Goal: Task Accomplishment & Management: Complete application form

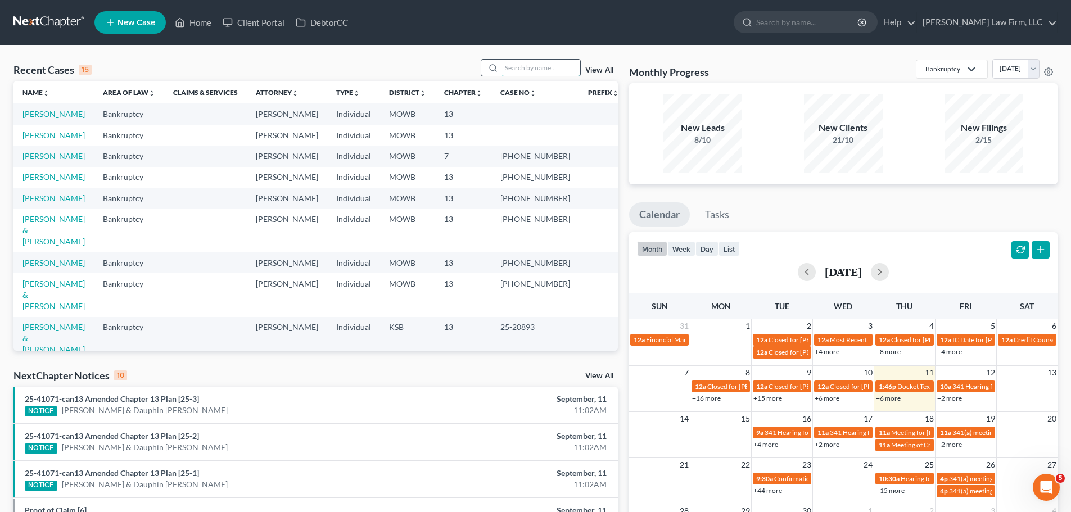
click at [522, 66] on input "search" at bounding box center [541, 68] width 79 height 16
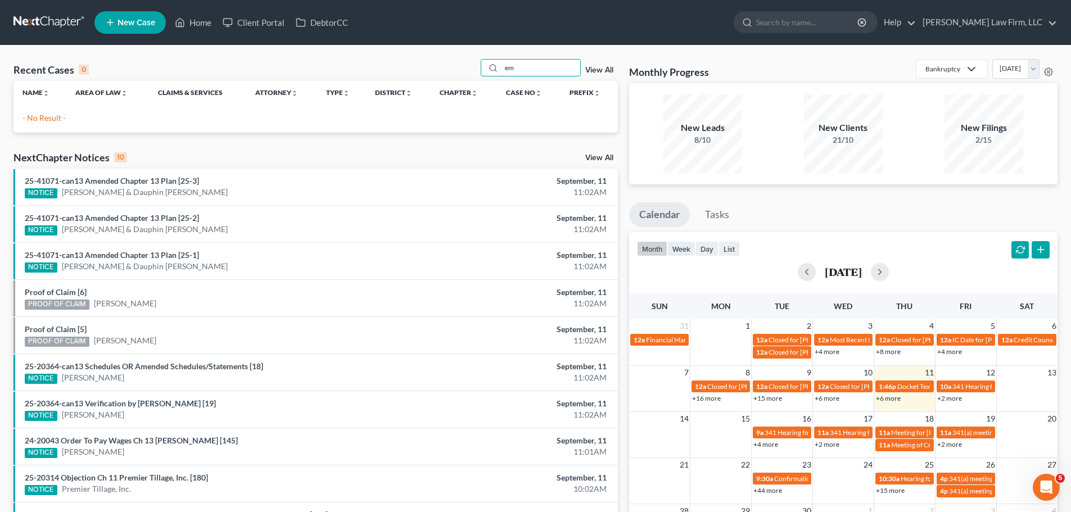
type input "e"
type input "[PERSON_NAME]"
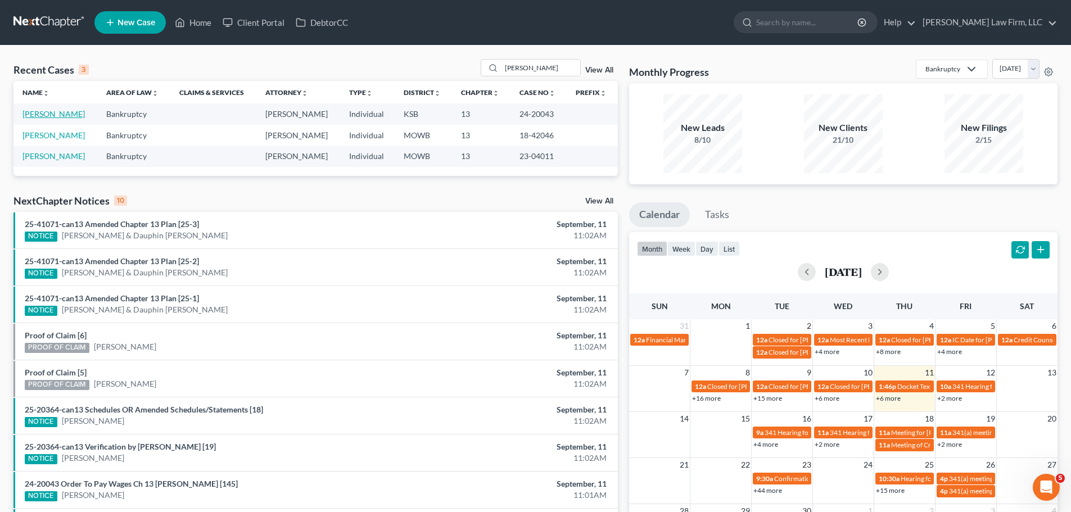
click at [70, 116] on link "[PERSON_NAME]" at bounding box center [53, 114] width 62 height 10
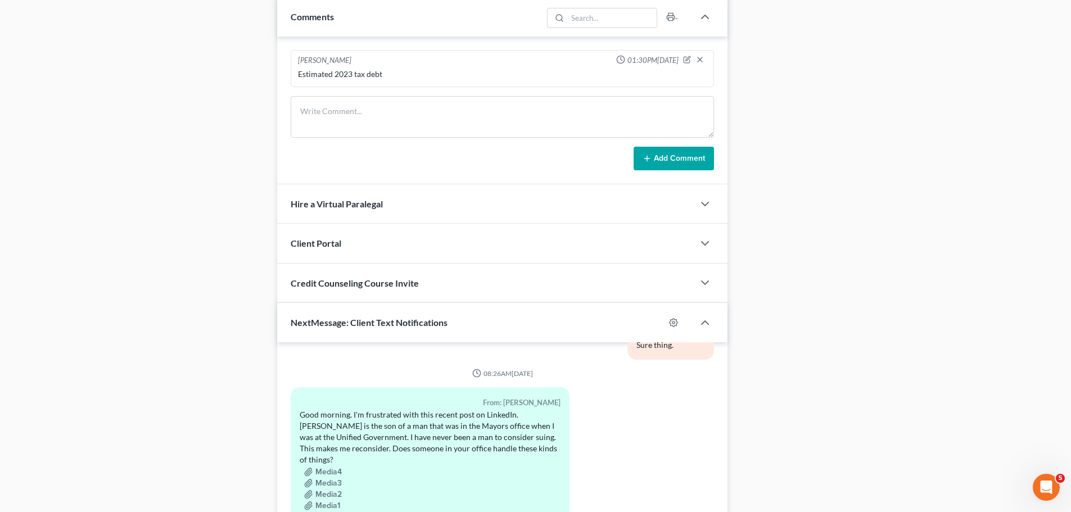
scroll to position [1093, 0]
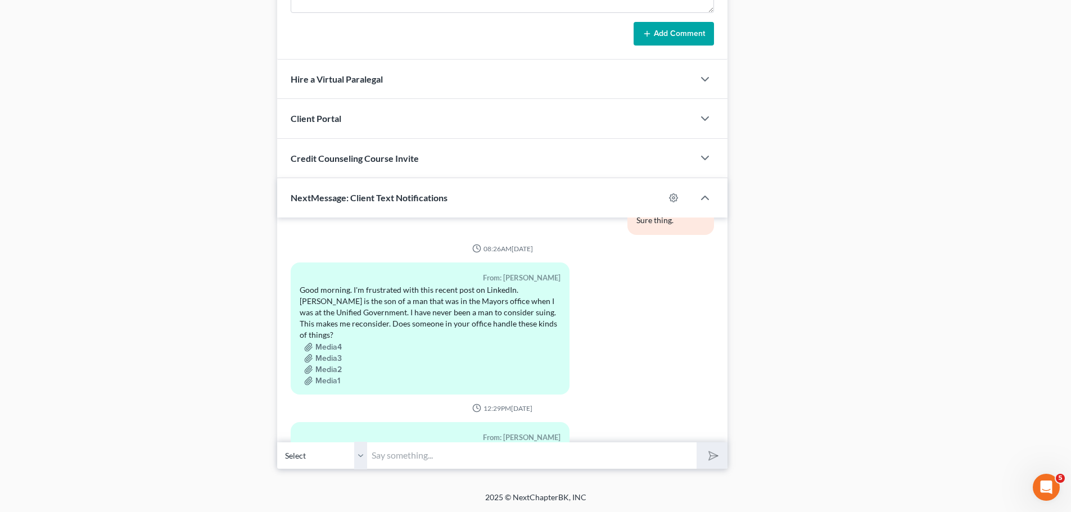
click at [387, 455] on input "text" at bounding box center [531, 456] width 329 height 28
click at [551, 459] on input "The Order surrendering the 2018" at bounding box center [531, 456] width 329 height 28
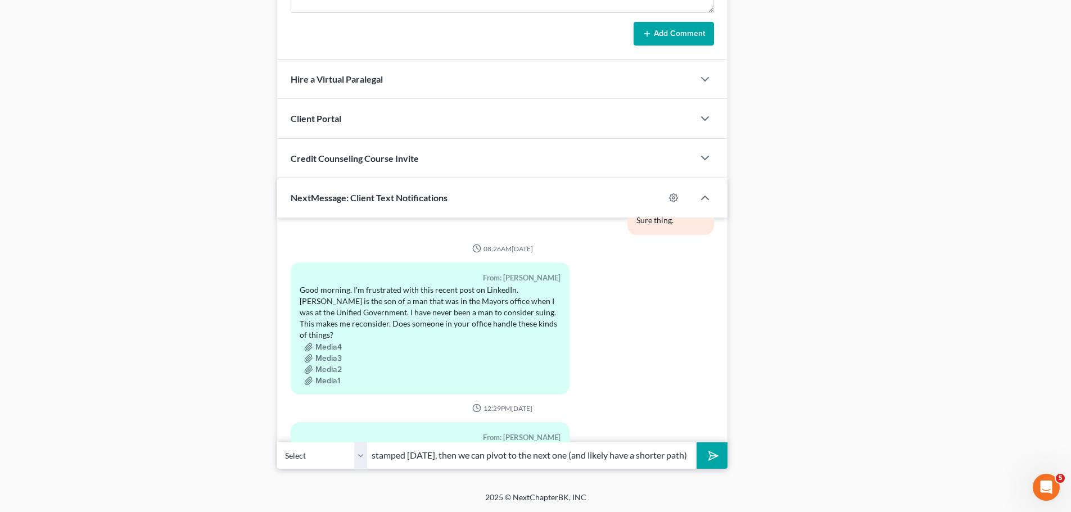
scroll to position [0, 229]
type input "The Order surrendering the 2018 Jeep Wrangler should be stamped [DATE], then we…"
click at [697, 442] on button "submit" at bounding box center [712, 455] width 31 height 26
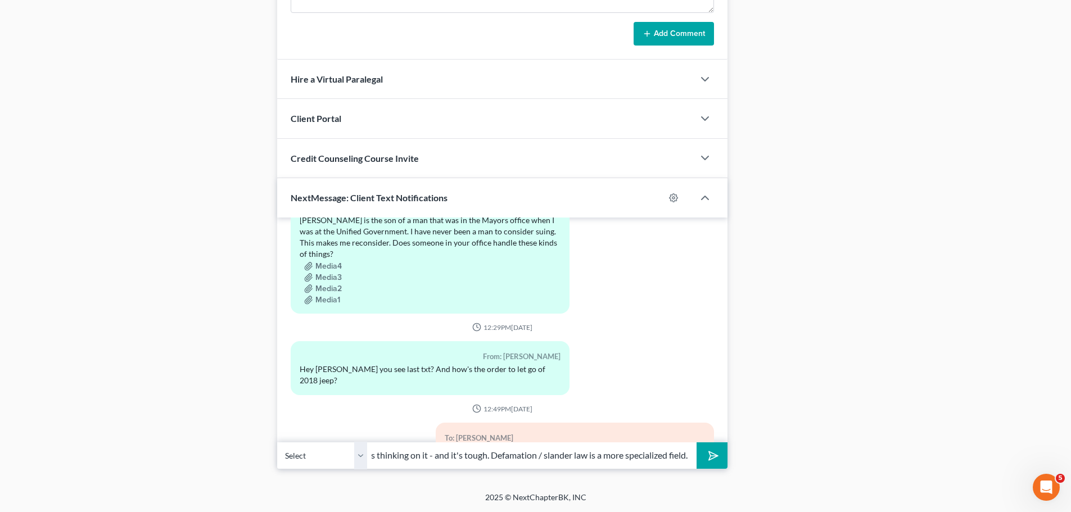
scroll to position [0, 108]
type input "As for your prior text, I was thinking on it - and it's tough. Defamation / sla…"
click at [697, 442] on button "submit" at bounding box center [712, 455] width 31 height 26
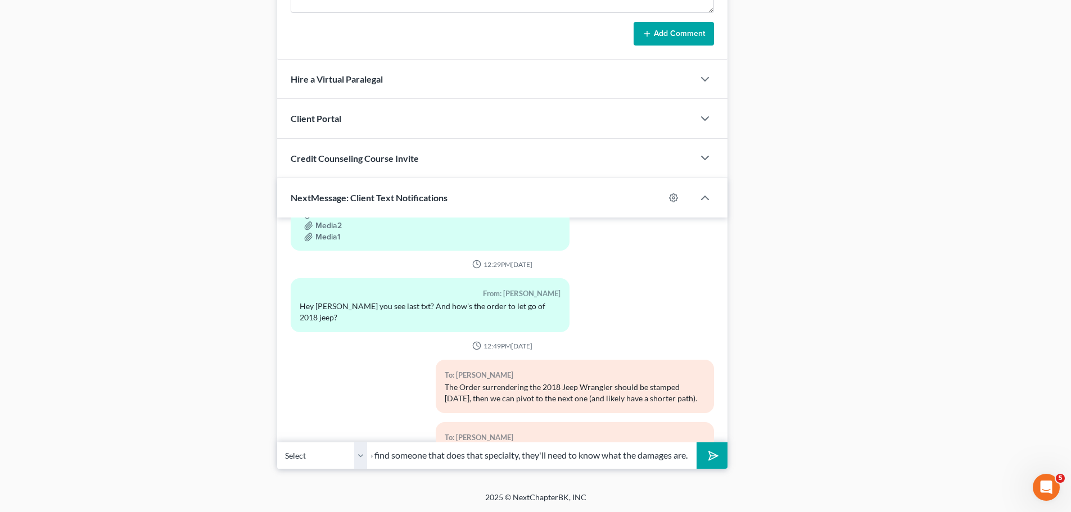
scroll to position [0, 156]
type input "We don't handle it, and I think if you do find someone that does that specialty…"
click at [697, 442] on button "submit" at bounding box center [712, 455] width 31 height 26
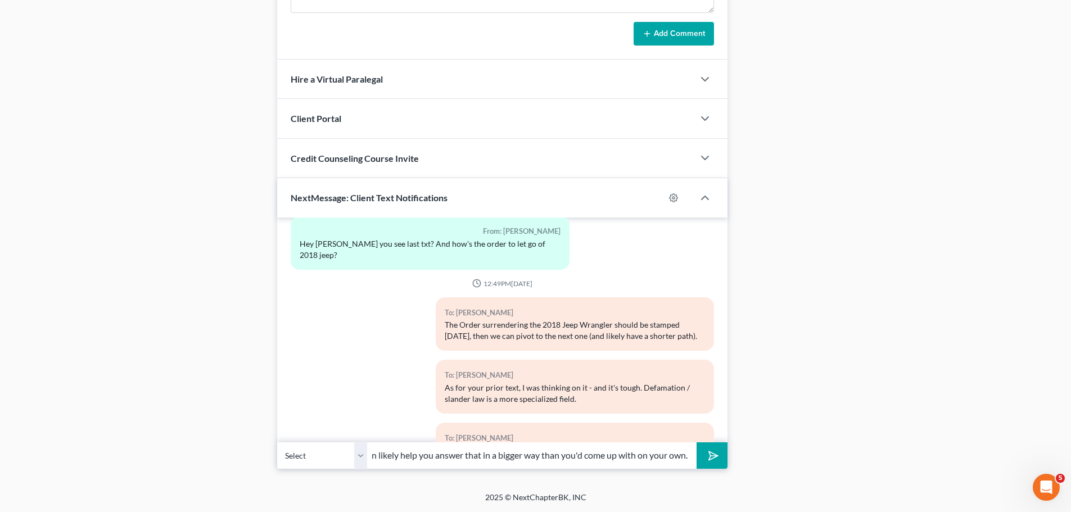
scroll to position [0, 73]
type input "Although, they can likely help you answer that in a bigger way than you'd come …"
click at [697, 442] on button "submit" at bounding box center [712, 455] width 31 height 26
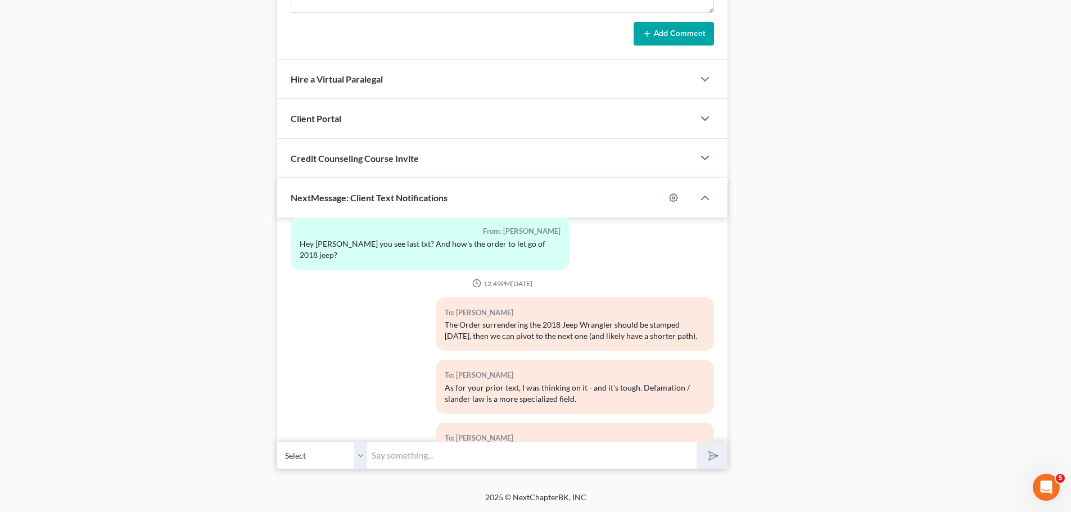
scroll to position [13699, 0]
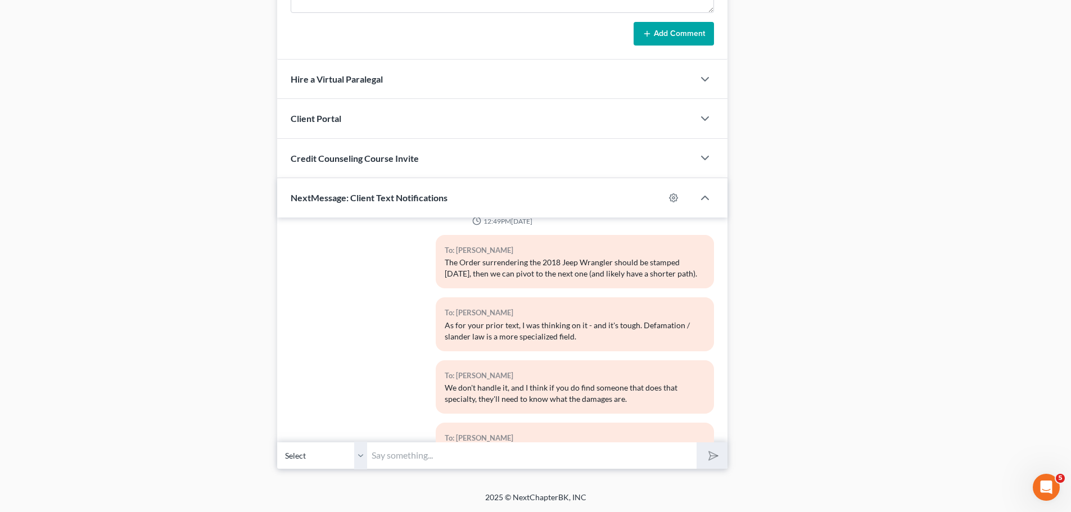
click at [458, 454] on input "text" at bounding box center [531, 456] width 329 height 28
paste input "[PERSON_NAME] GPM"
type input "[PERSON_NAME] GPM (who's in our building) is a big firm that does offer defamat…"
click at [697, 442] on button "submit" at bounding box center [712, 455] width 31 height 26
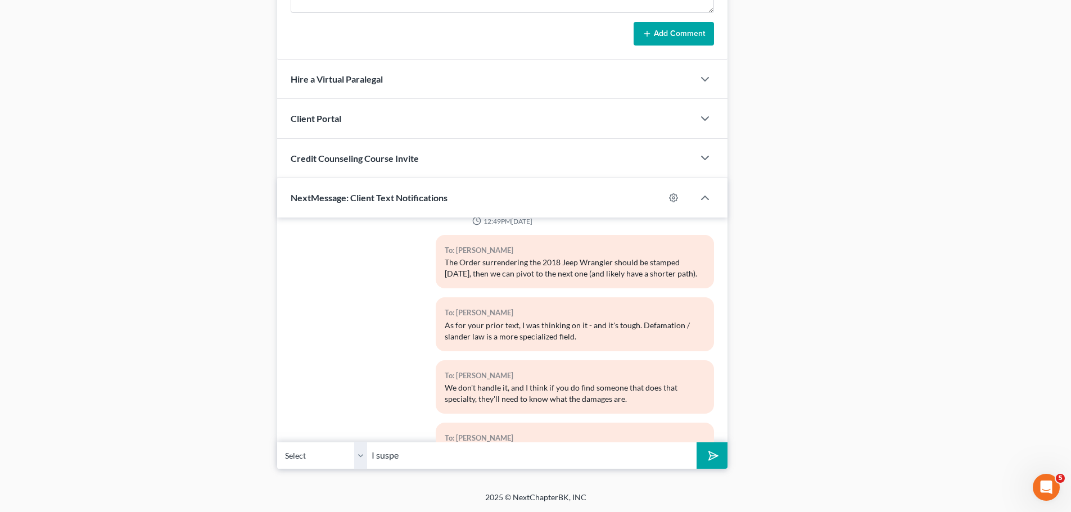
scroll to position [13762, 0]
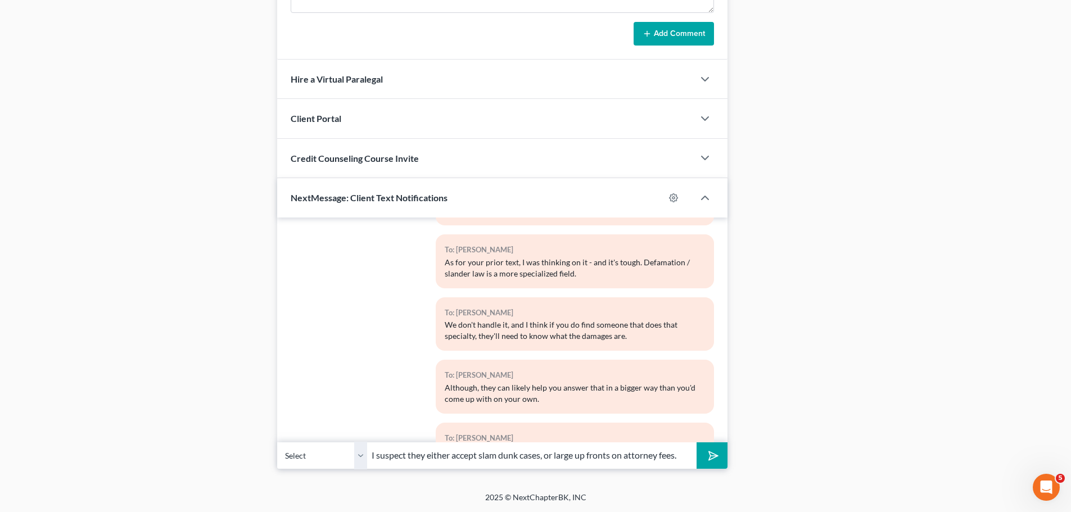
type input "I suspect they either accept slam dunk cases, or large up fronts on attorney fe…"
click at [697, 442] on button "submit" at bounding box center [712, 455] width 31 height 26
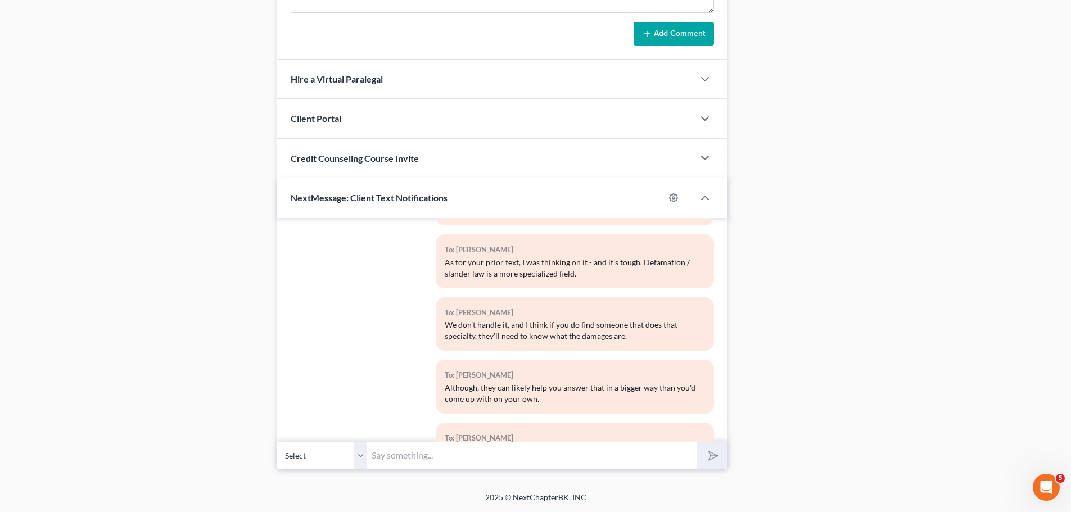
scroll to position [13825, 0]
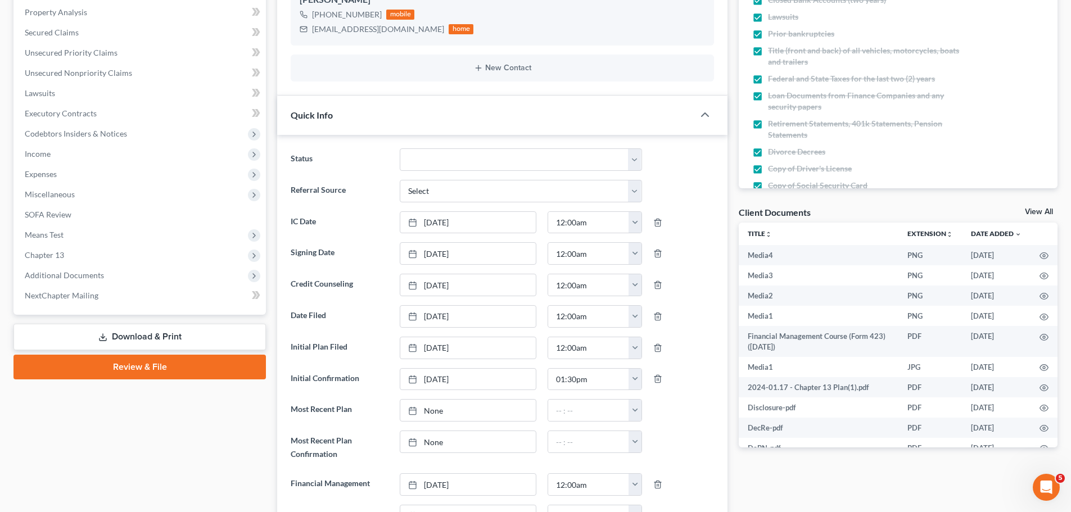
scroll to position [0, 0]
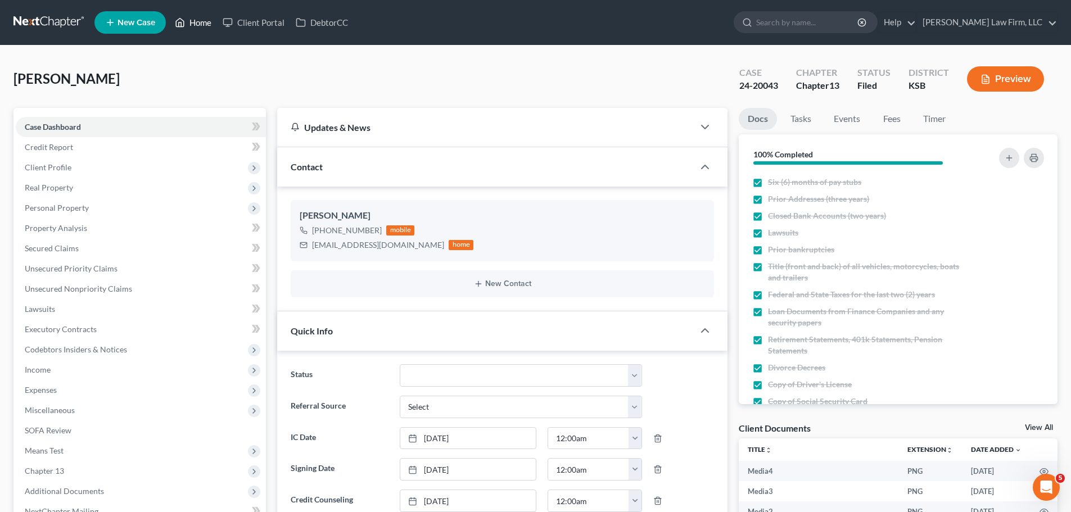
drag, startPoint x: 191, startPoint y: 21, endPoint x: 48, endPoint y: 30, distance: 142.5
click at [191, 21] on link "Home" at bounding box center [193, 22] width 48 height 20
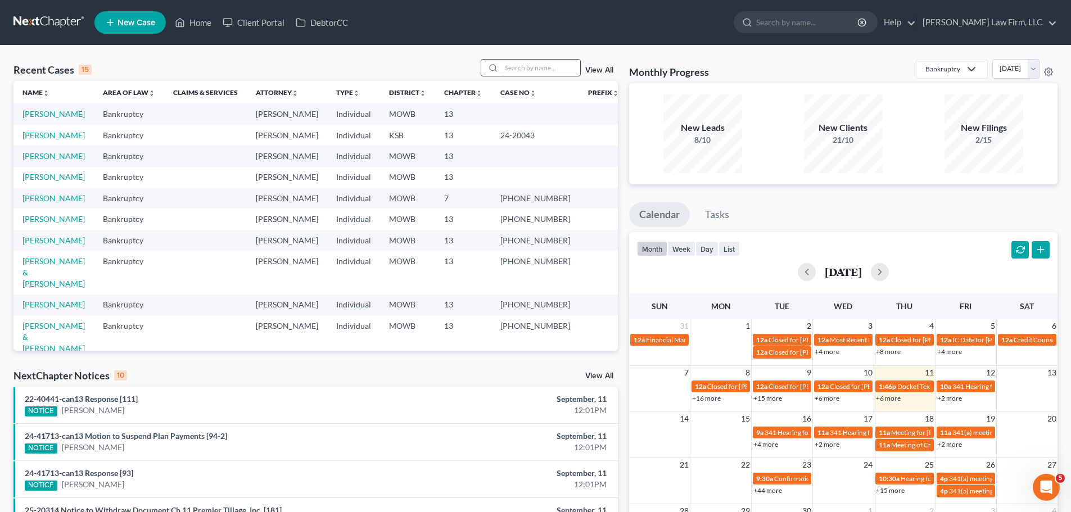
drag, startPoint x: 216, startPoint y: 55, endPoint x: 565, endPoint y: 74, distance: 349.7
click at [216, 55] on div "Recent Cases 15 View All Name unfold_more expand_more expand_less Area of Law u…" at bounding box center [535, 417] width 1071 height 743
click at [557, 71] on input "search" at bounding box center [541, 68] width 79 height 16
type input "[PERSON_NAME]"
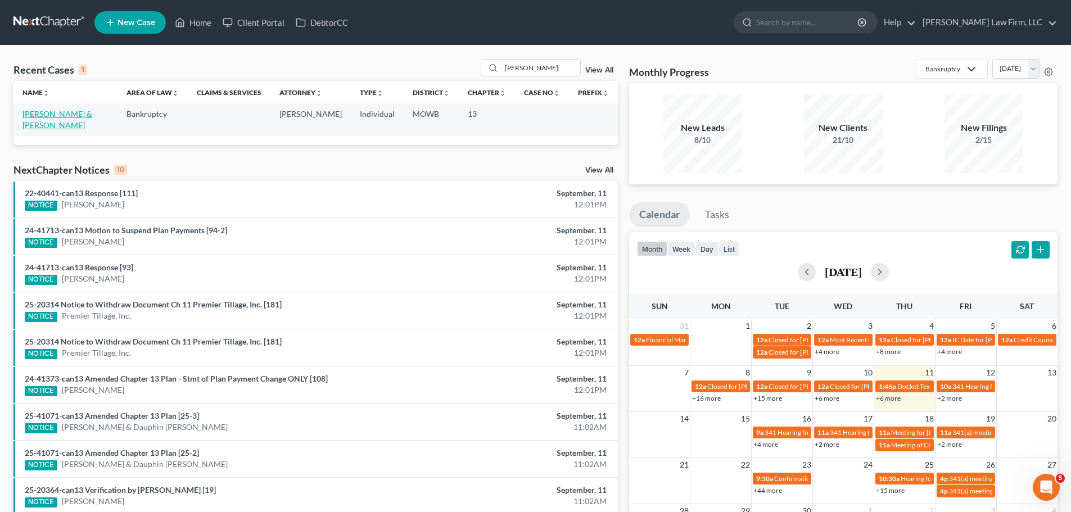
click at [71, 115] on link "[PERSON_NAME] & [PERSON_NAME]" at bounding box center [57, 119] width 70 height 21
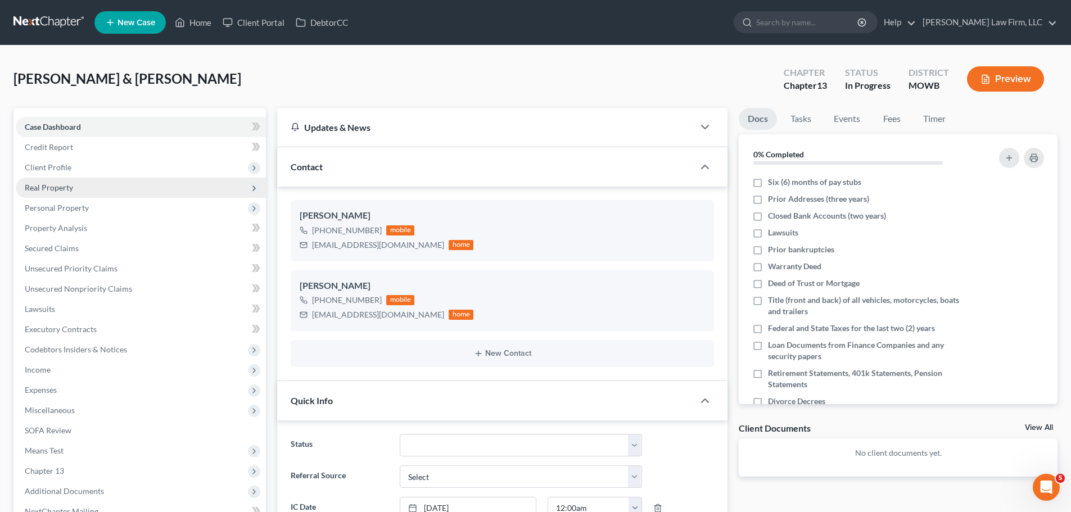
click at [71, 193] on span "Real Property" at bounding box center [141, 188] width 250 height 20
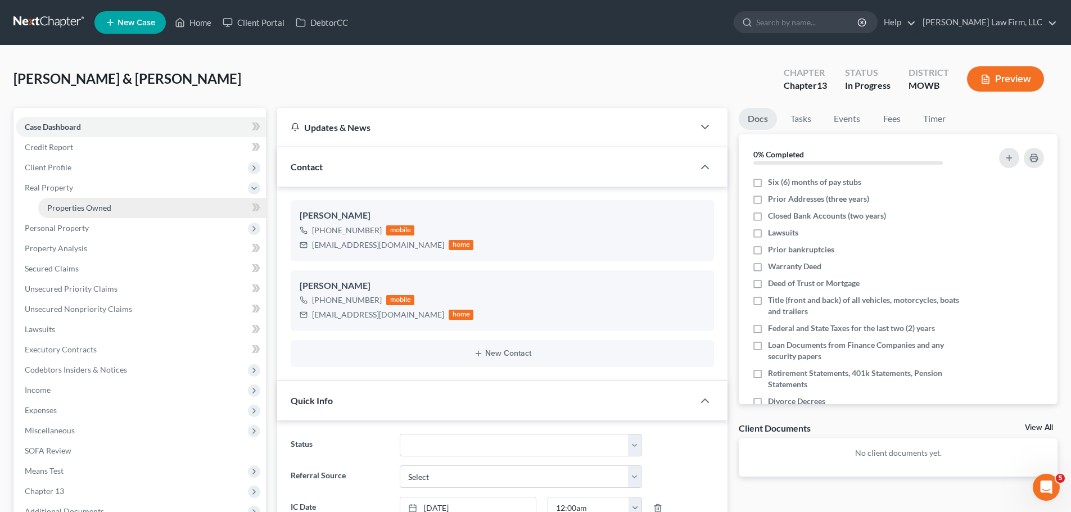
click at [97, 205] on span "Properties Owned" at bounding box center [79, 208] width 64 height 10
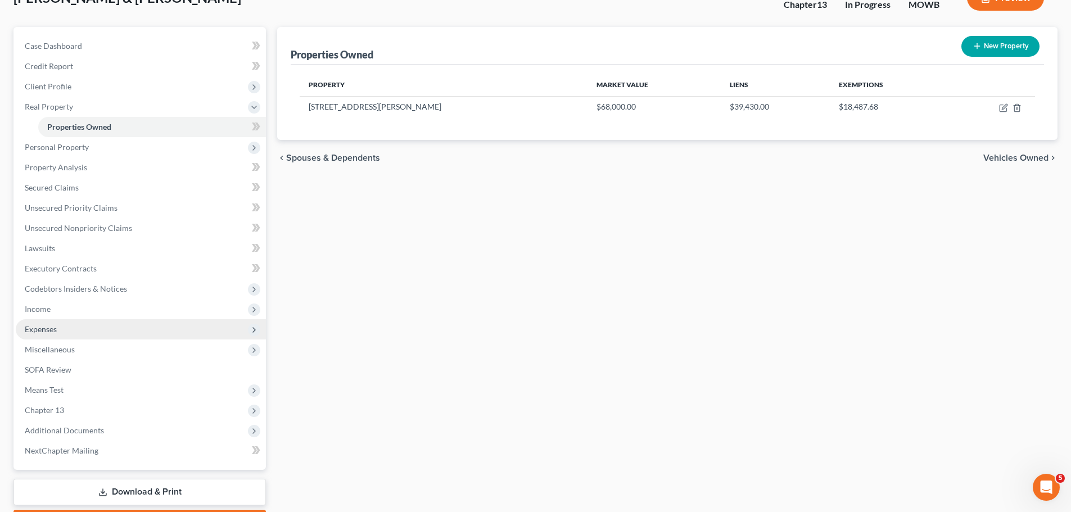
scroll to position [146, 0]
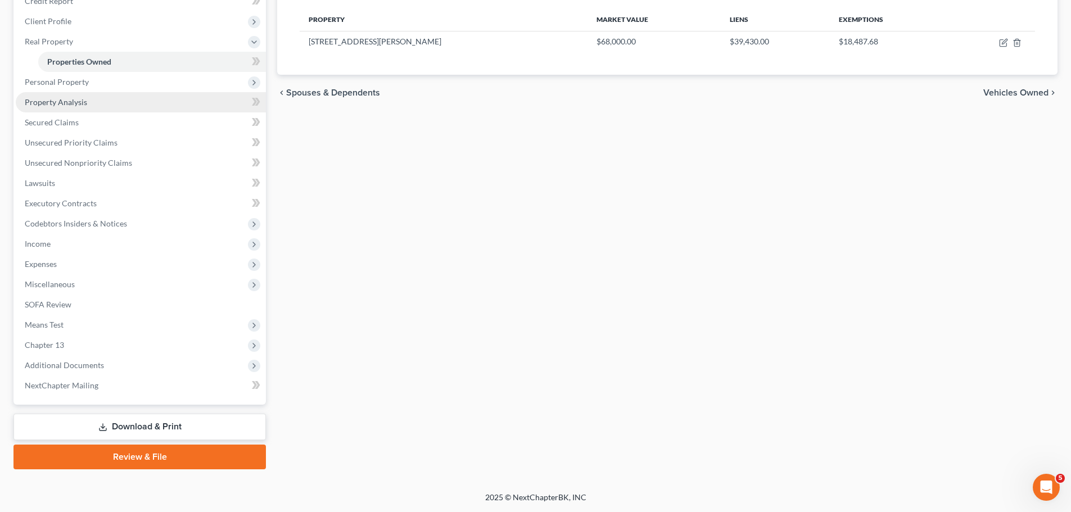
click at [78, 110] on link "Property Analysis" at bounding box center [141, 102] width 250 height 20
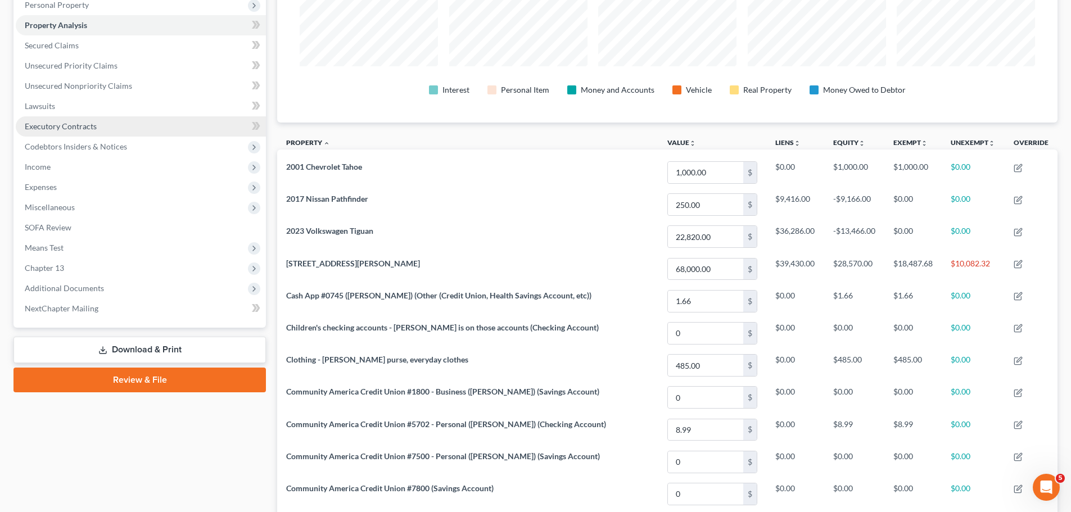
scroll to position [183, 0]
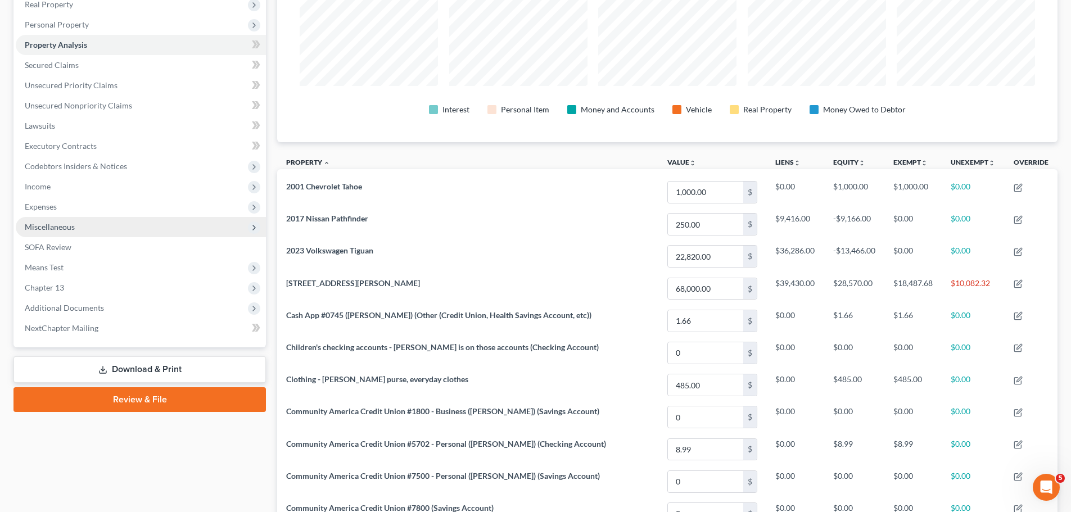
drag, startPoint x: 79, startPoint y: 206, endPoint x: 94, endPoint y: 219, distance: 20.4
click at [79, 206] on span "Expenses" at bounding box center [141, 207] width 250 height 20
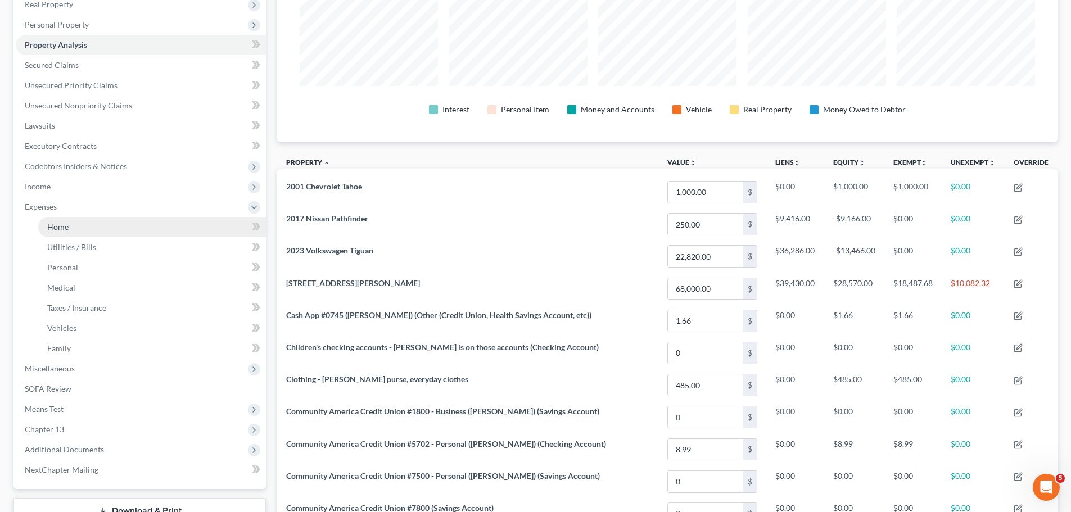
click at [115, 233] on link "Home" at bounding box center [152, 227] width 228 height 20
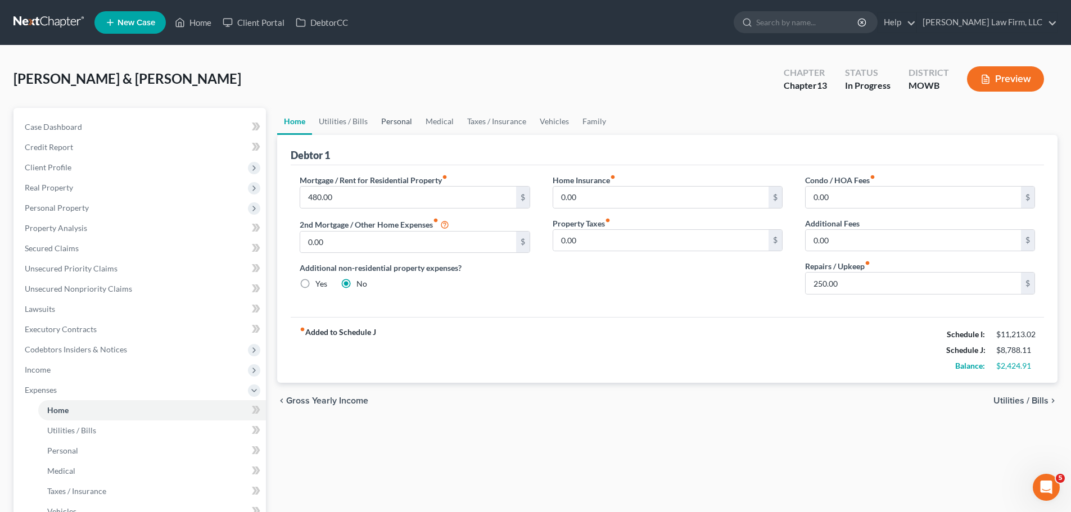
click at [401, 125] on link "Personal" at bounding box center [396, 121] width 44 height 27
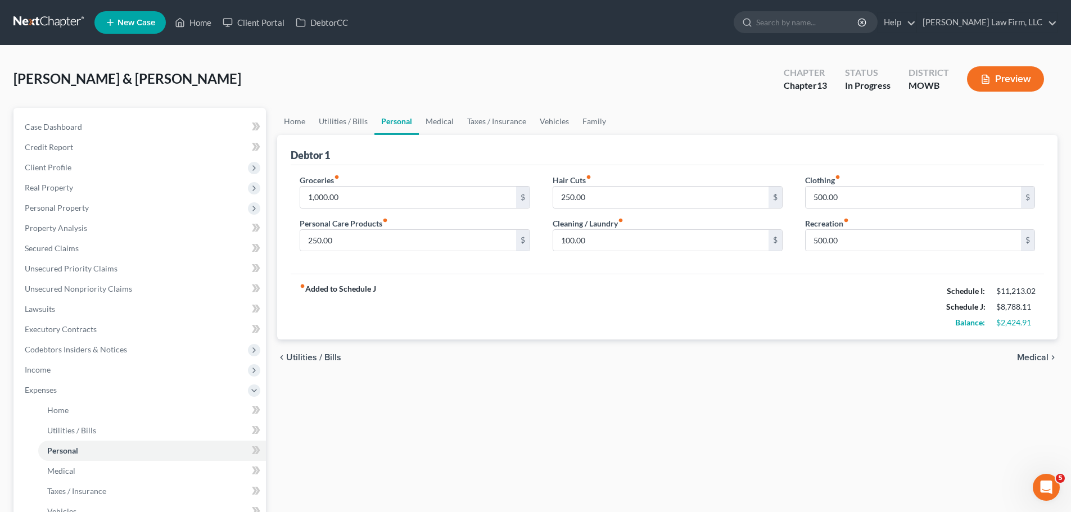
click at [995, 80] on button "Preview" at bounding box center [1005, 78] width 77 height 25
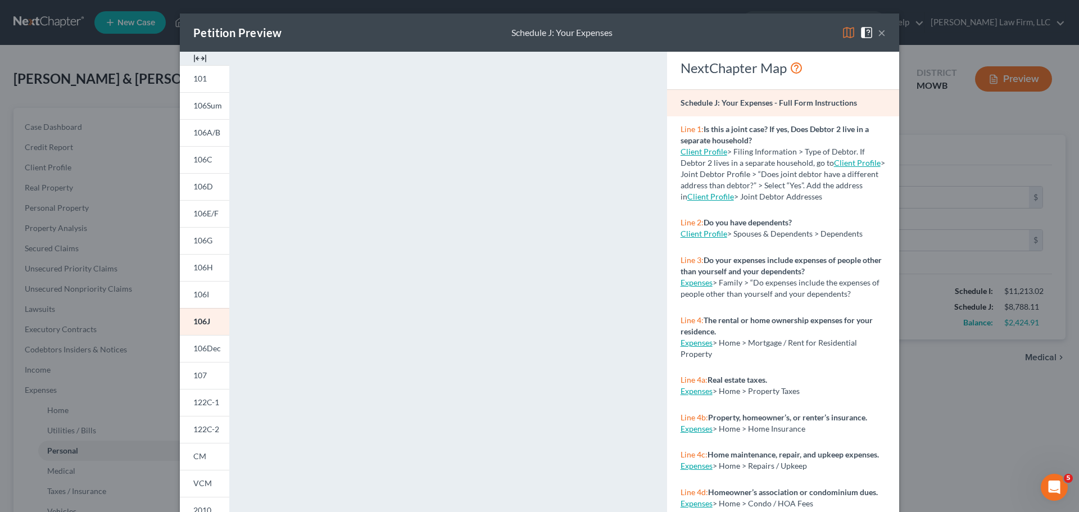
click at [91, 222] on div "Petition Preview Schedule J: Your Expenses × 101 106Sum 106A/B 106C 106D 106E/F…" at bounding box center [539, 256] width 1079 height 512
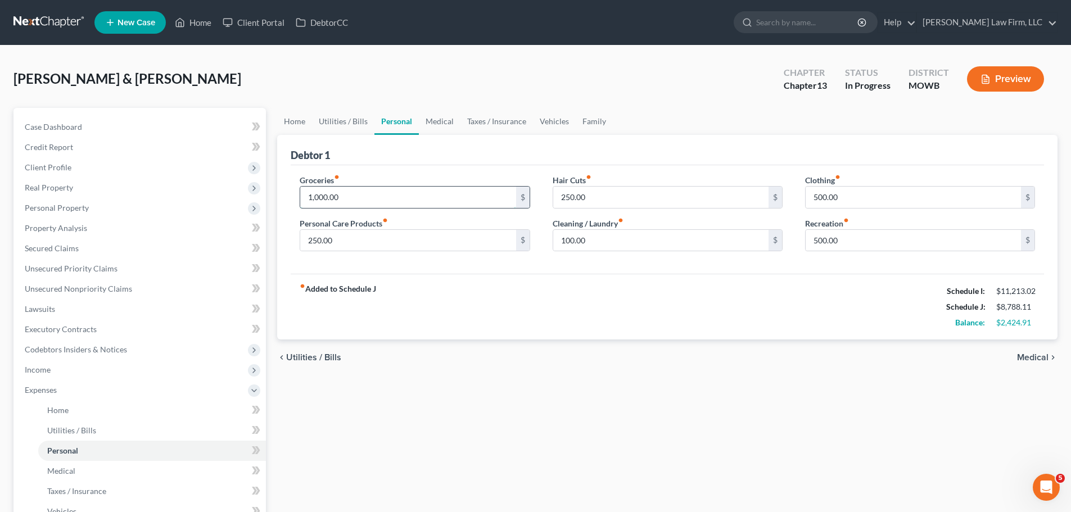
click at [354, 192] on input "1,000.00" at bounding box center [407, 197] width 215 height 21
click at [361, 191] on input "1,255" at bounding box center [407, 197] width 215 height 21
type input "1,300"
click at [432, 433] on div "Home Utilities / Bills Personal Medical Taxes / Insurance Vehicles Family Debto…" at bounding box center [668, 422] width 792 height 629
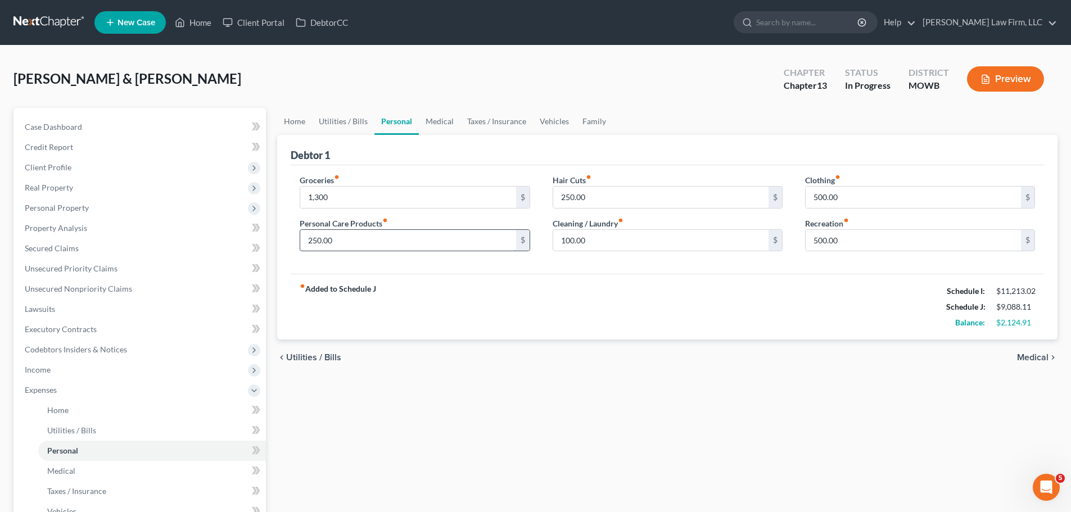
click at [416, 251] on input "250.00" at bounding box center [407, 240] width 215 height 21
type input "117"
drag, startPoint x: 832, startPoint y: 197, endPoint x: 848, endPoint y: 193, distance: 16.9
click at [832, 197] on input "500.00" at bounding box center [913, 197] width 215 height 21
type input "176"
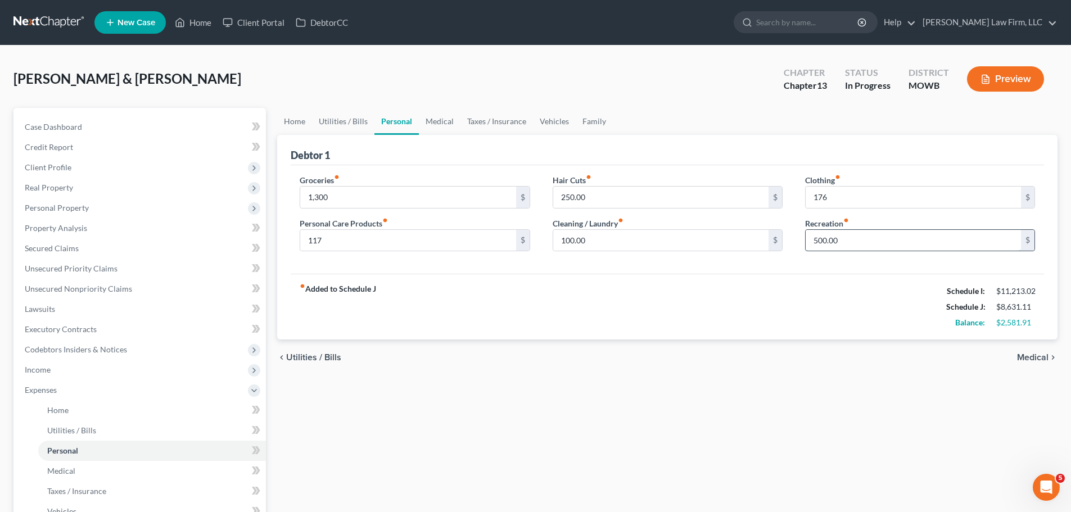
drag, startPoint x: 823, startPoint y: 237, endPoint x: 842, endPoint y: 239, distance: 19.8
click at [823, 237] on input "500.00" at bounding box center [913, 240] width 215 height 21
type input "100"
click at [413, 189] on input "1,300" at bounding box center [407, 197] width 215 height 21
type input "1,400"
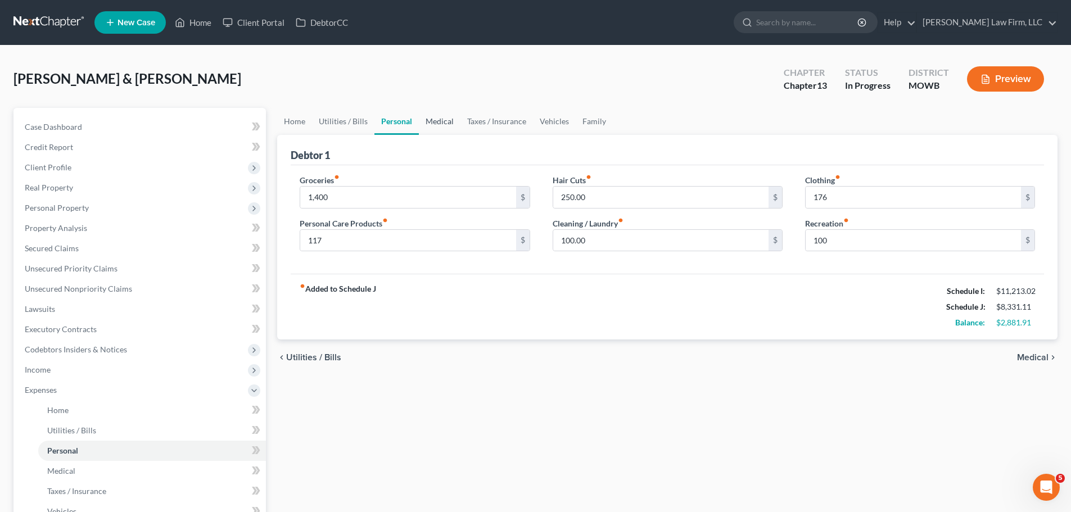
click at [443, 121] on link "Medical" at bounding box center [440, 121] width 42 height 27
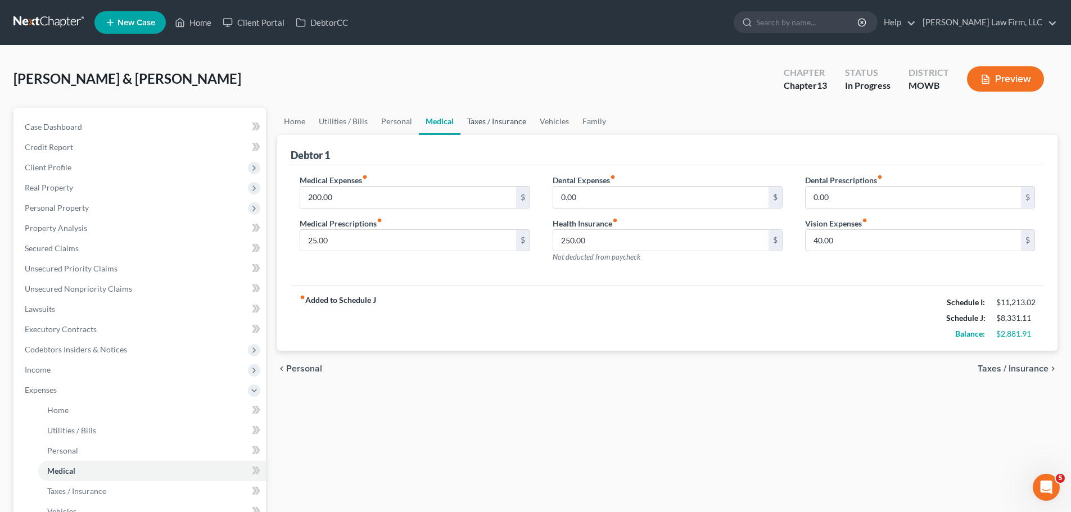
click at [485, 120] on link "Taxes / Insurance" at bounding box center [496, 121] width 73 height 27
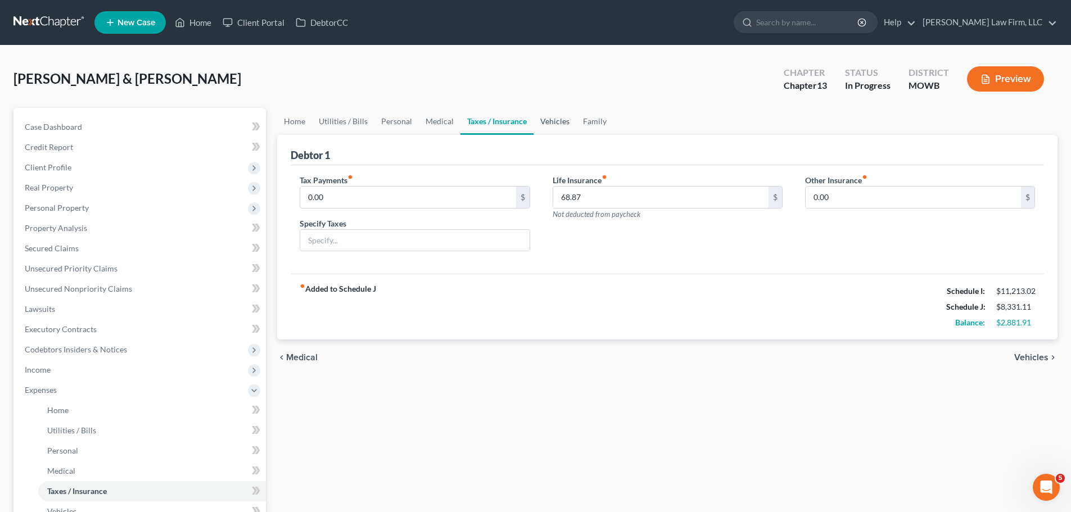
click at [543, 119] on link "Vehicles" at bounding box center [555, 121] width 43 height 27
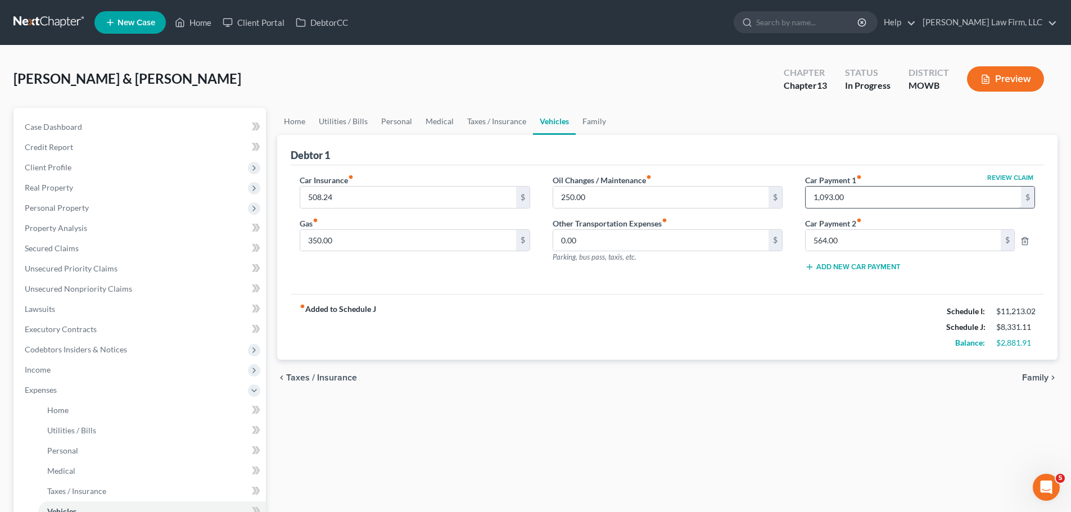
click at [860, 196] on input "1,093.00" at bounding box center [913, 197] width 215 height 21
click at [865, 241] on input "564.00" at bounding box center [903, 240] width 195 height 21
click at [767, 320] on div "fiber_manual_record Added to Schedule J Schedule I: $11,213.02 Schedule J: $7,2…" at bounding box center [667, 327] width 753 height 66
click at [647, 247] on input "0.00" at bounding box center [660, 240] width 215 height 21
click at [642, 201] on input "250.00" at bounding box center [660, 197] width 215 height 21
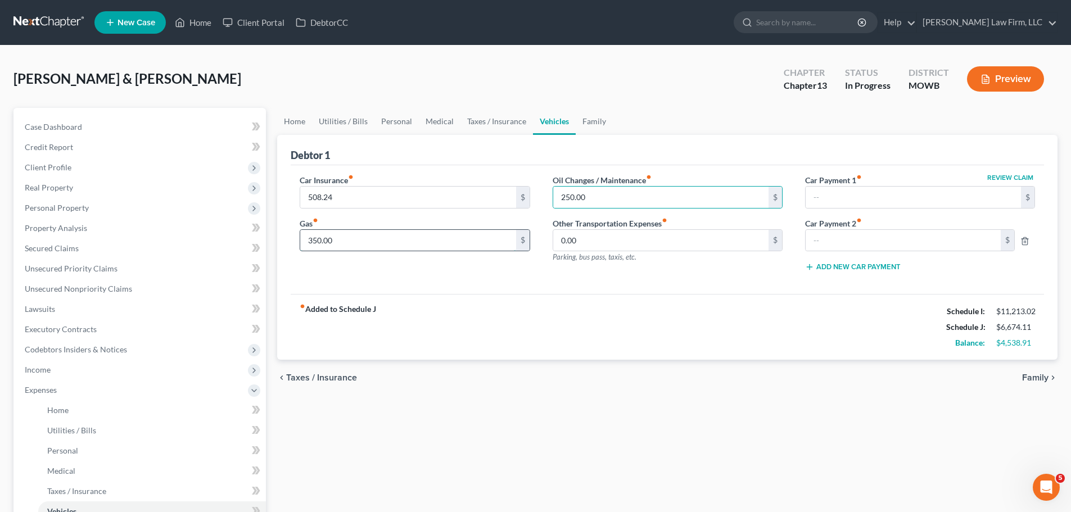
click at [366, 237] on input "350.00" at bounding box center [407, 240] width 215 height 21
type input "400"
click at [594, 125] on link "Family" at bounding box center [594, 121] width 37 height 27
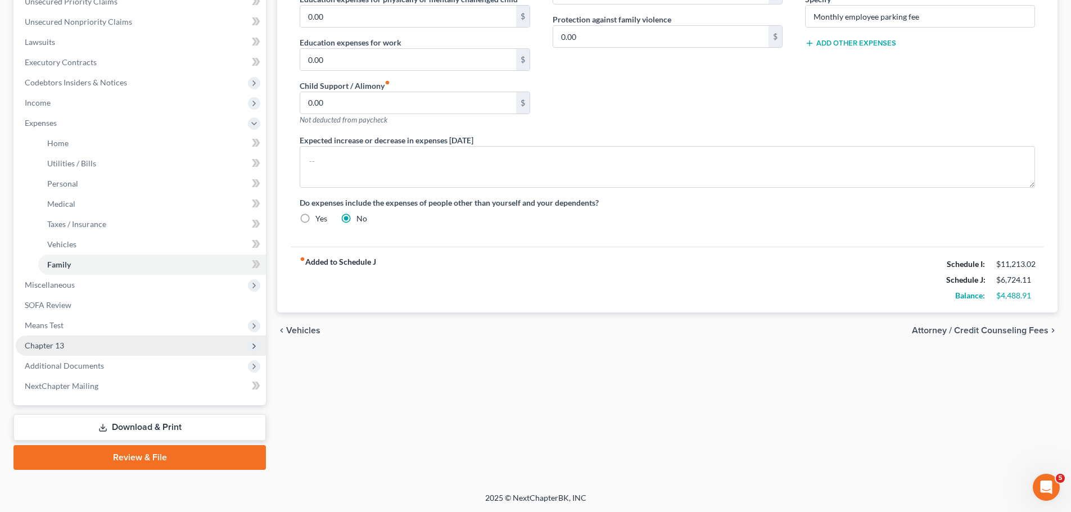
scroll to position [268, 0]
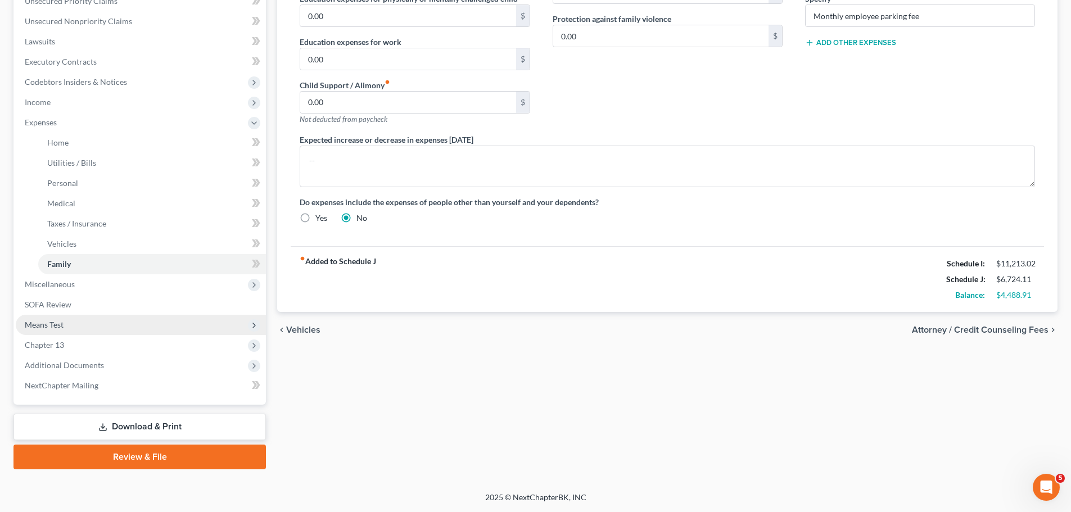
click at [74, 319] on span "Means Test" at bounding box center [141, 325] width 250 height 20
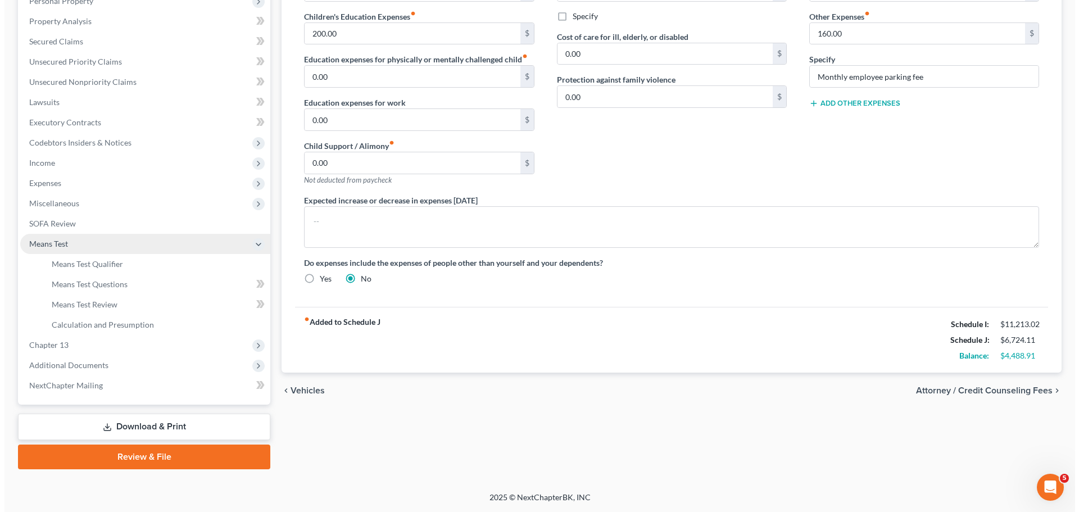
scroll to position [207, 0]
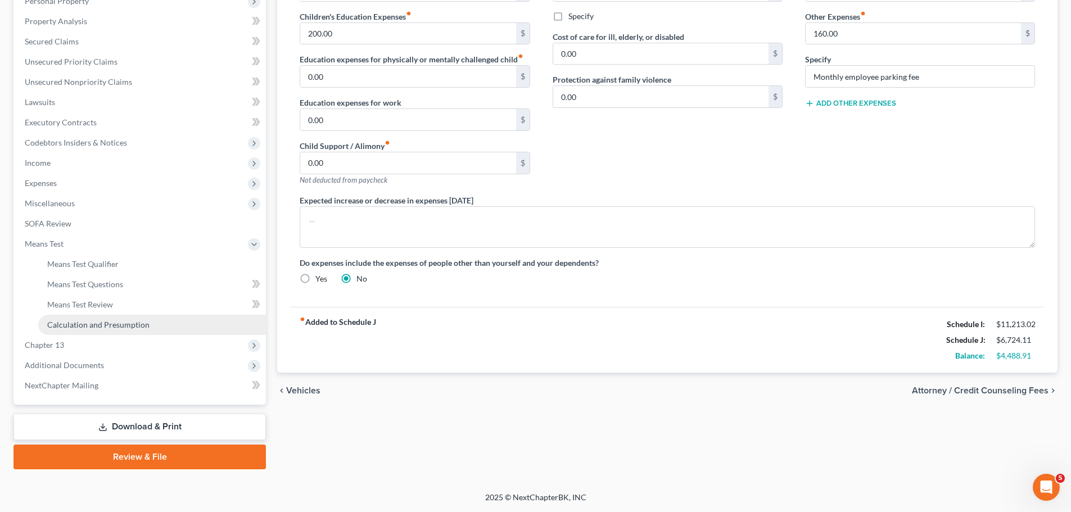
click at [166, 320] on link "Calculation and Presumption" at bounding box center [152, 325] width 228 height 20
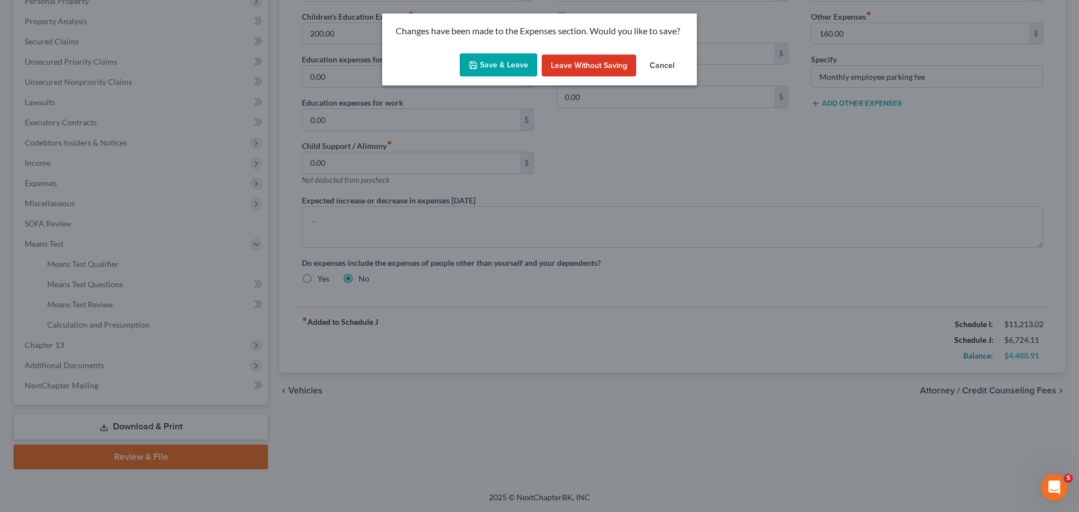
click at [492, 60] on button "Save & Leave" at bounding box center [499, 65] width 78 height 24
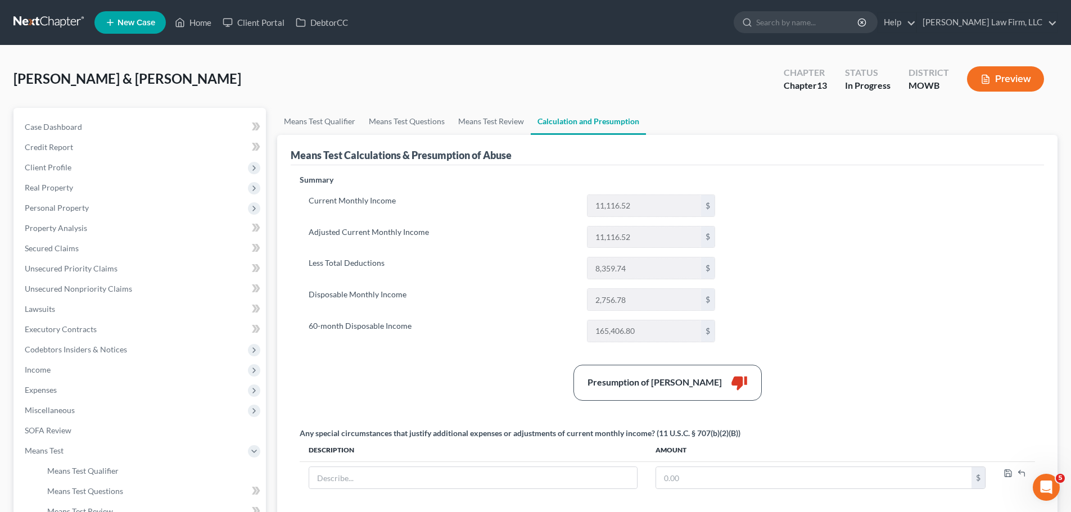
scroll to position [56, 0]
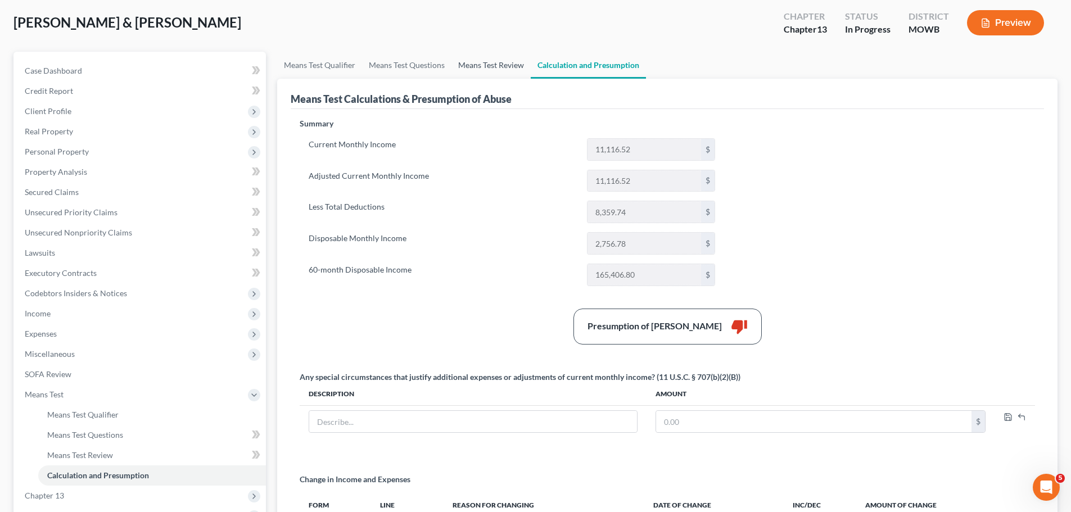
click at [472, 69] on link "Means Test Review" at bounding box center [490, 65] width 79 height 27
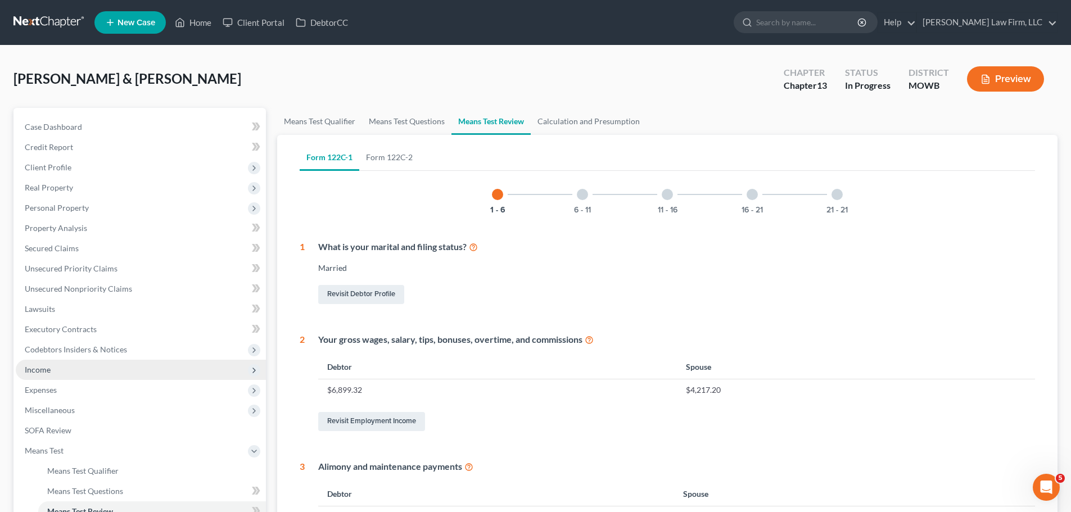
drag, startPoint x: 43, startPoint y: 365, endPoint x: 49, endPoint y: 366, distance: 5.7
click at [43, 365] on span "Income" at bounding box center [38, 370] width 26 height 10
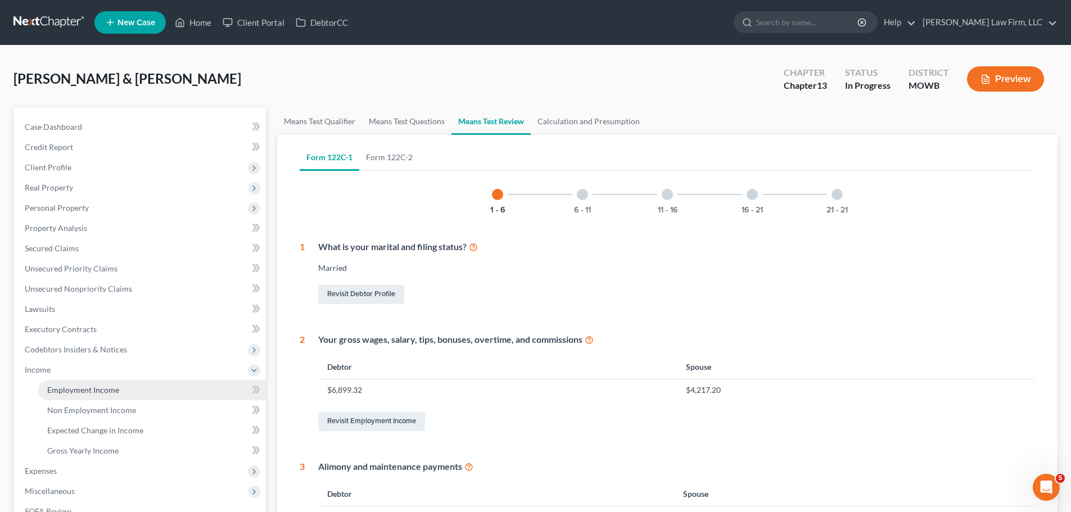
click at [85, 387] on span "Employment Income" at bounding box center [83, 390] width 72 height 10
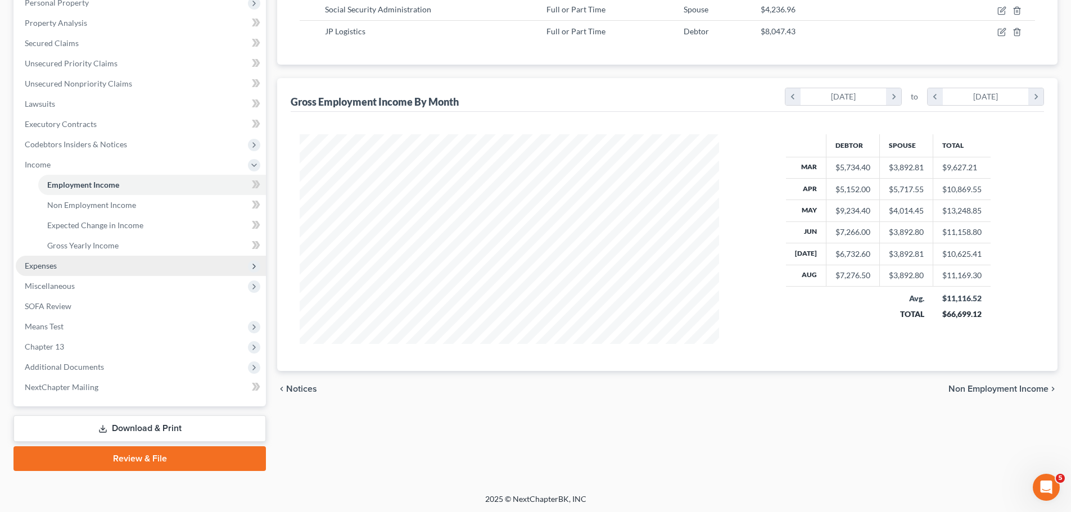
scroll to position [207, 0]
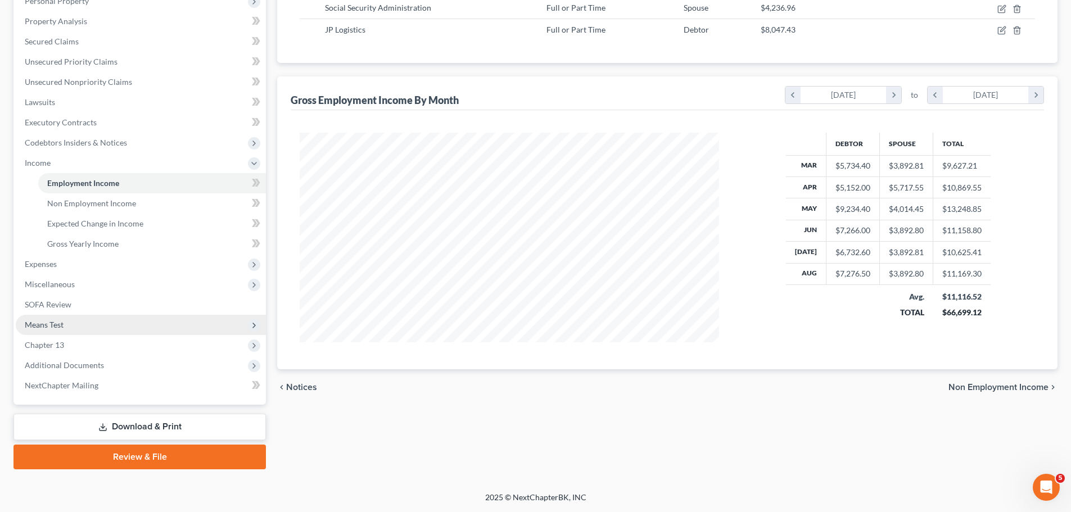
click at [75, 315] on span "Means Test" at bounding box center [141, 325] width 250 height 20
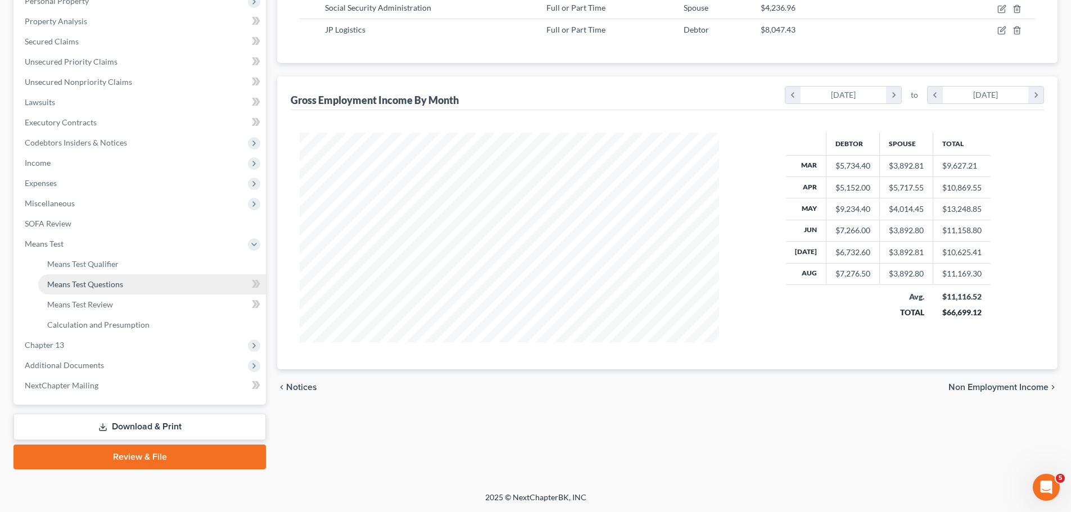
click at [128, 282] on link "Means Test Questions" at bounding box center [152, 284] width 228 height 20
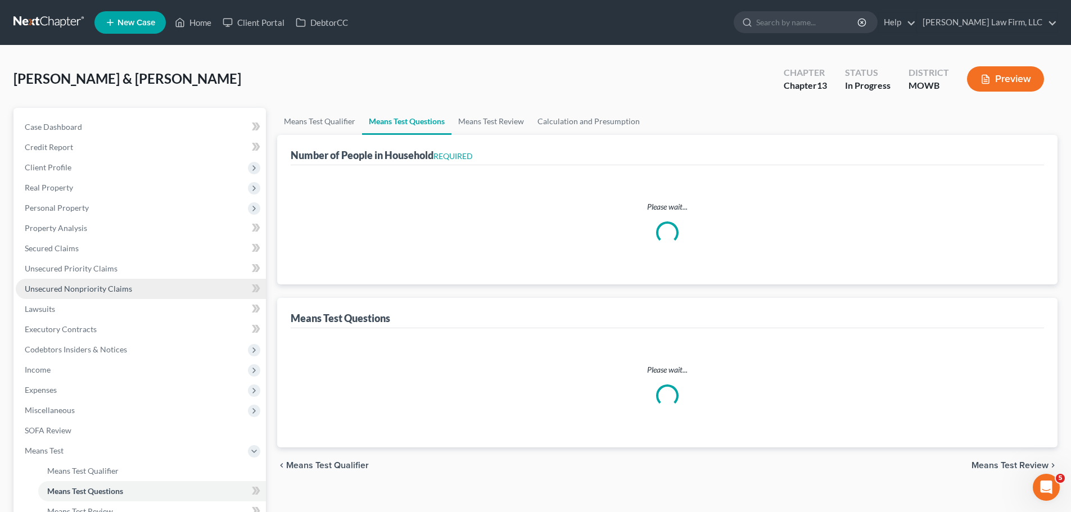
select select "0"
select select "60"
select select "1"
select select "60"
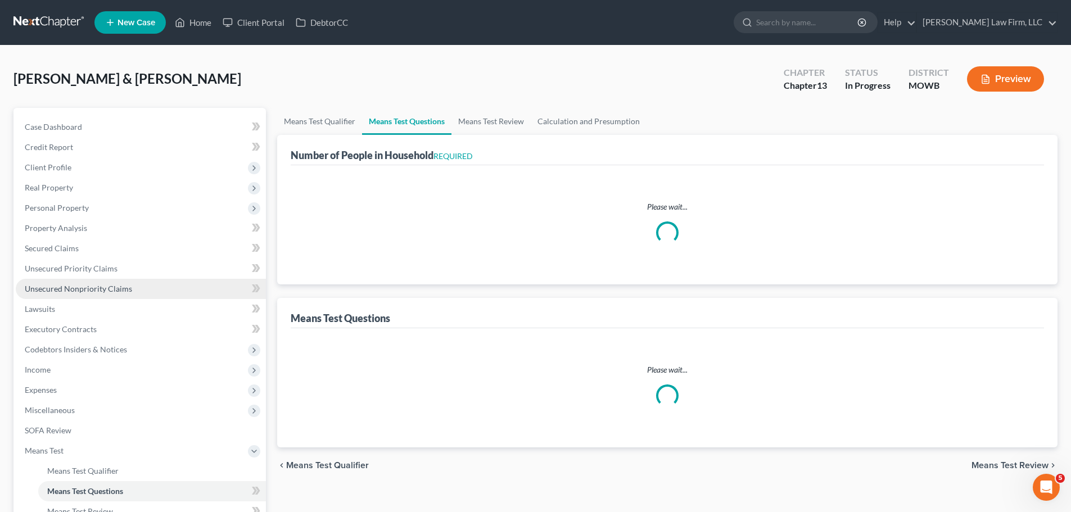
select select "3"
select select "5"
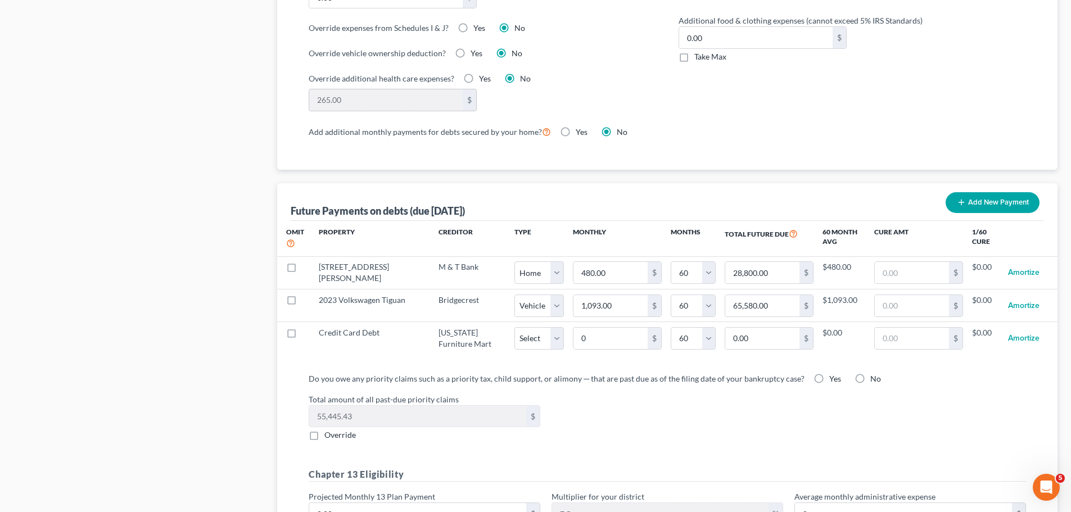
scroll to position [956, 0]
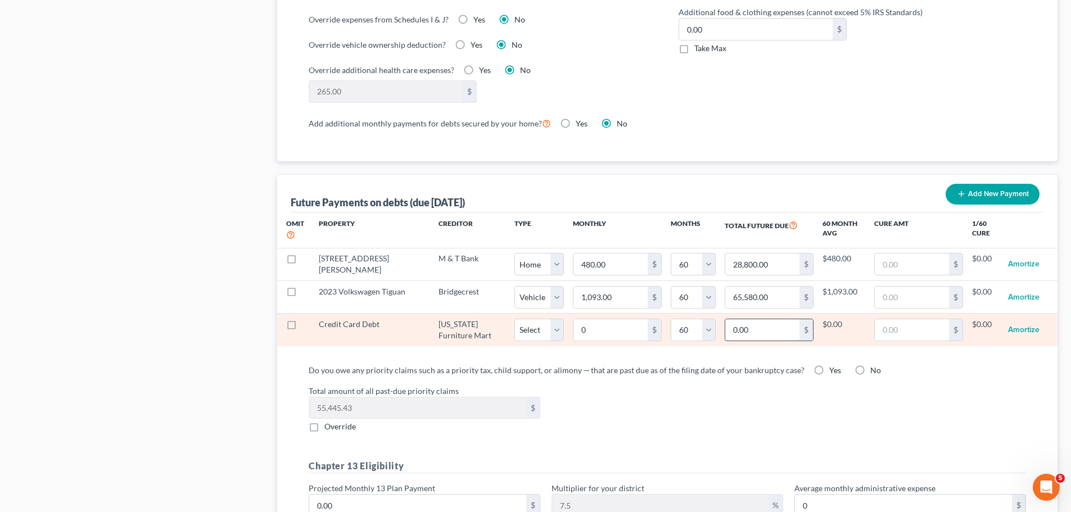
click at [760, 320] on input "0.00" at bounding box center [762, 329] width 74 height 21
type input "6"
select select "60"
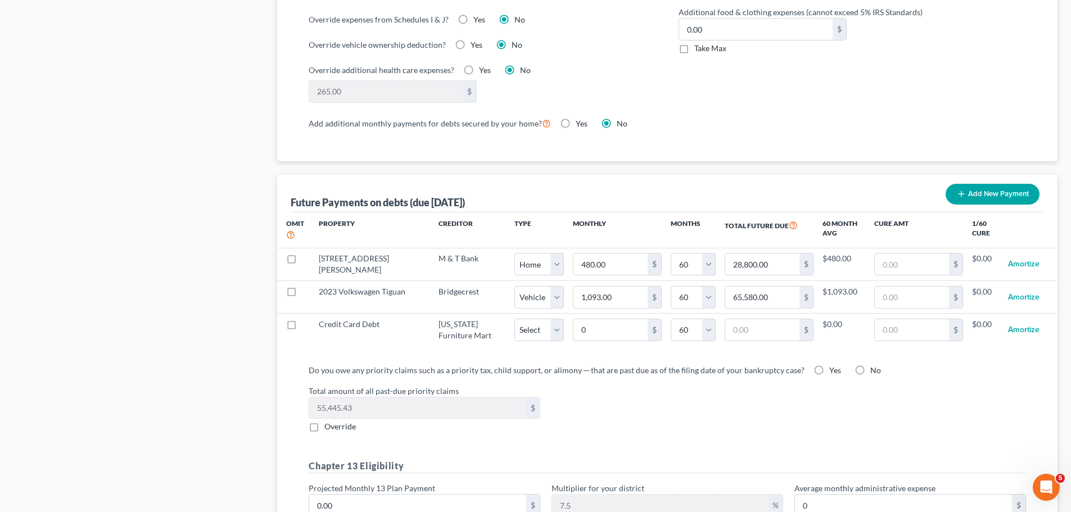
select select "60"
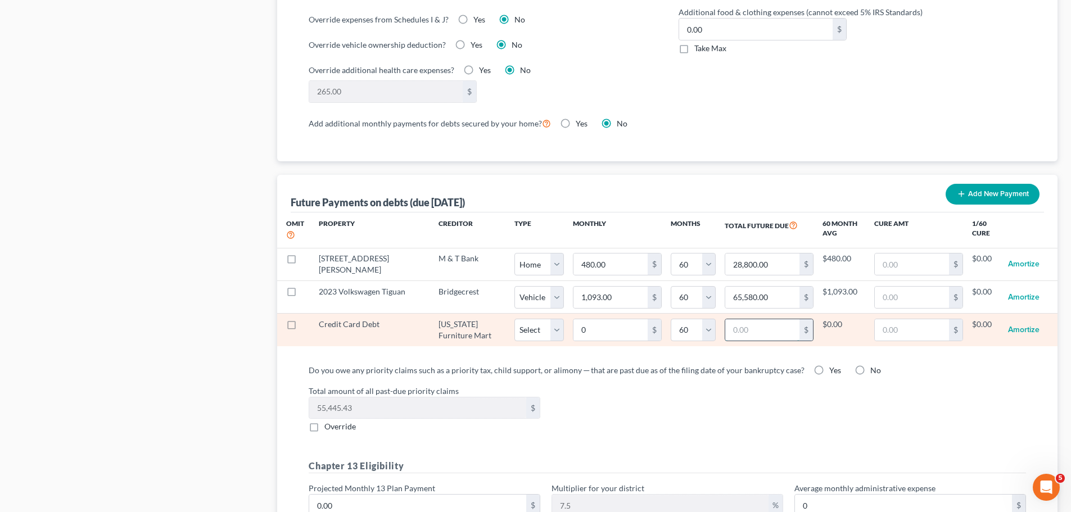
click at [767, 319] on input "text" at bounding box center [762, 329] width 74 height 21
type input "971"
select select "60"
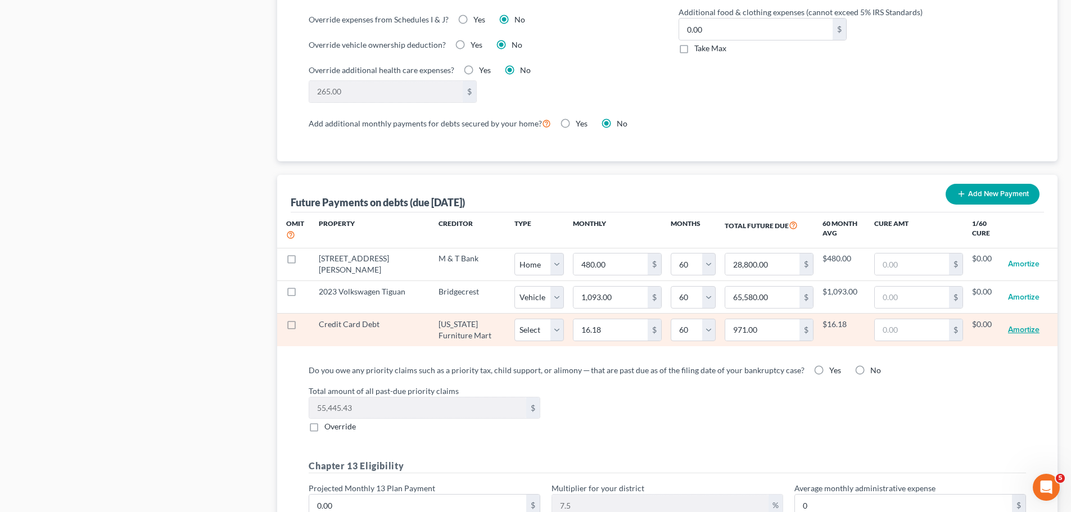
click at [1024, 319] on button "Amortize" at bounding box center [1023, 330] width 31 height 22
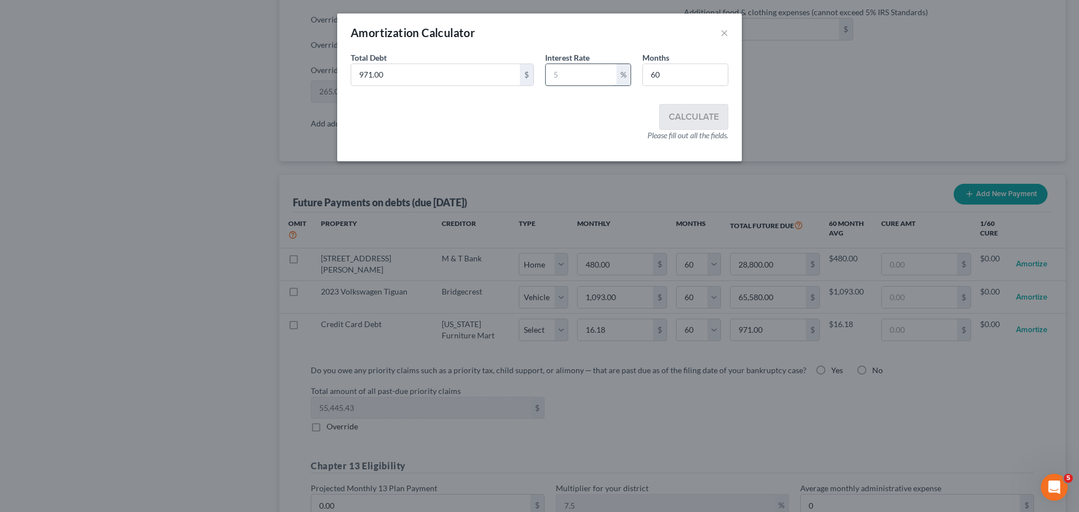
click at [575, 76] on input "text" at bounding box center [581, 74] width 71 height 21
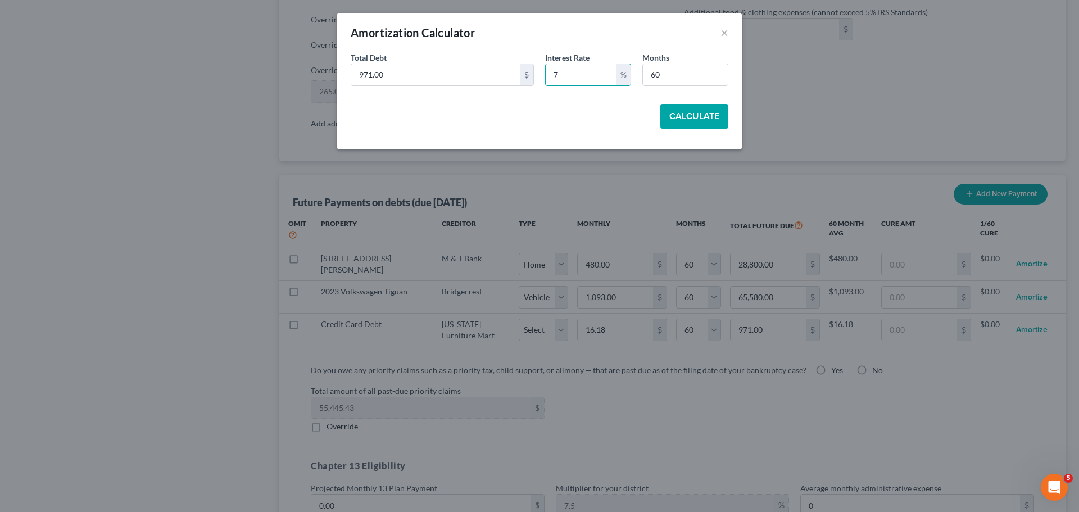
type input "7"
click at [690, 118] on button "Calculate" at bounding box center [695, 116] width 68 height 25
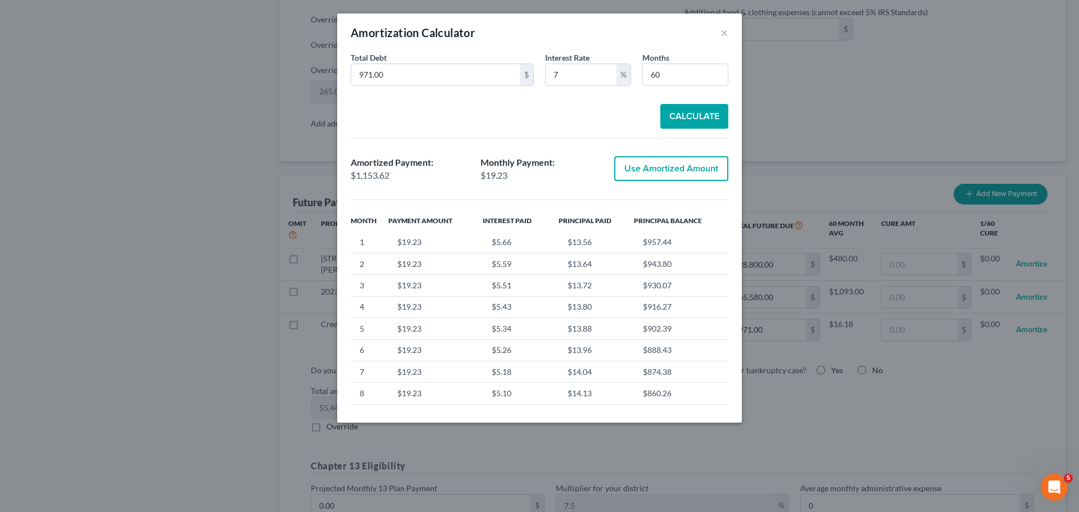
click at [695, 173] on button "Use Amortized Amount" at bounding box center [672, 168] width 114 height 25
type input "19.22"
type input "1,153.61"
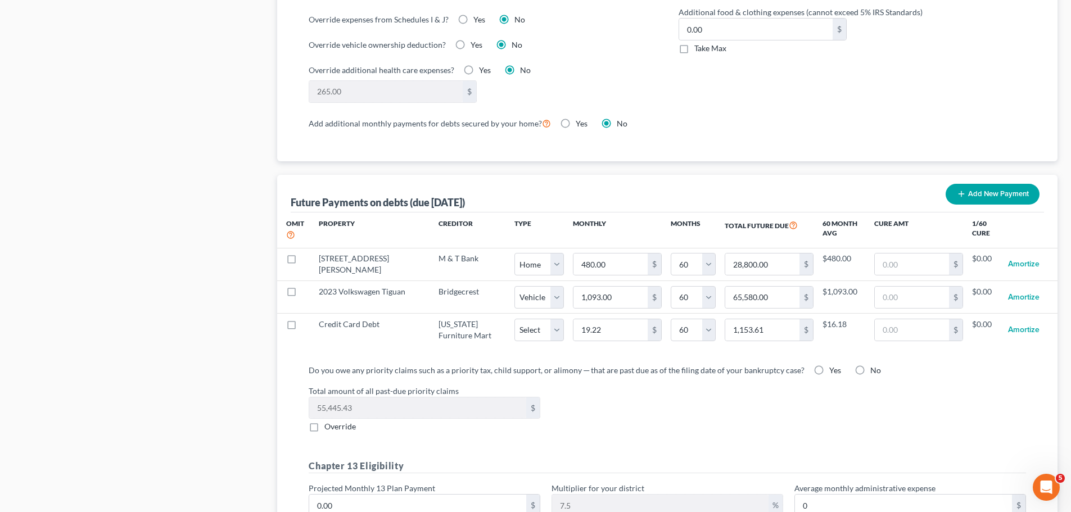
select select "60"
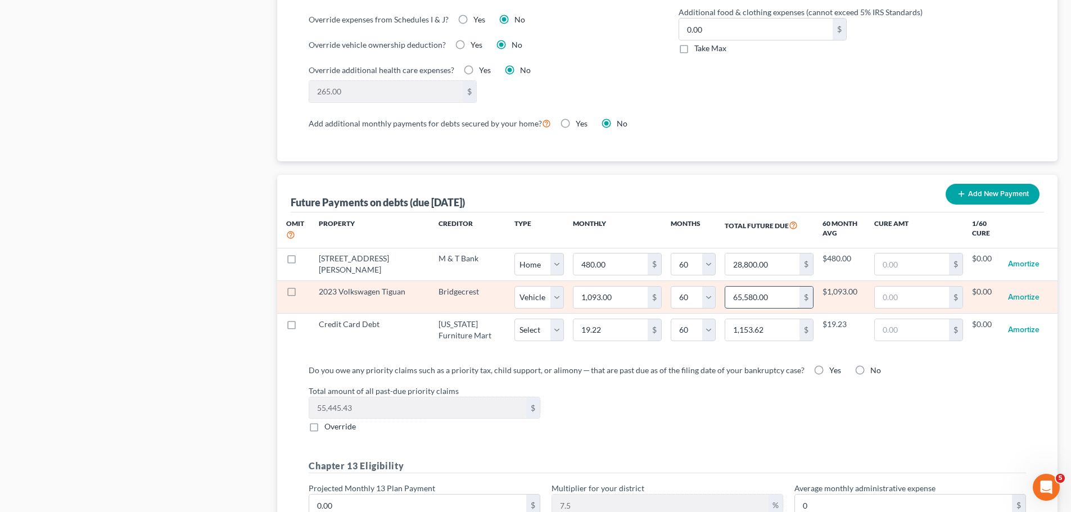
click at [758, 291] on input "65,580.00" at bounding box center [762, 297] width 74 height 21
type input "3228"
select select "1"
select select "60"
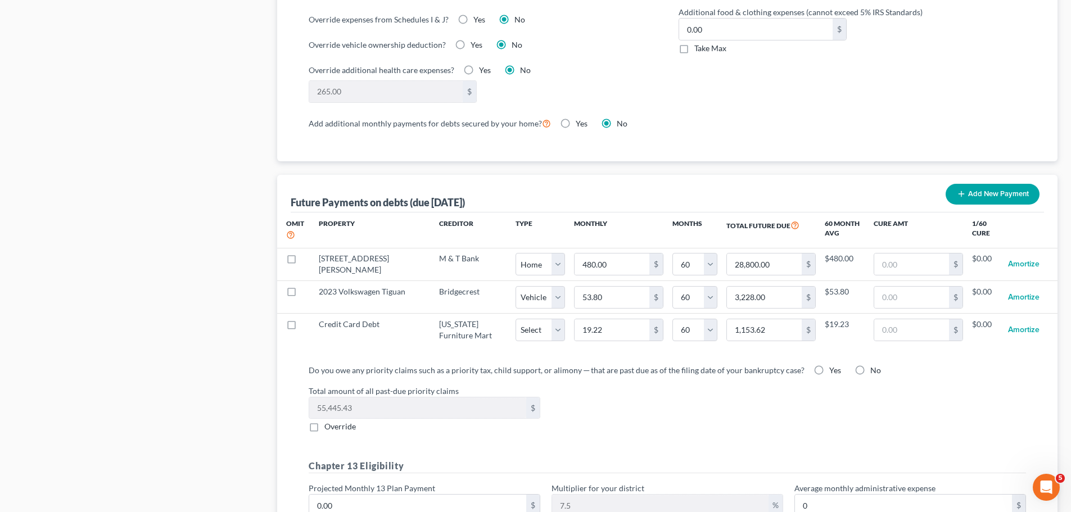
select select "1"
select select "60"
select select "1"
select select "60"
select select "1"
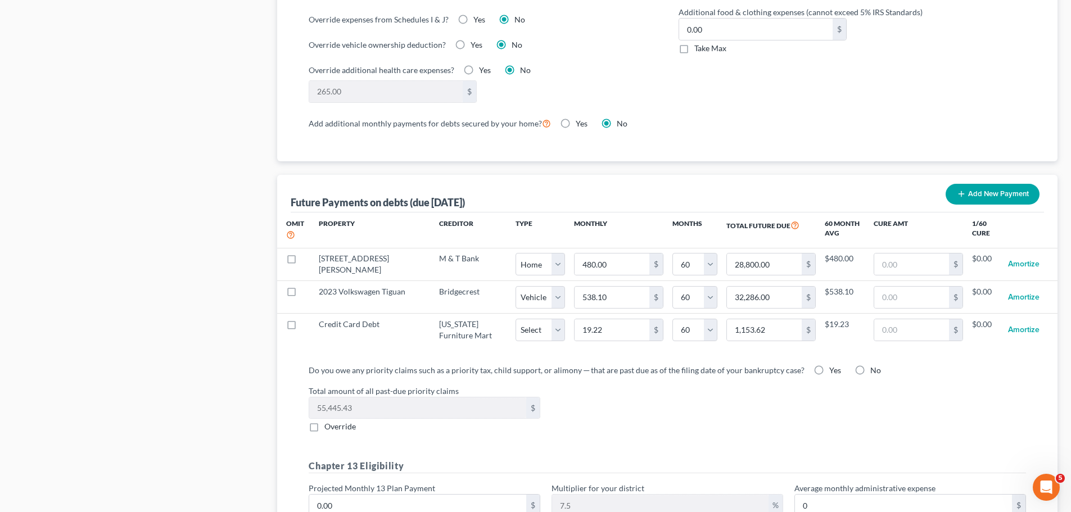
select select "60"
select select "1"
select select "60"
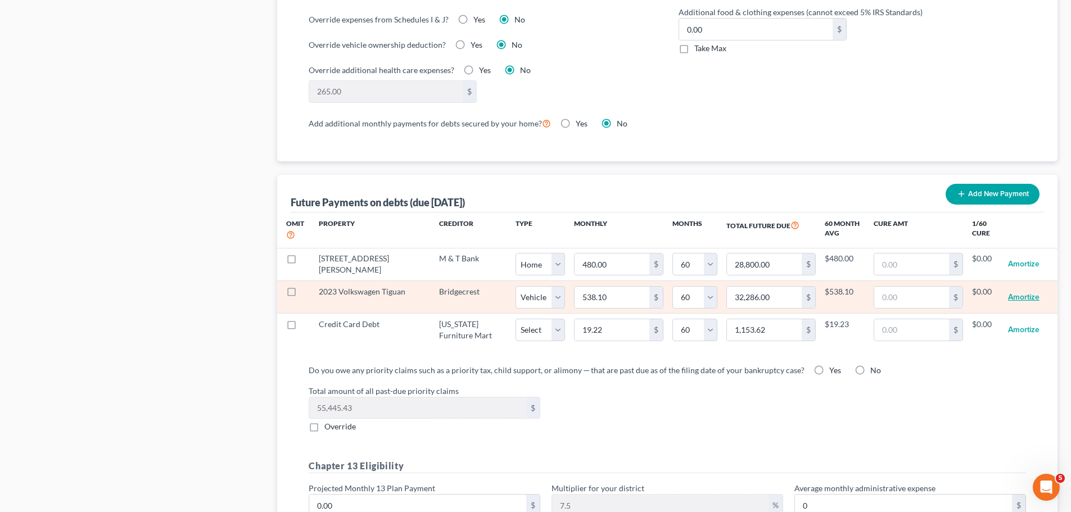
click at [1028, 288] on button "Amortize" at bounding box center [1023, 297] width 31 height 22
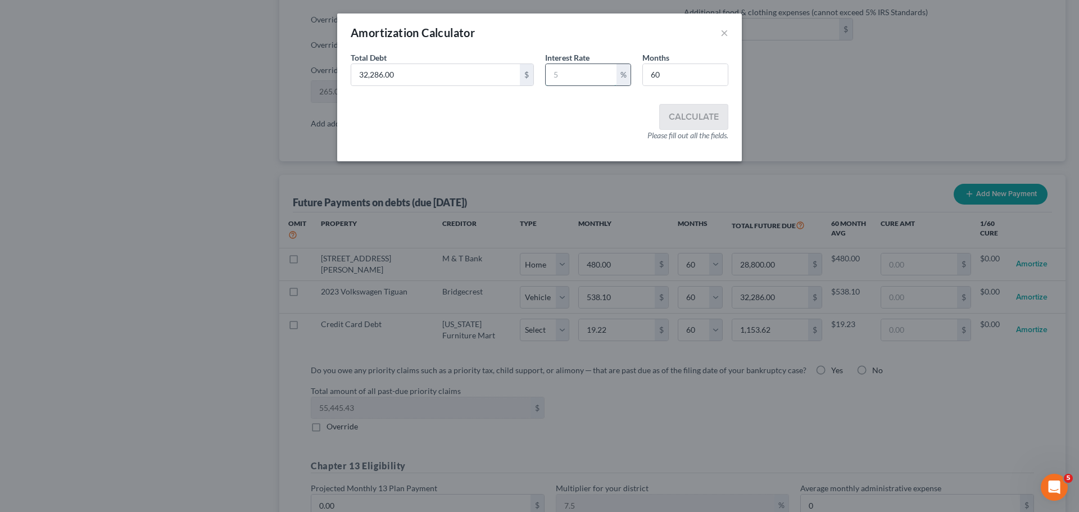
click at [598, 74] on input "text" at bounding box center [581, 74] width 71 height 21
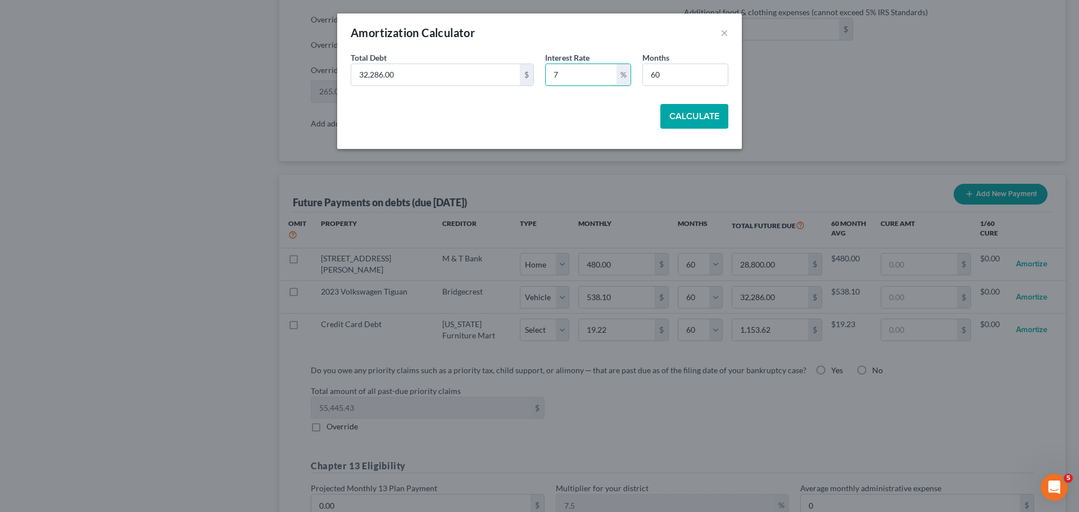
type input "7"
click at [696, 126] on button "Calculate" at bounding box center [695, 116] width 68 height 25
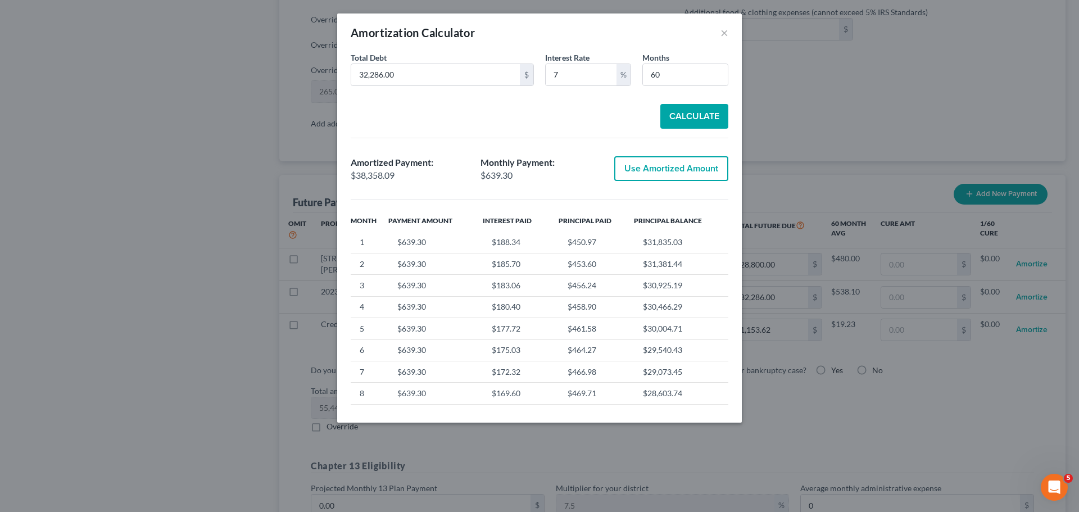
click at [698, 164] on button "Use Amortized Amount" at bounding box center [672, 168] width 114 height 25
type input "639.30"
type input "38,358.08"
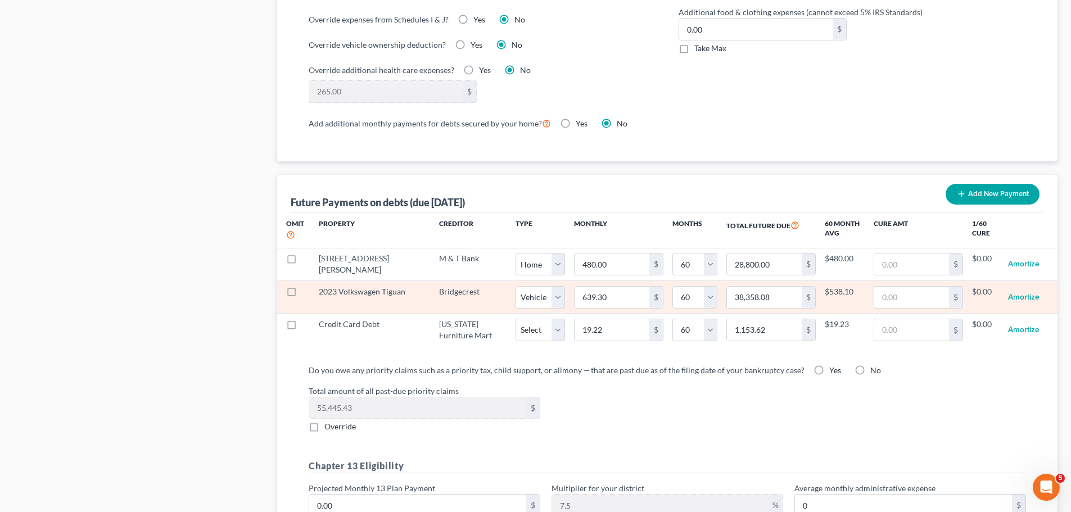
select select "1"
select select "60"
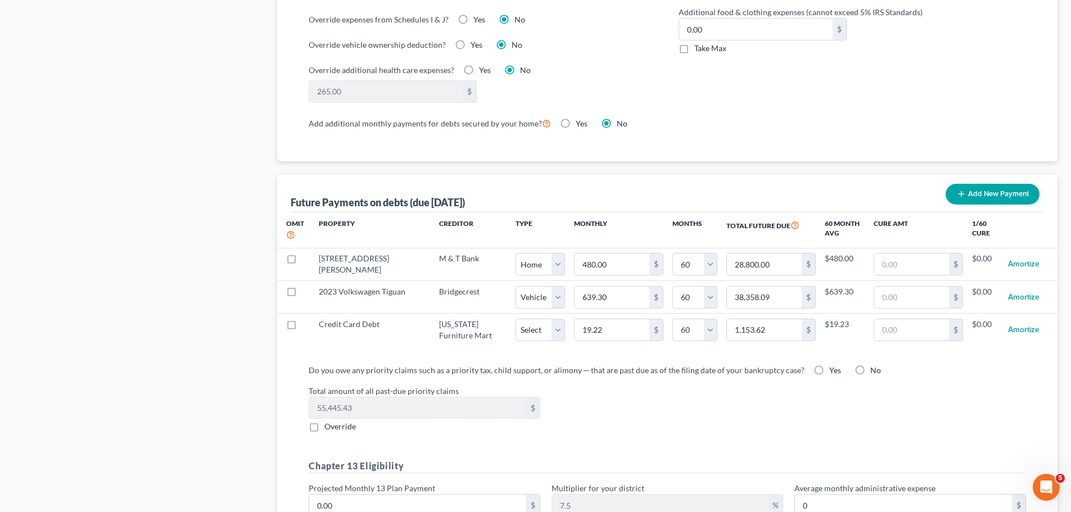
click at [829, 365] on label "Yes" at bounding box center [835, 370] width 12 height 11
click at [834, 365] on input "Yes" at bounding box center [837, 368] width 7 height 7
radio input "true"
click at [829, 365] on label "Yes" at bounding box center [835, 370] width 12 height 11
click at [834, 365] on input "Yes" at bounding box center [837, 368] width 7 height 7
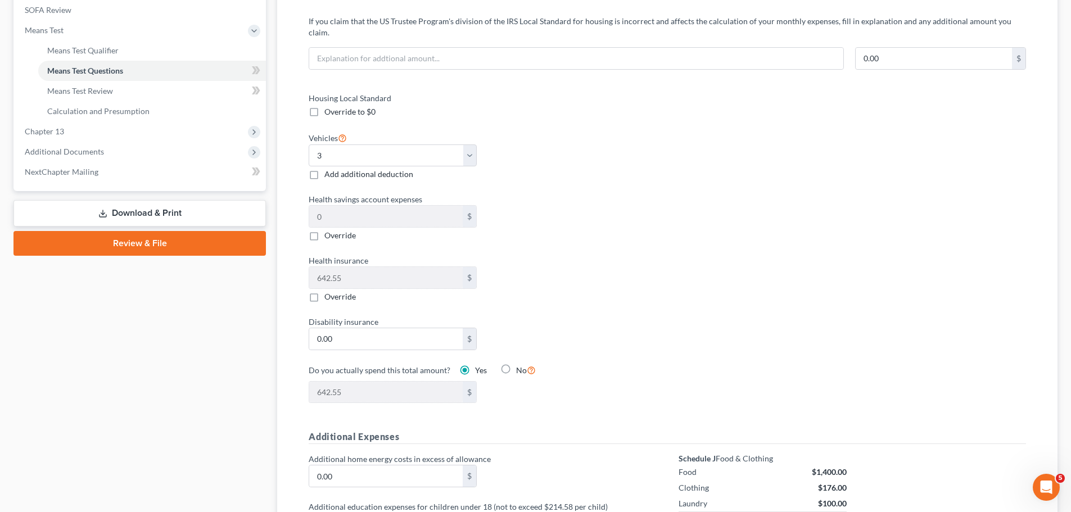
scroll to position [394, 0]
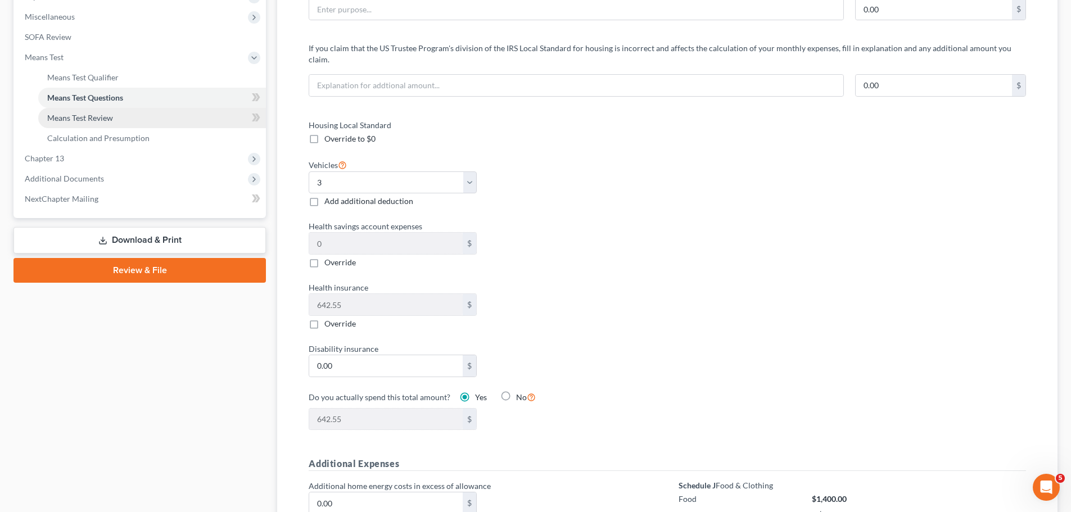
click at [107, 120] on span "Means Test Review" at bounding box center [80, 118] width 66 height 10
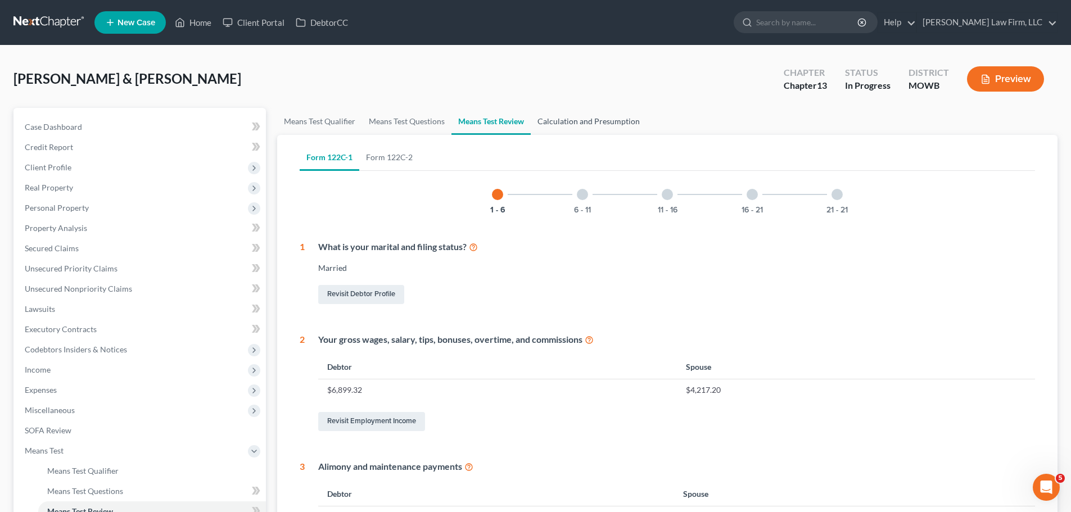
click at [588, 119] on link "Calculation and Presumption" at bounding box center [589, 121] width 116 height 27
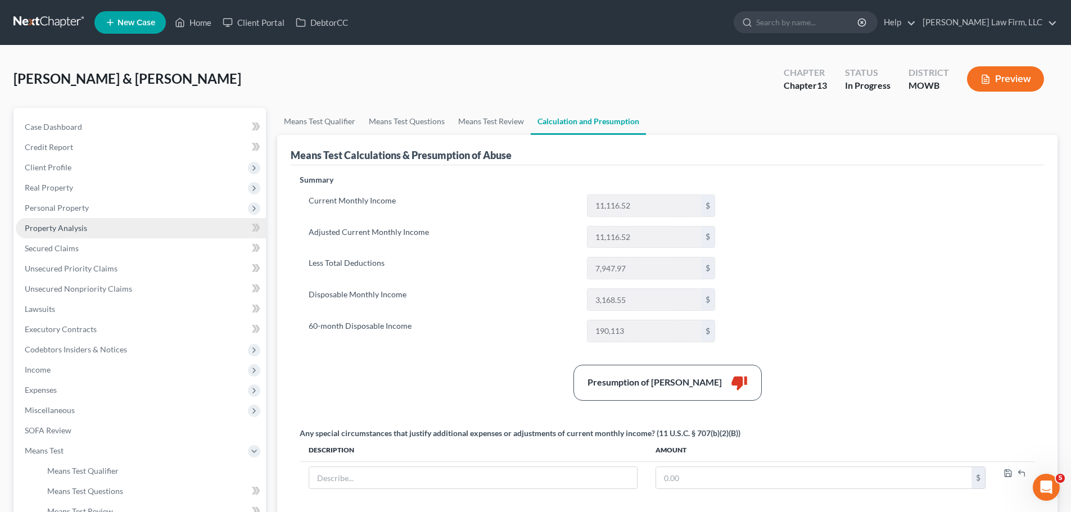
click at [96, 236] on link "Property Analysis" at bounding box center [141, 228] width 250 height 20
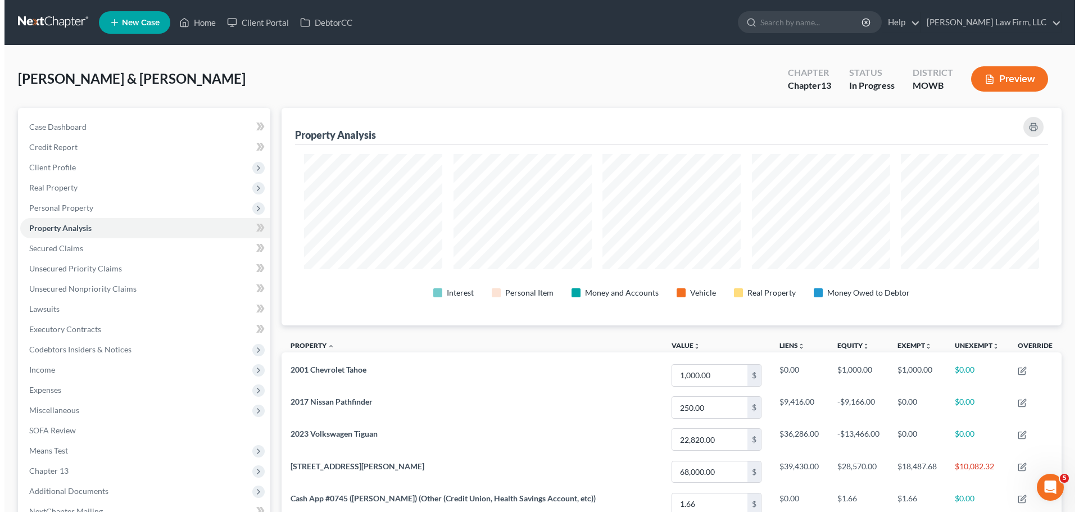
scroll to position [218, 780]
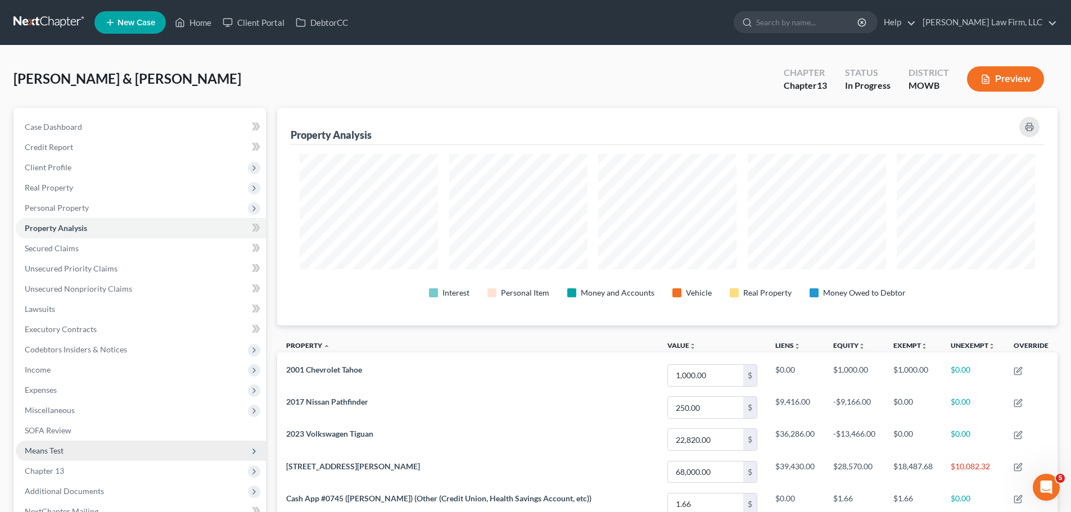
click at [70, 453] on span "Means Test" at bounding box center [141, 451] width 250 height 20
click at [81, 468] on span "Means Test Qualifier" at bounding box center [82, 471] width 71 height 10
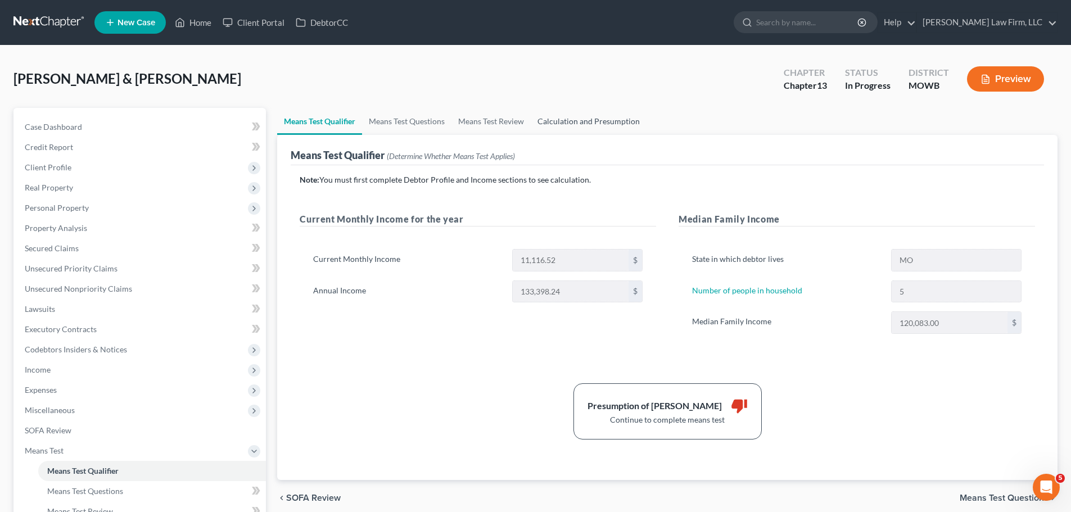
click at [598, 125] on link "Calculation and Presumption" at bounding box center [589, 121] width 116 height 27
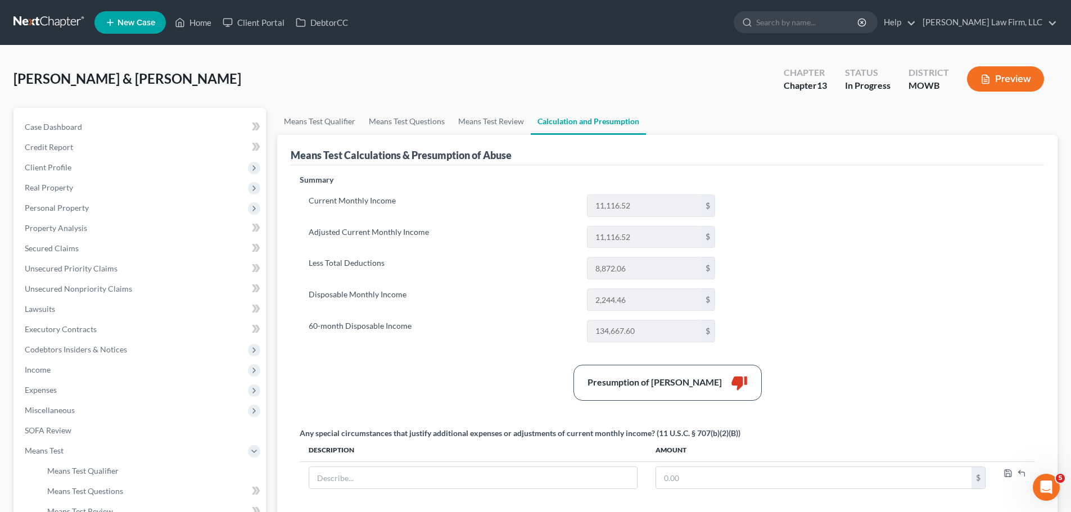
click at [1030, 77] on button "Preview" at bounding box center [1005, 78] width 77 height 25
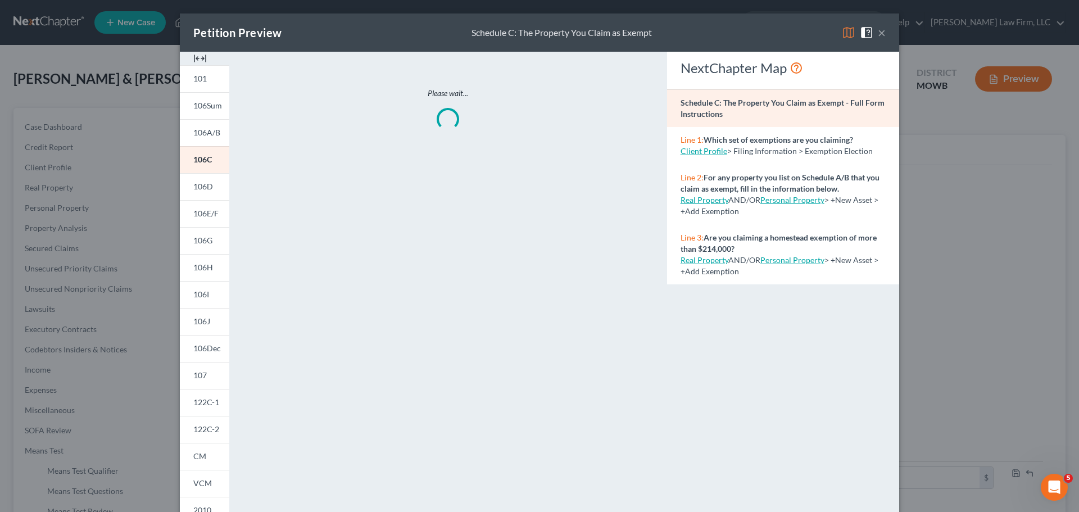
scroll to position [111, 0]
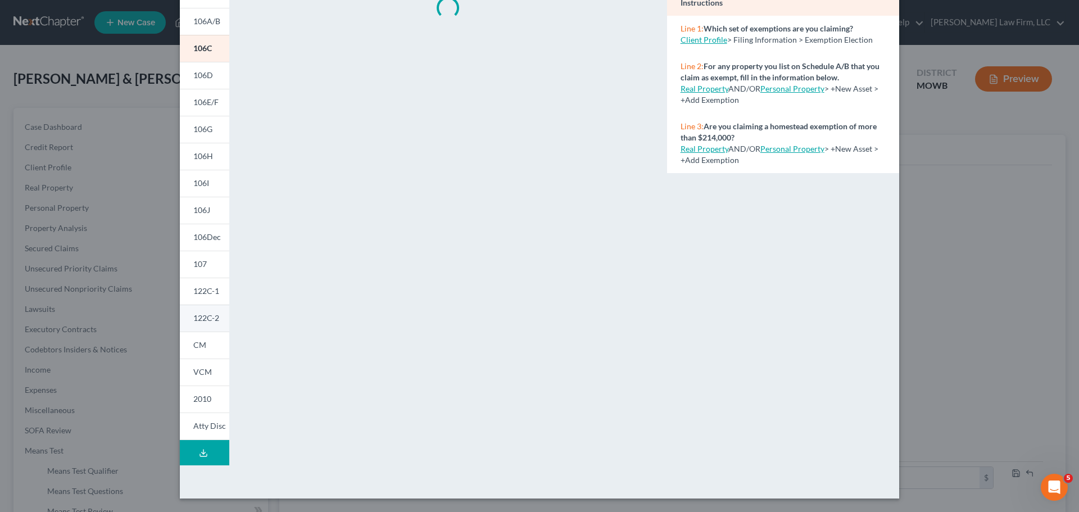
click at [206, 318] on span "122C-2" at bounding box center [206, 318] width 26 height 10
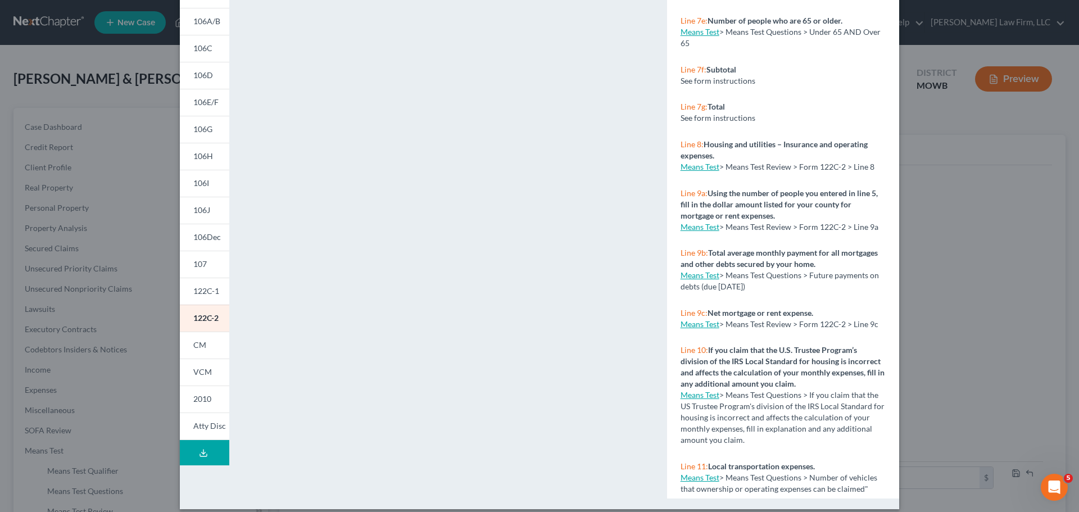
scroll to position [337, 0]
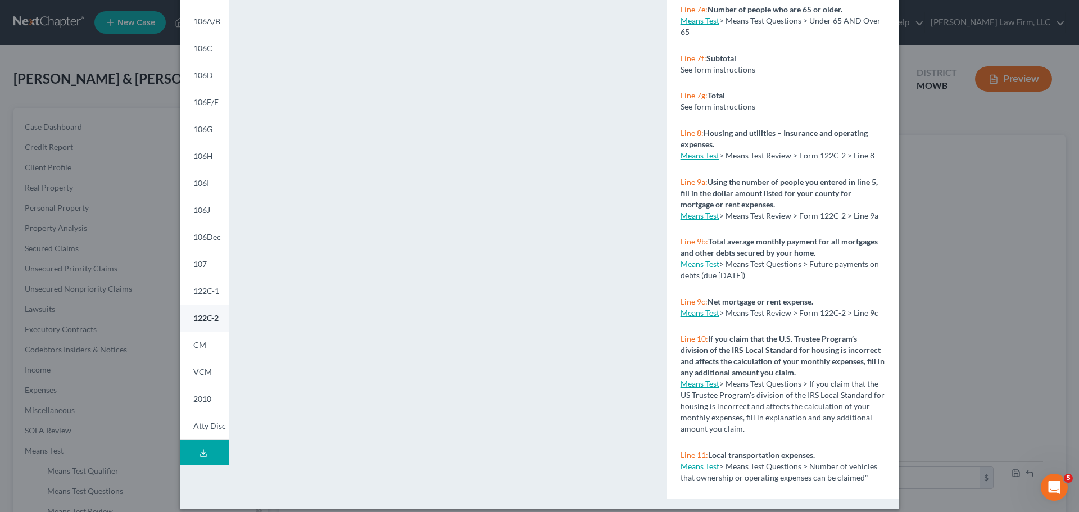
click at [205, 314] on span "122C-2" at bounding box center [205, 318] width 25 height 10
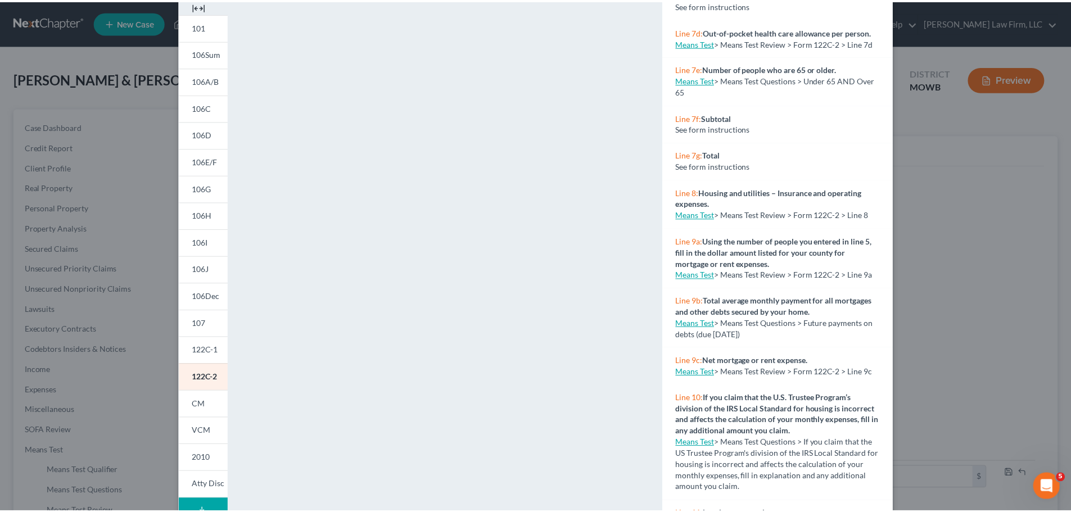
scroll to position [0, 0]
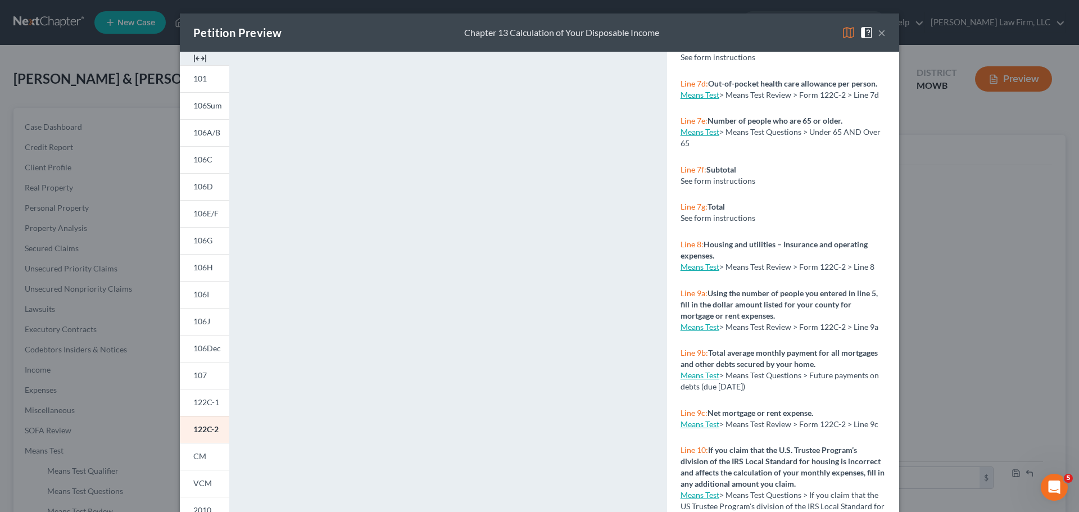
click at [879, 34] on button "×" at bounding box center [882, 32] width 8 height 13
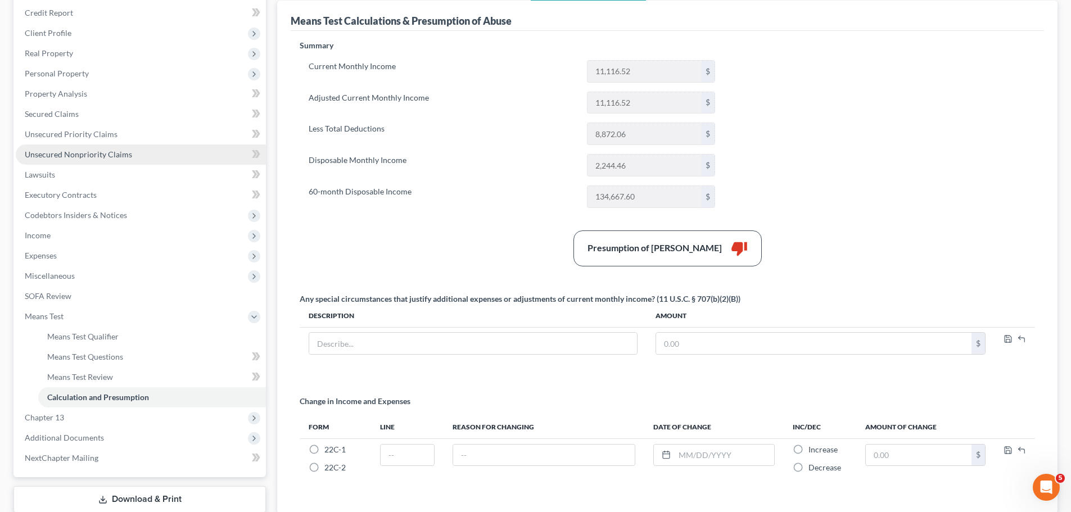
scroll to position [169, 0]
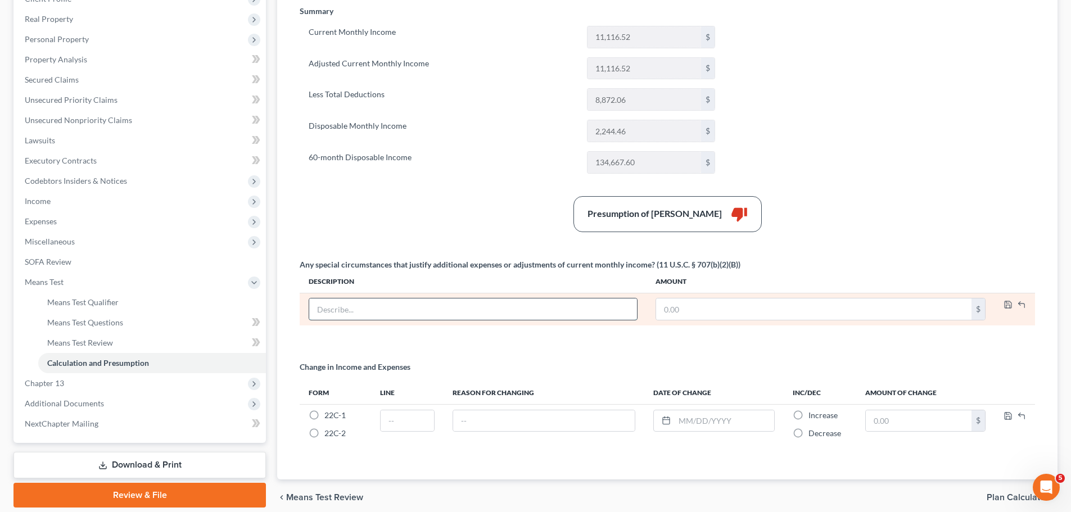
click at [413, 310] on input "text" at bounding box center [473, 309] width 328 height 21
drag, startPoint x: 413, startPoint y: 310, endPoint x: 319, endPoint y: 313, distance: 93.4
click at [319, 313] on input "Correction of tax withholding" at bounding box center [473, 309] width 328 height 21
type input "g"
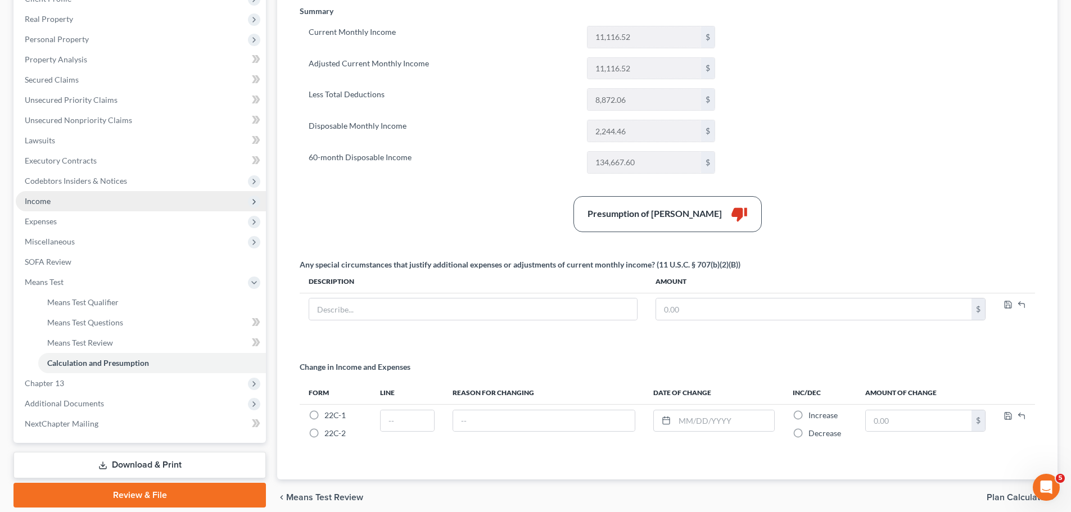
click at [67, 198] on span "Income" at bounding box center [141, 201] width 250 height 20
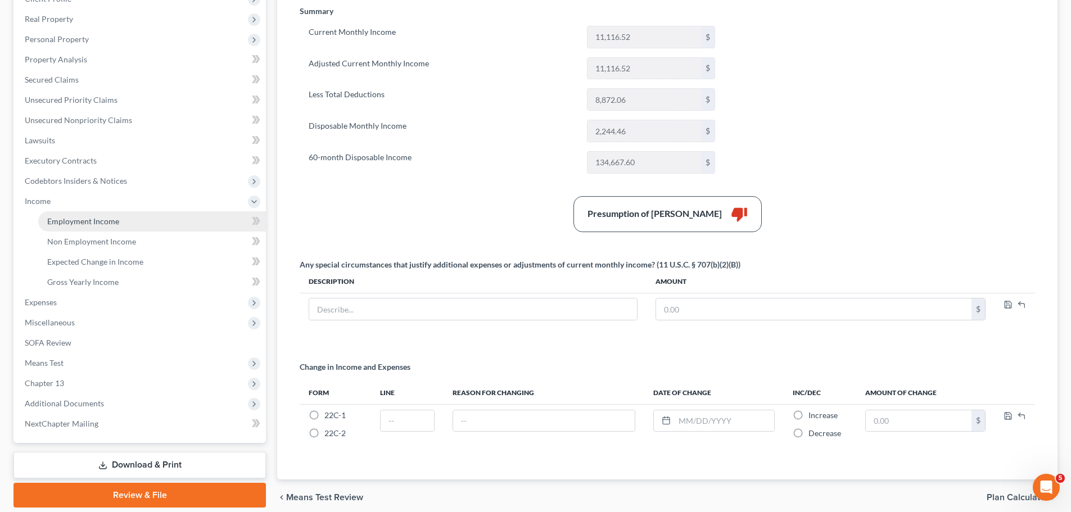
click at [147, 217] on link "Employment Income" at bounding box center [152, 221] width 228 height 20
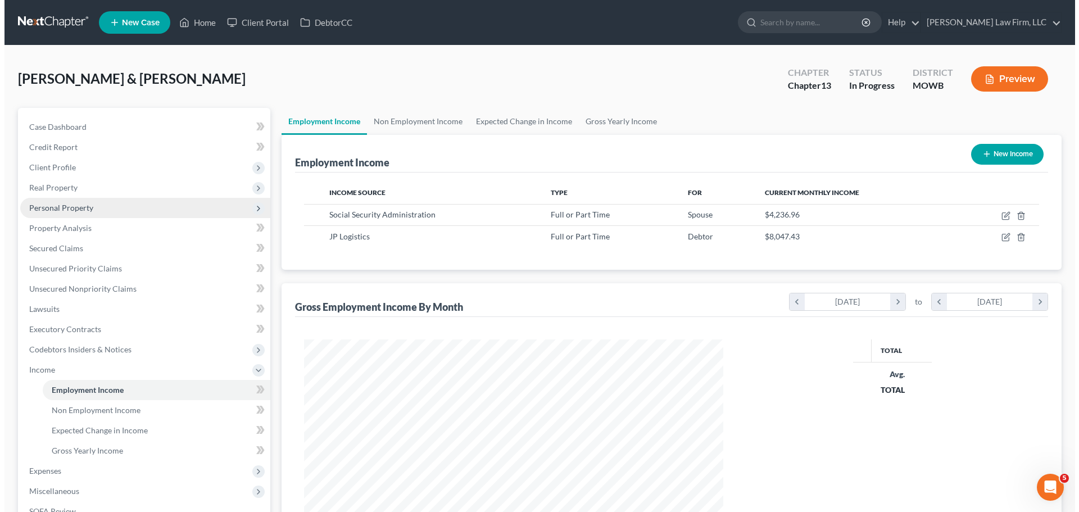
scroll to position [210, 442]
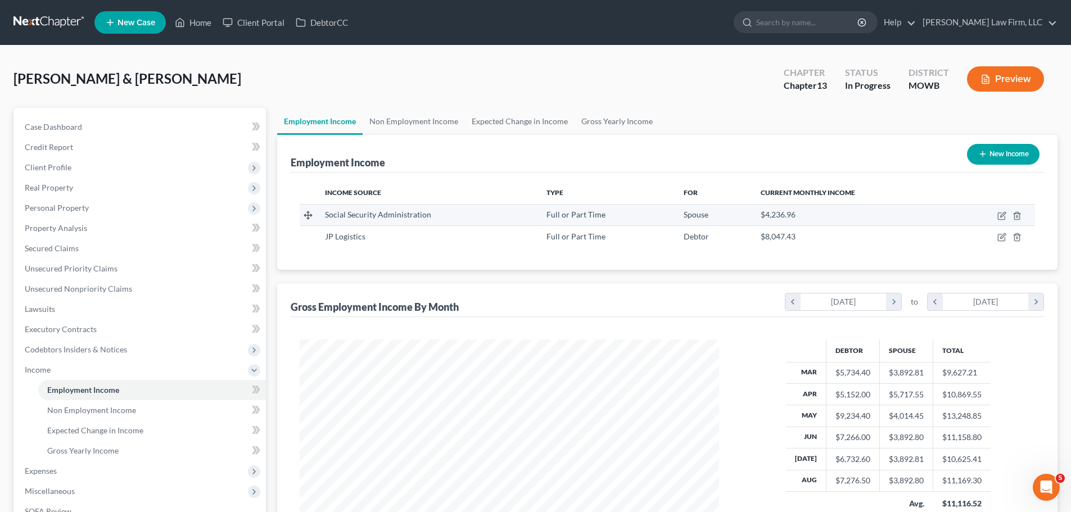
click at [995, 218] on td at bounding box center [993, 214] width 83 height 21
click at [999, 218] on icon "button" at bounding box center [1001, 215] width 9 height 9
select select "0"
select select "26"
select select "2"
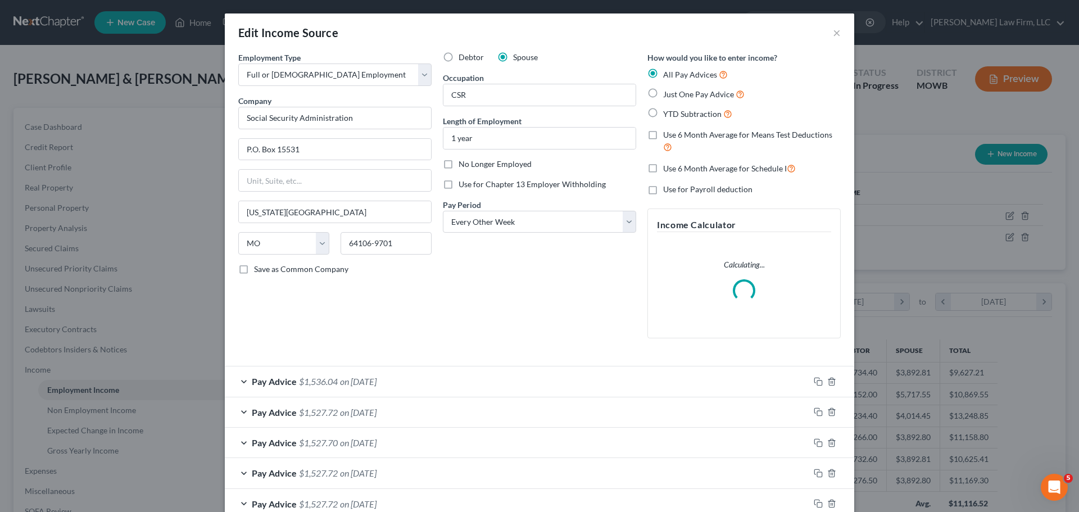
scroll to position [211, 446]
click at [498, 373] on div "Pay Advice $1,536.04 on [DATE]" at bounding box center [517, 382] width 585 height 30
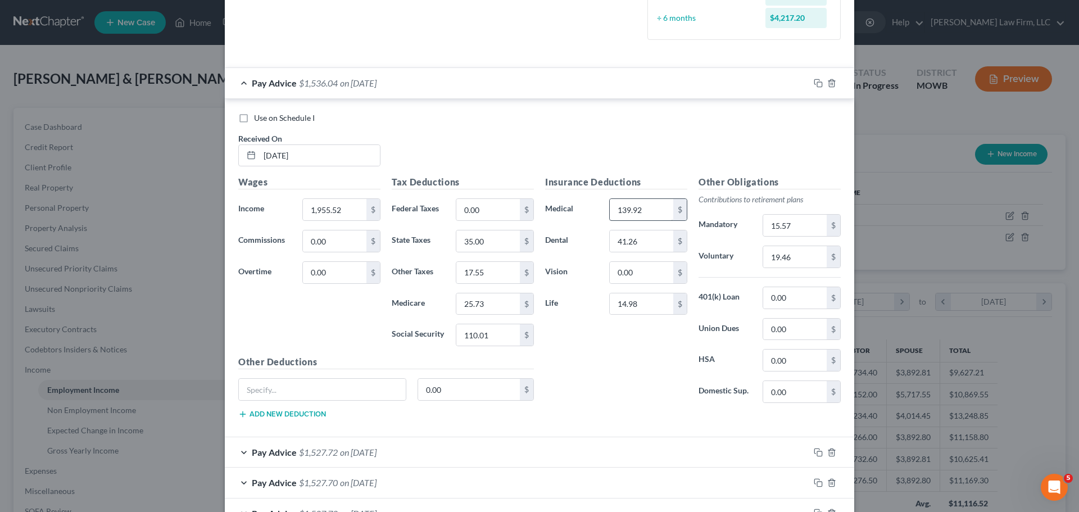
scroll to position [337, 0]
click at [403, 450] on div "Pay Advice $1,527.72 on [DATE]" at bounding box center [517, 450] width 585 height 30
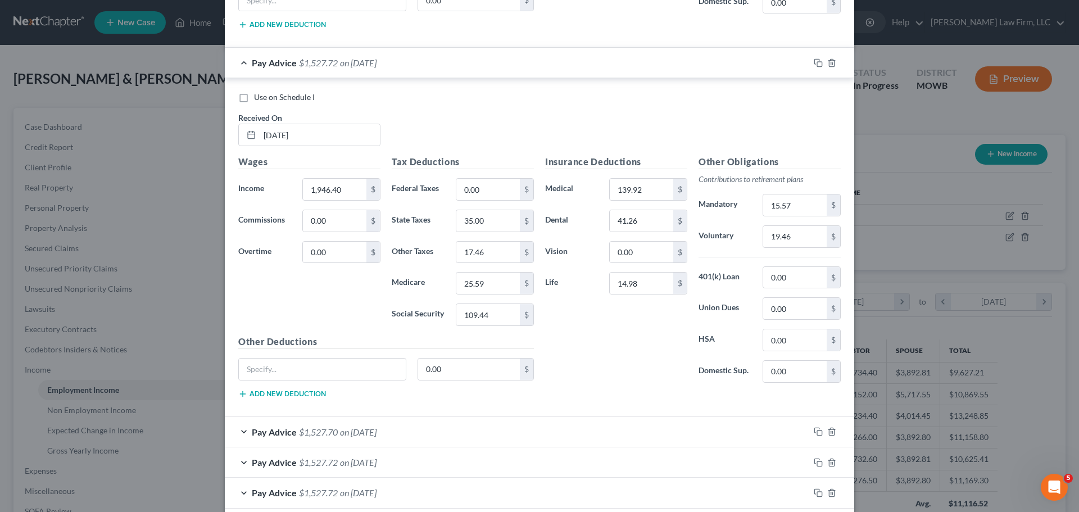
scroll to position [787, 0]
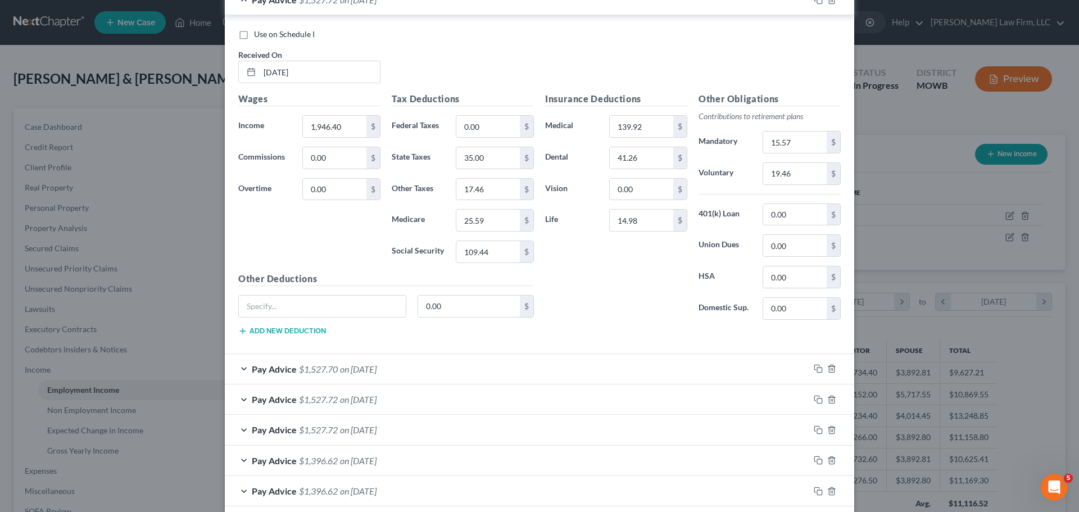
click at [359, 373] on span "on [DATE]" at bounding box center [358, 369] width 37 height 11
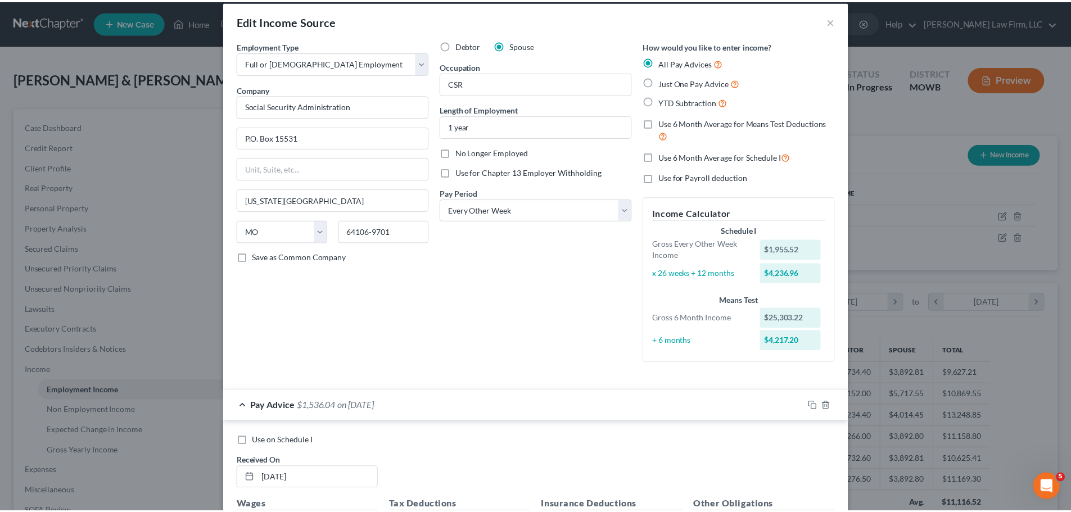
scroll to position [0, 0]
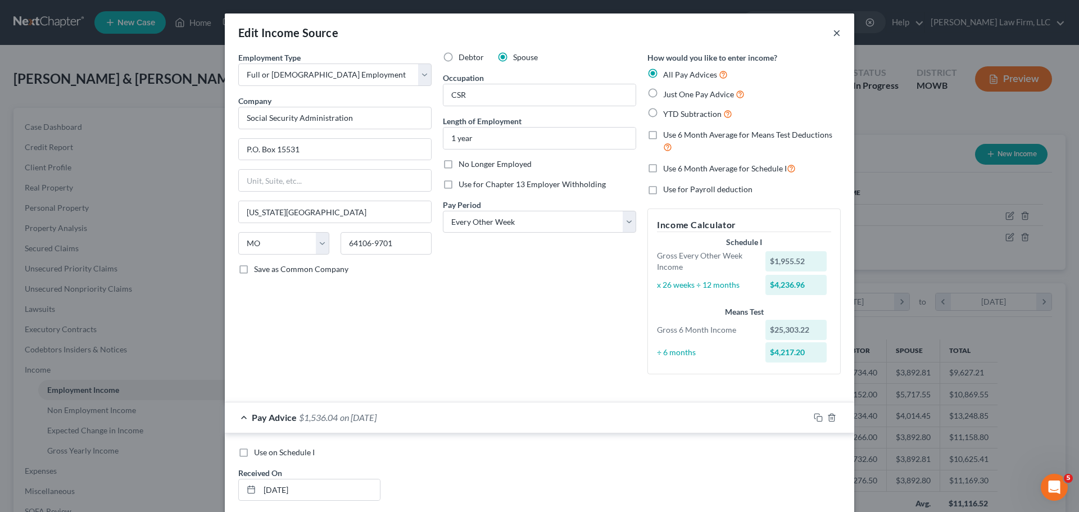
click at [837, 31] on button "×" at bounding box center [837, 32] width 8 height 13
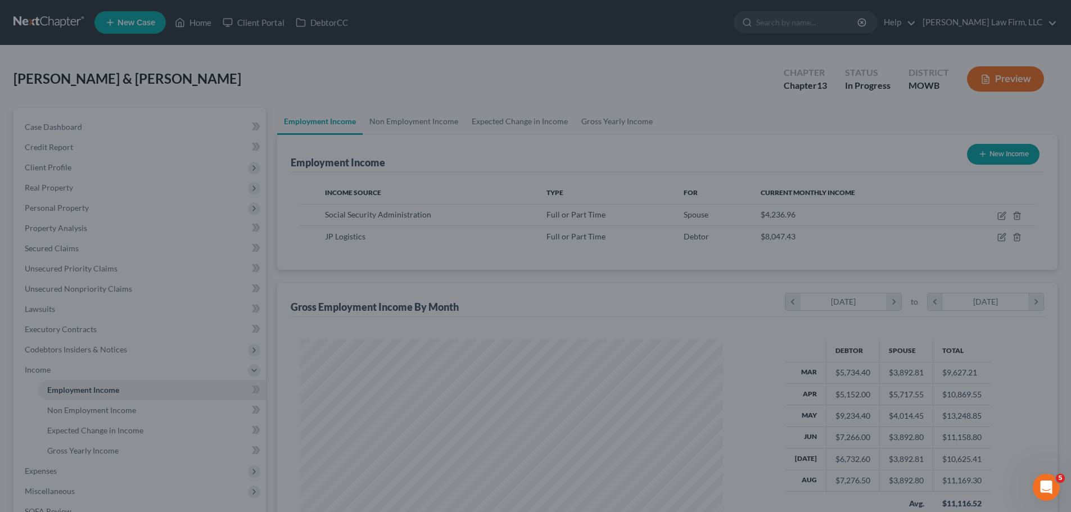
scroll to position [562018, 561785]
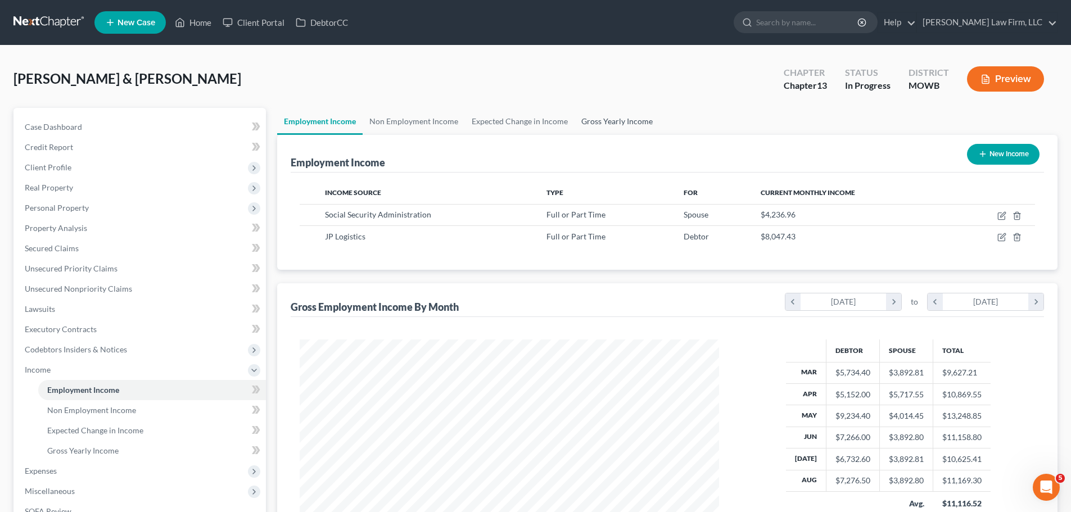
click at [615, 123] on link "Gross Yearly Income" at bounding box center [617, 121] width 85 height 27
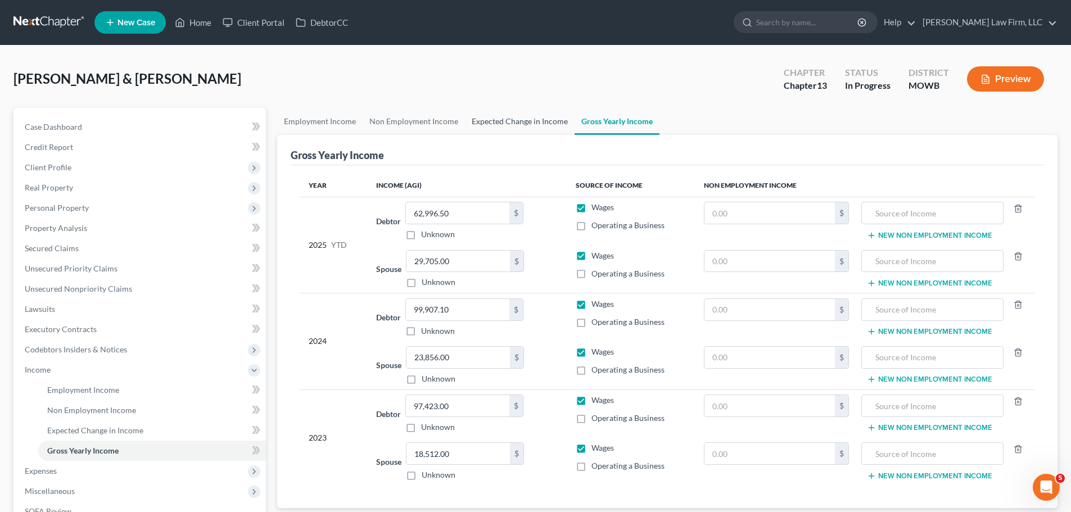
click at [548, 117] on link "Expected Change in Income" at bounding box center [520, 121] width 110 height 27
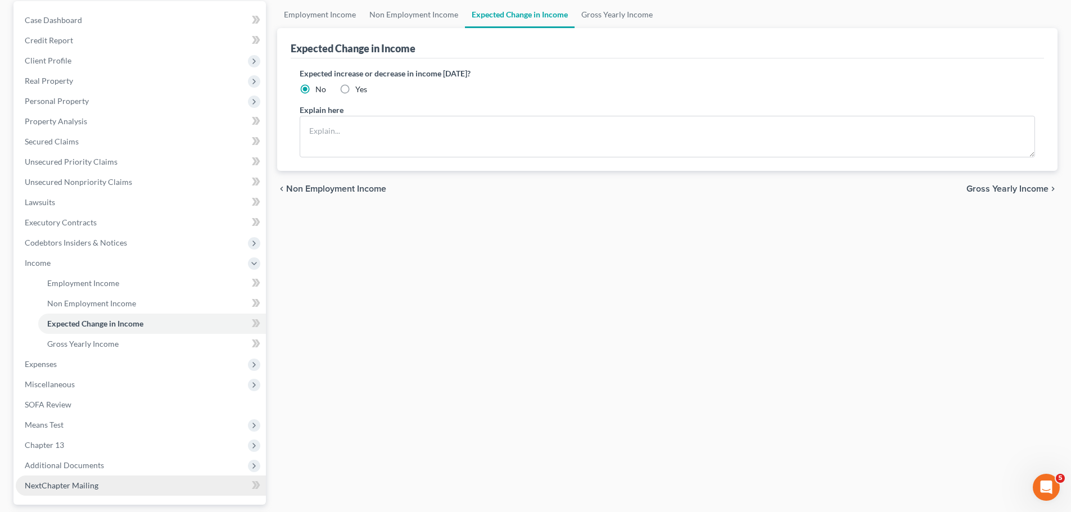
scroll to position [207, 0]
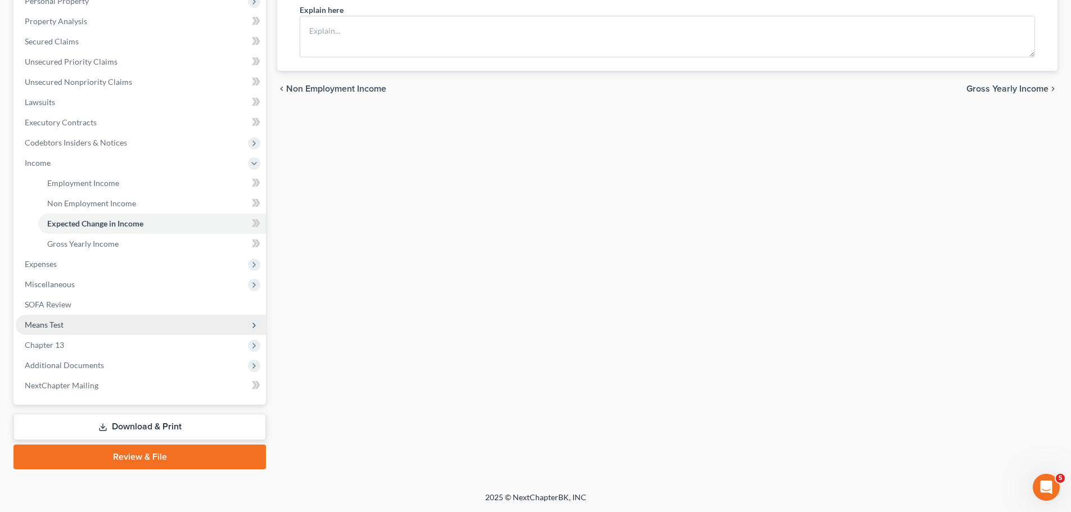
click at [89, 322] on span "Means Test" at bounding box center [141, 325] width 250 height 20
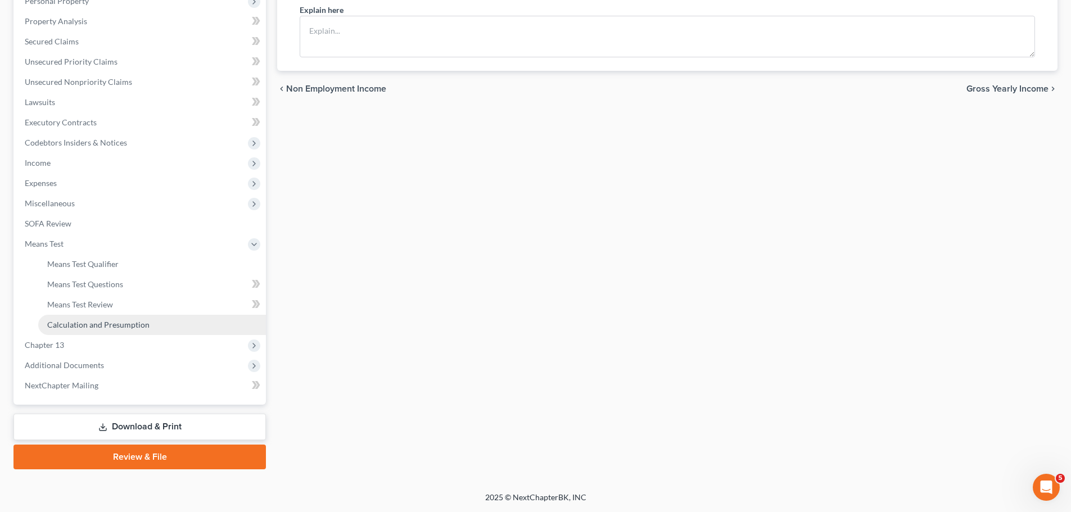
click at [128, 323] on span "Calculation and Presumption" at bounding box center [98, 325] width 102 height 10
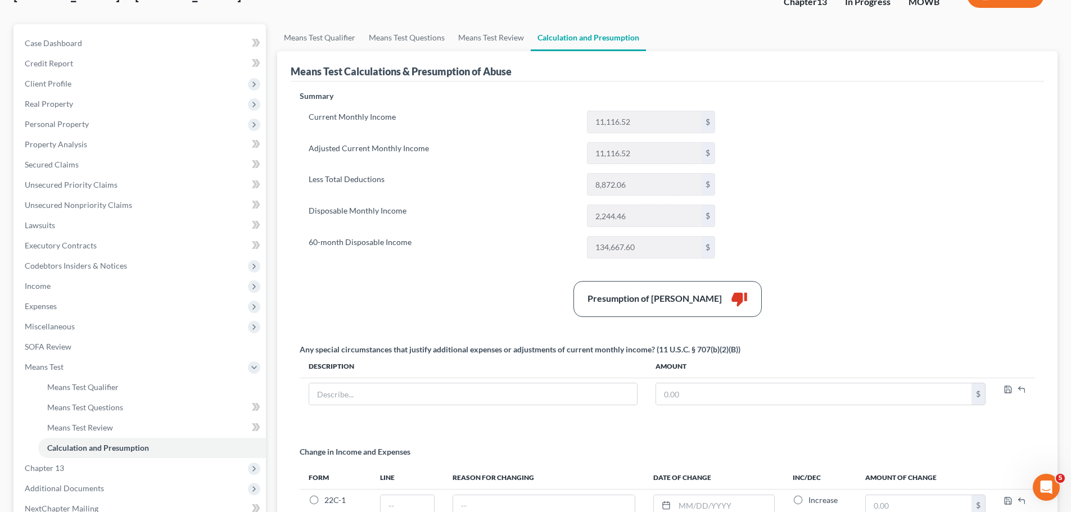
scroll to position [215, 0]
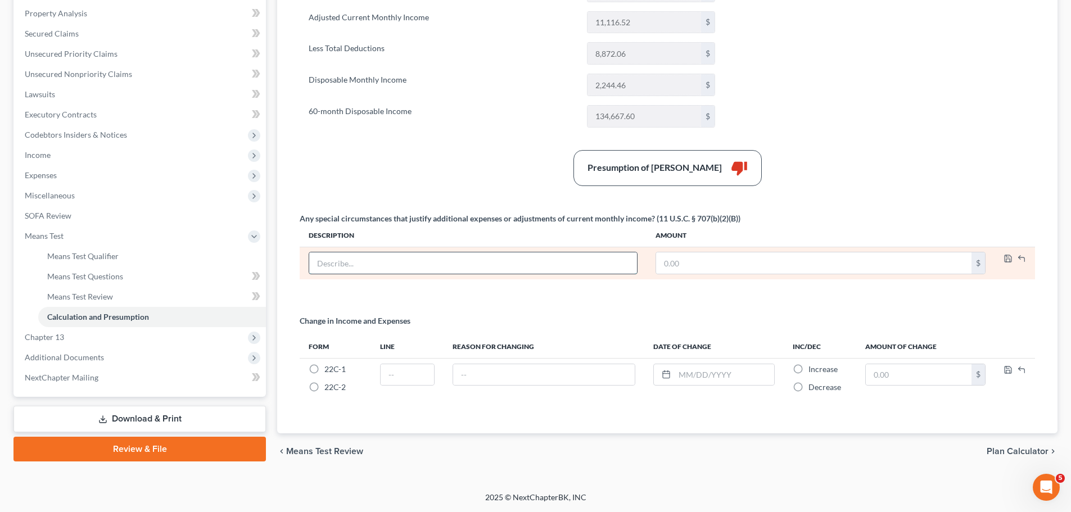
click at [382, 271] on input "text" at bounding box center [473, 262] width 328 height 21
type input "Correction to tax withholdings"
type input "1,100"
click at [1006, 260] on polyline "button" at bounding box center [1008, 260] width 4 height 3
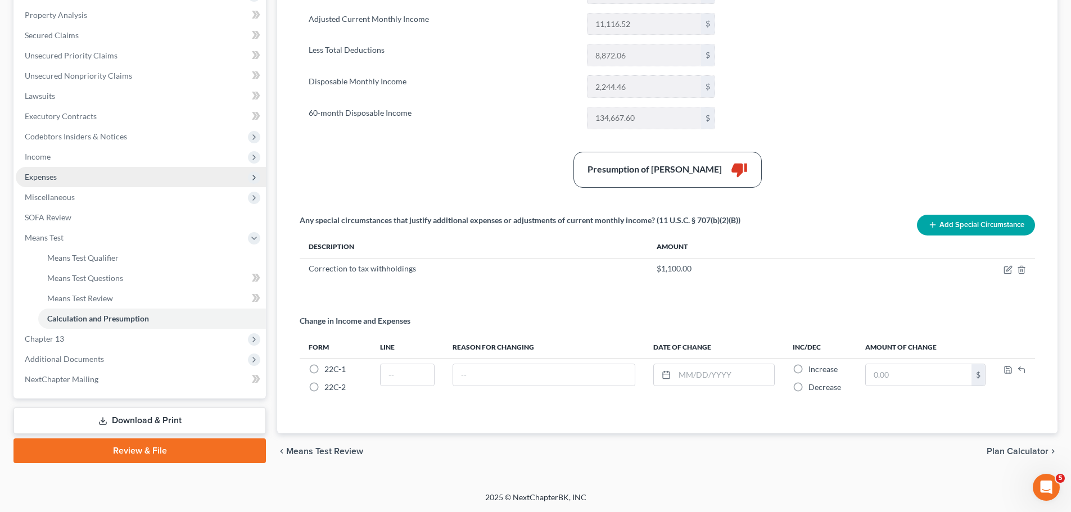
click at [68, 172] on span "Expenses" at bounding box center [141, 177] width 250 height 20
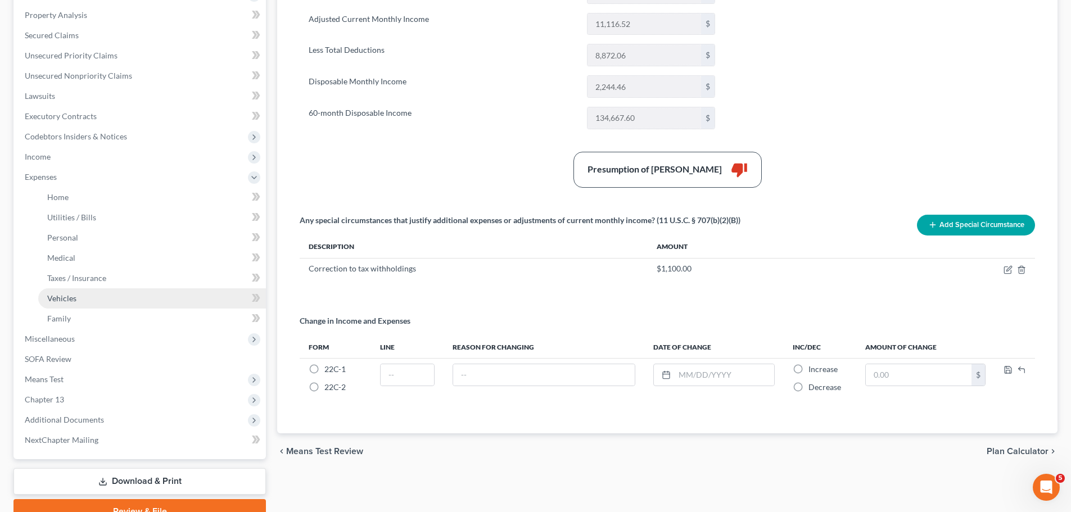
click at [84, 307] on link "Vehicles" at bounding box center [152, 298] width 228 height 20
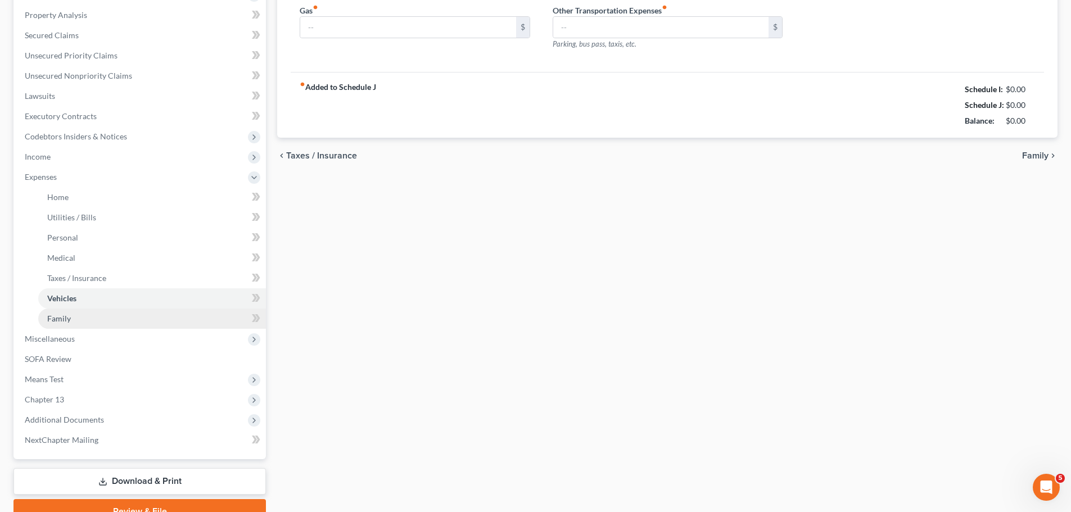
scroll to position [86, 0]
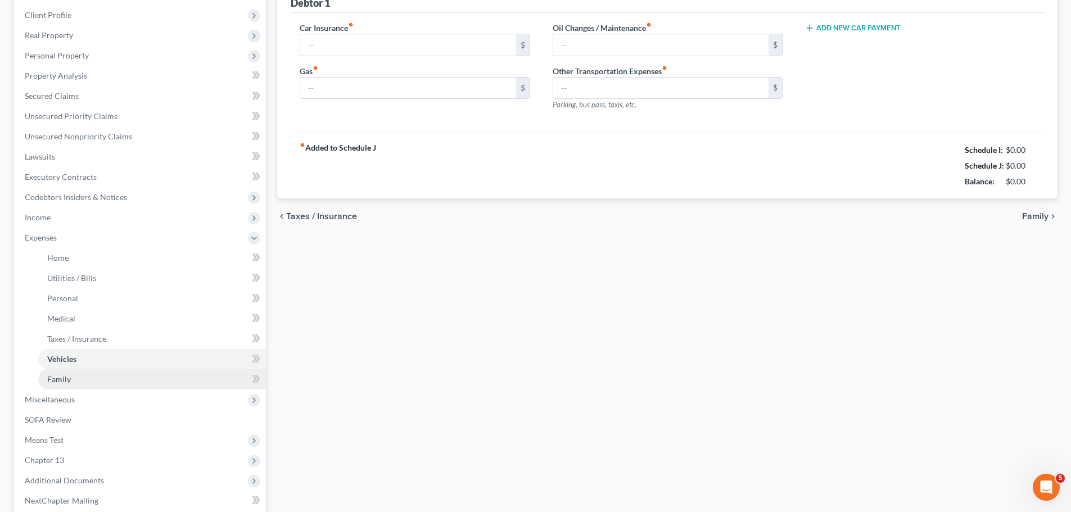
type input "508.24"
type input "400.00"
type input "250.00"
type input "0.00"
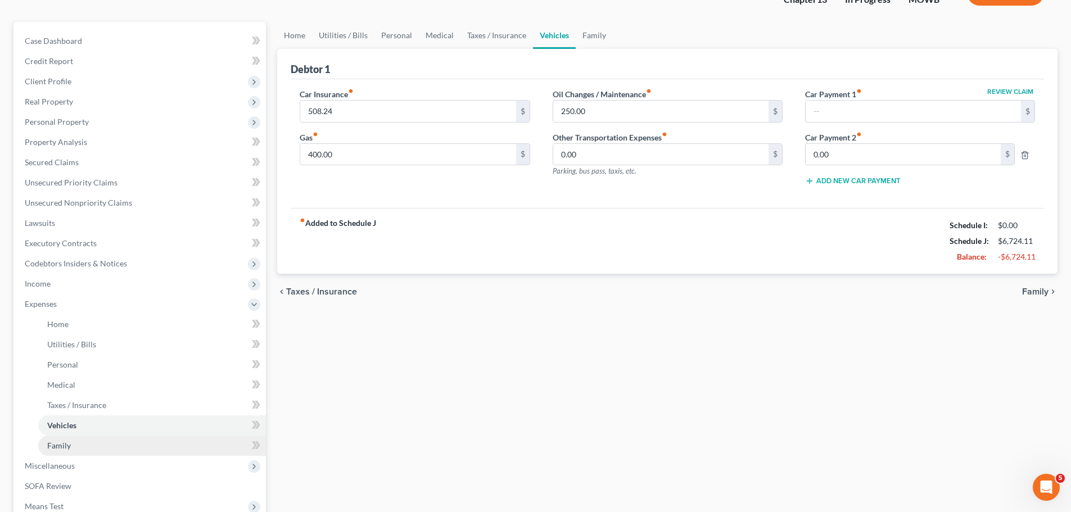
scroll to position [0, 0]
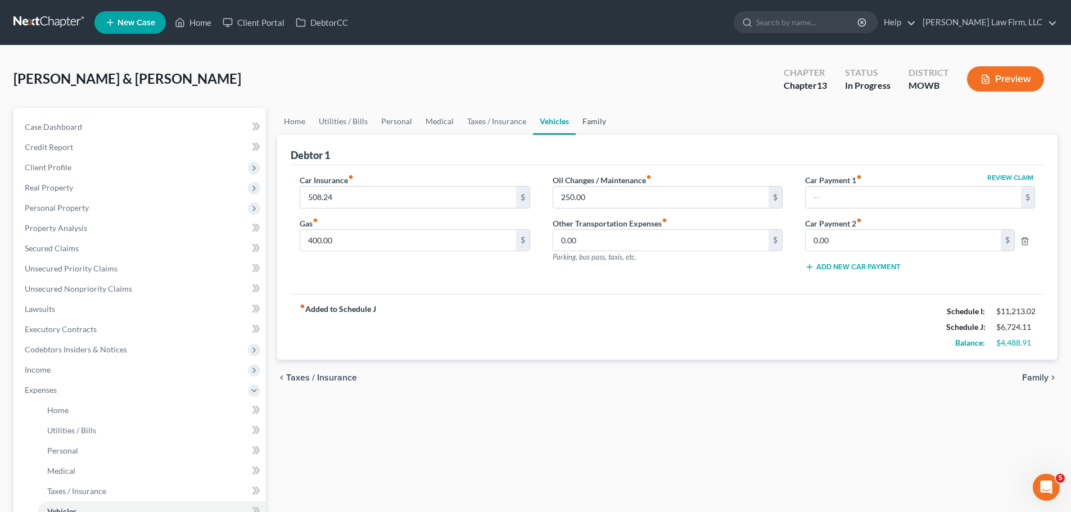
click at [599, 121] on link "Family" at bounding box center [594, 121] width 37 height 27
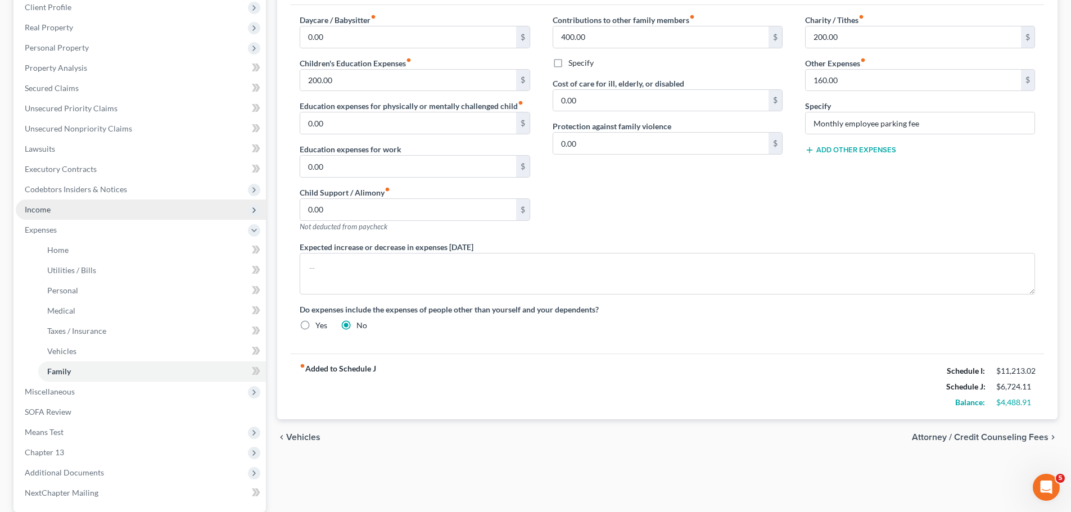
scroll to position [169, 0]
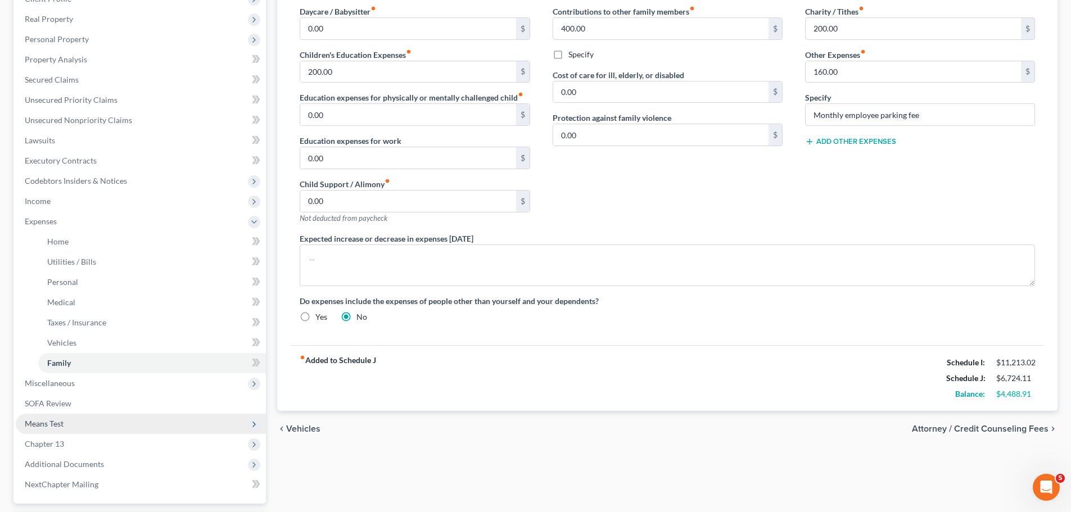
click at [94, 427] on span "Means Test" at bounding box center [141, 424] width 250 height 20
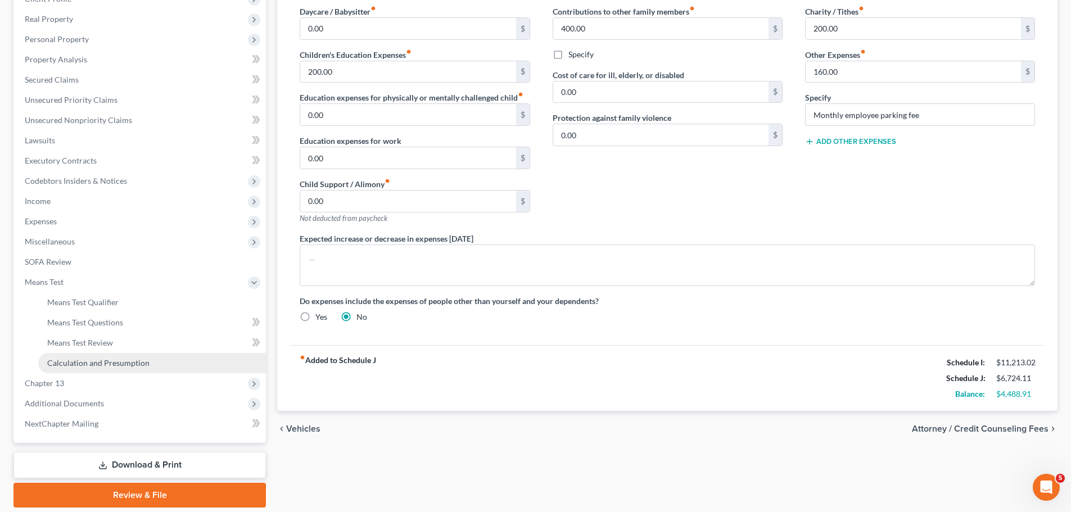
click at [126, 368] on link "Calculation and Presumption" at bounding box center [152, 363] width 228 height 20
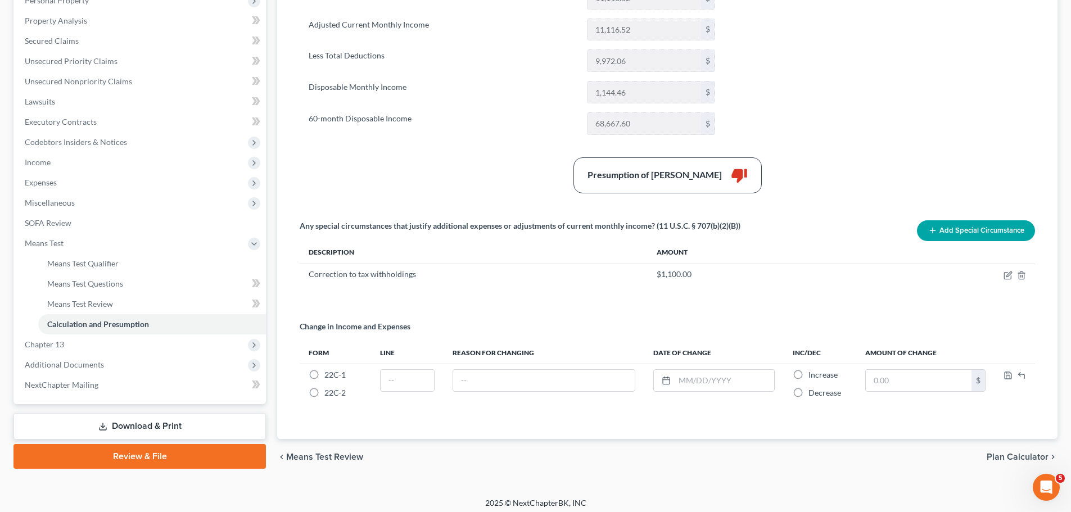
scroll to position [213, 0]
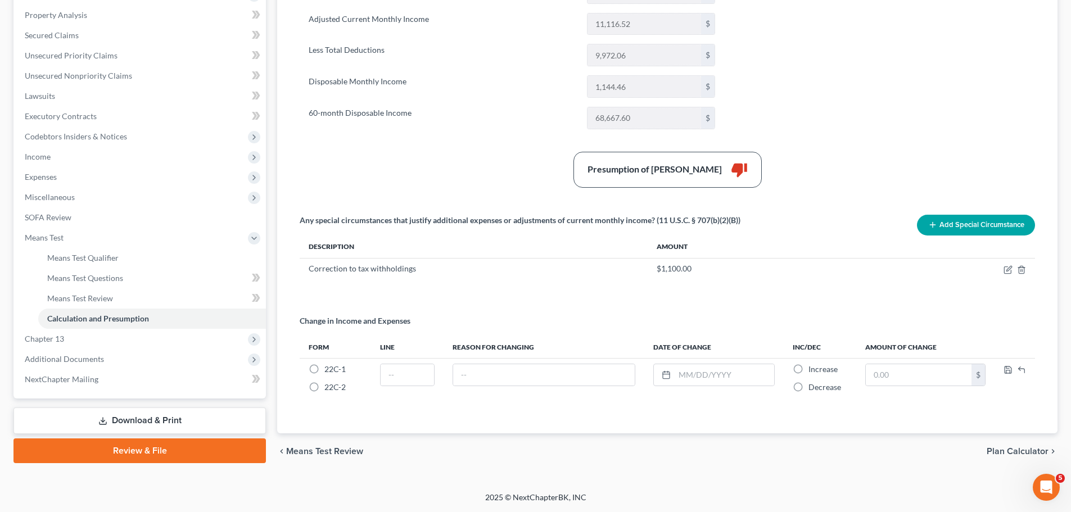
click at [982, 219] on button "Add Special Circumstance" at bounding box center [976, 225] width 118 height 21
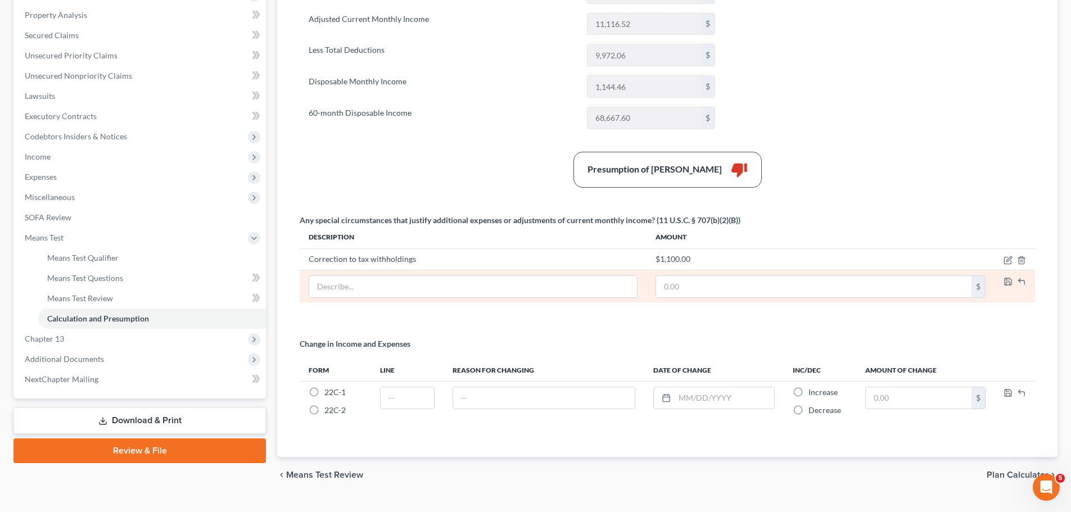
click at [466, 300] on td at bounding box center [473, 286] width 347 height 33
click at [466, 287] on input "text" at bounding box center [473, 286] width 328 height 21
type input "Monthly parking fee"
click at [746, 295] on input "text" at bounding box center [813, 286] width 315 height 21
type input "160"
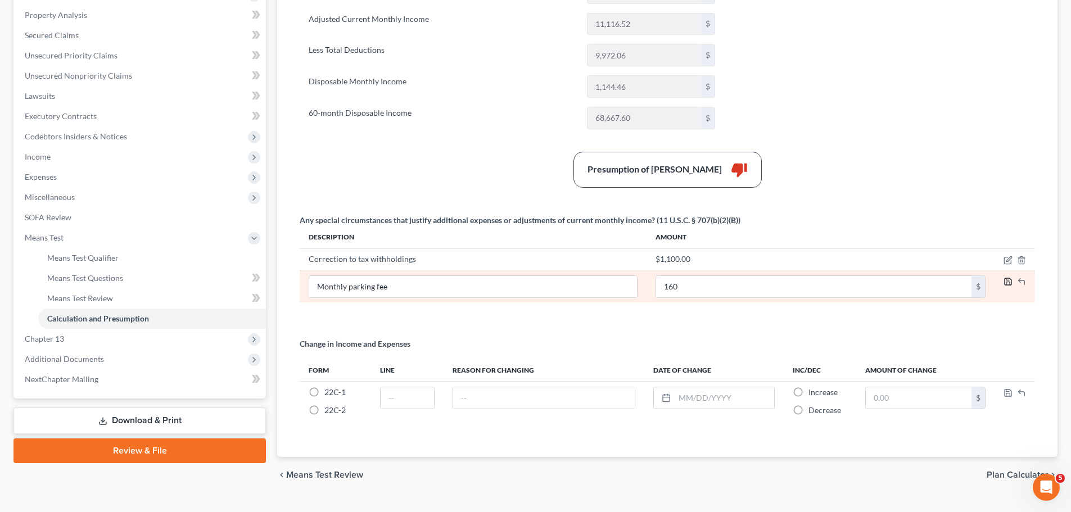
click at [1009, 284] on icon "button" at bounding box center [1008, 281] width 9 height 9
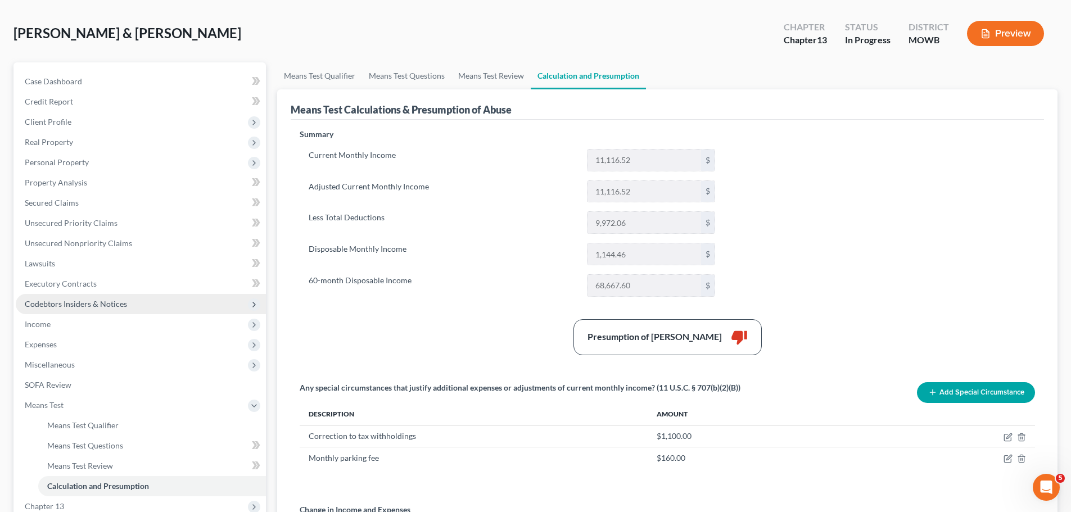
scroll to position [44, 0]
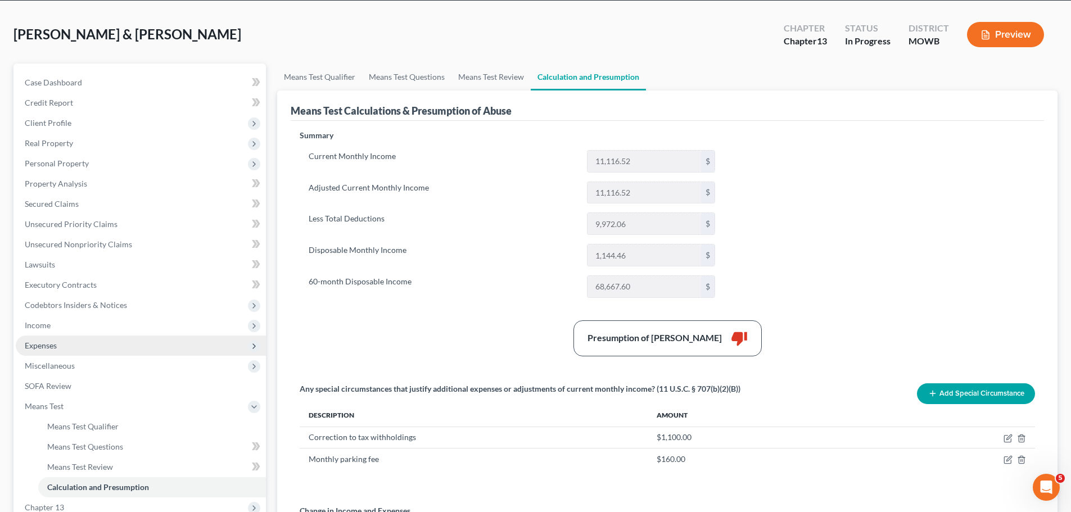
click at [65, 350] on span "Expenses" at bounding box center [141, 346] width 250 height 20
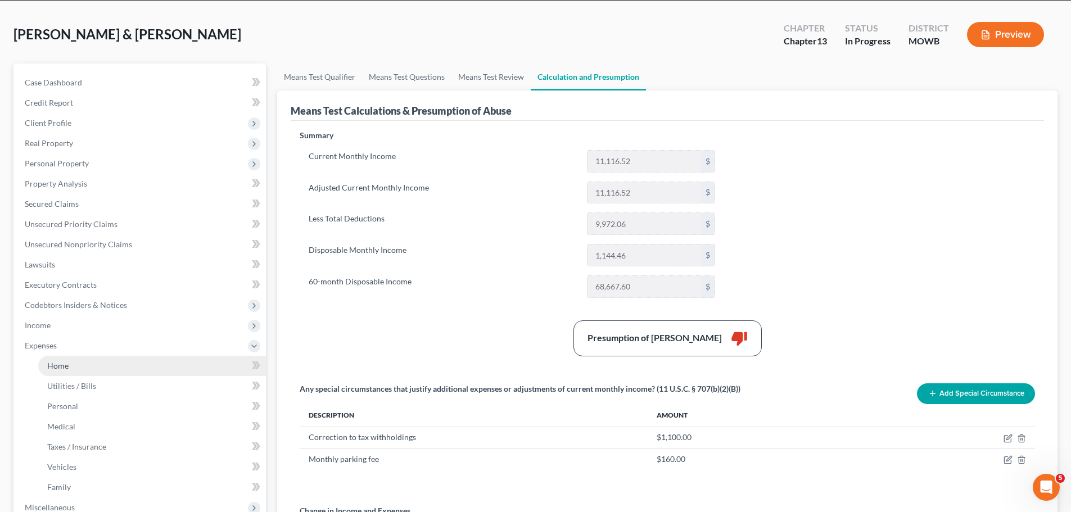
click at [92, 374] on link "Home" at bounding box center [152, 366] width 228 height 20
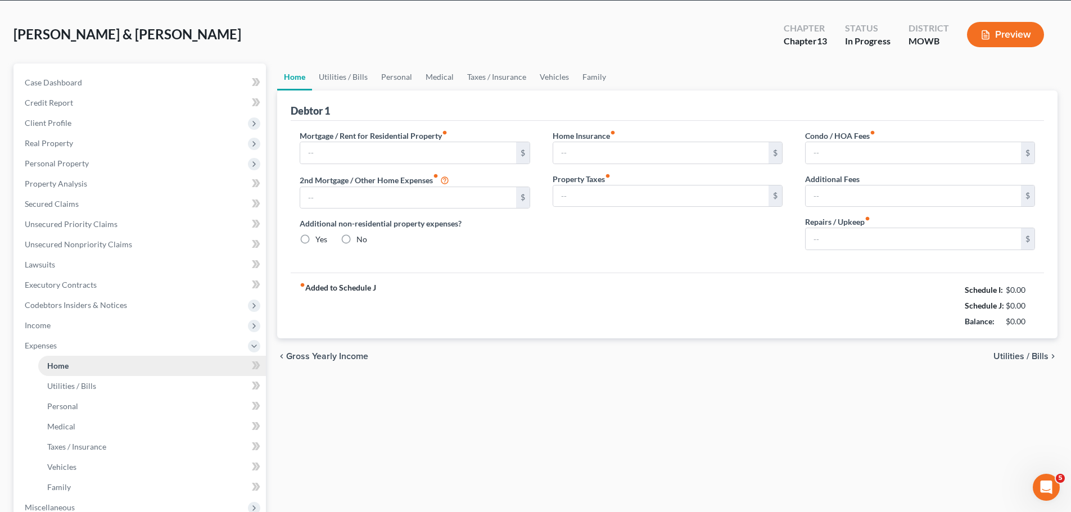
scroll to position [1, 0]
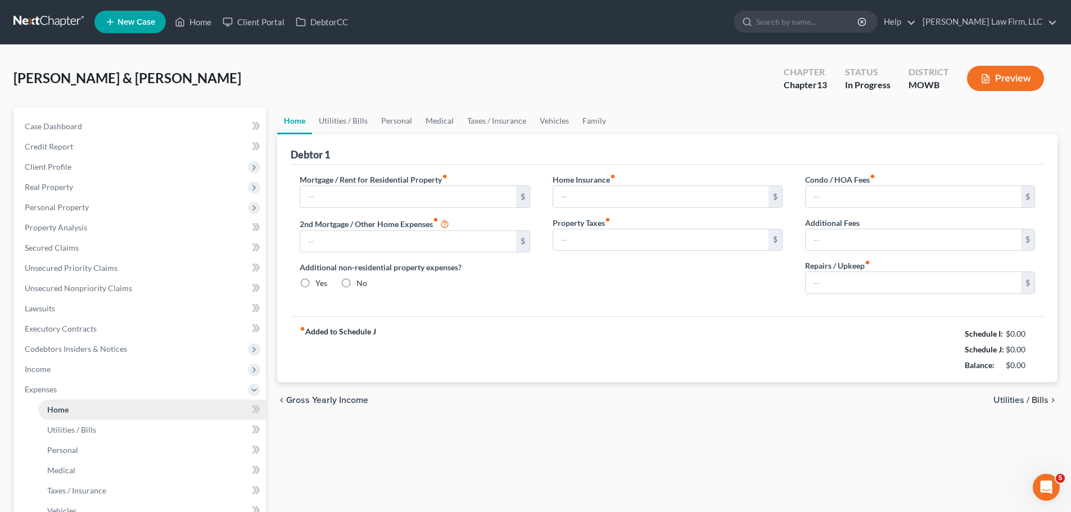
type input "480.00"
type input "0.00"
radio input "true"
type input "0.00"
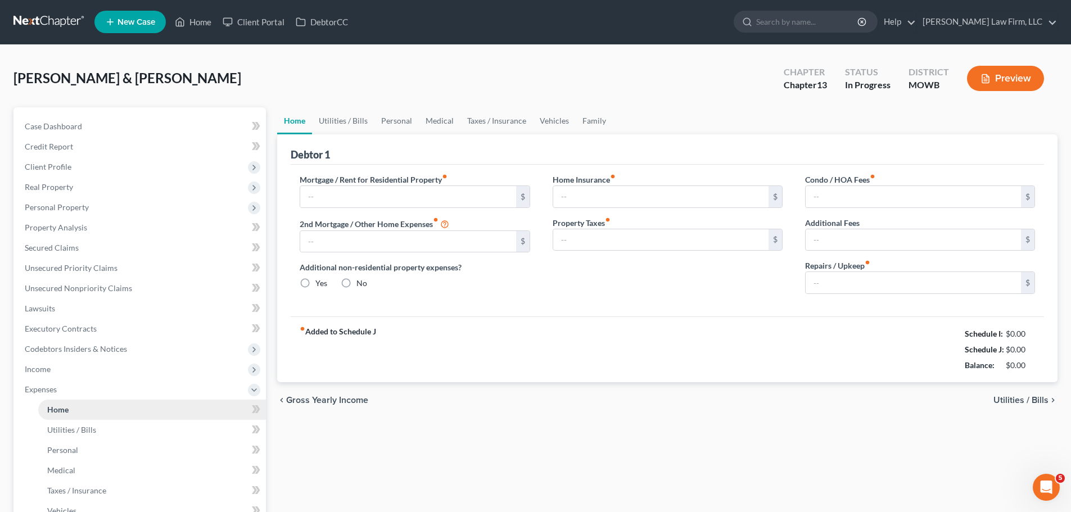
type input "0.00"
type input "250.00"
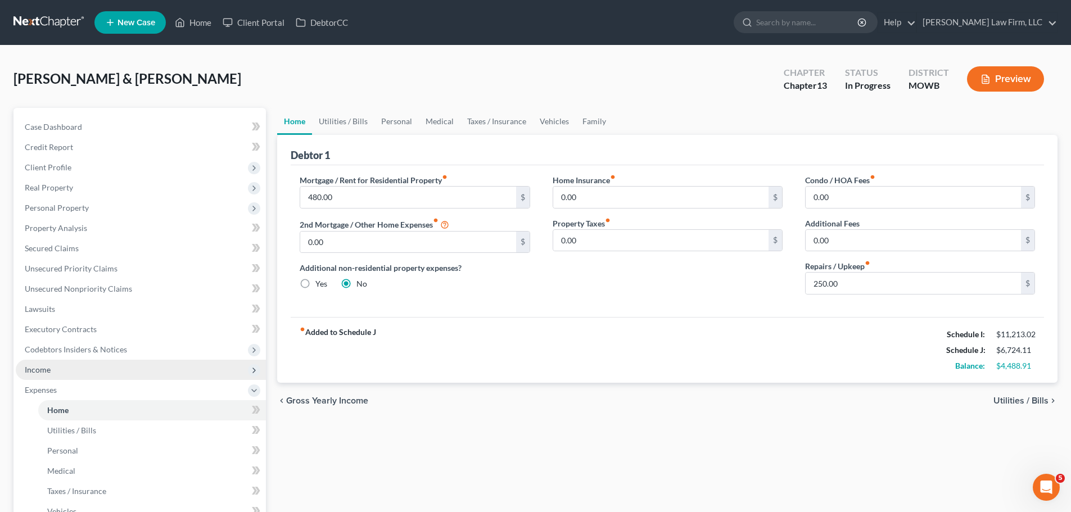
click at [68, 367] on span "Income" at bounding box center [141, 370] width 250 height 20
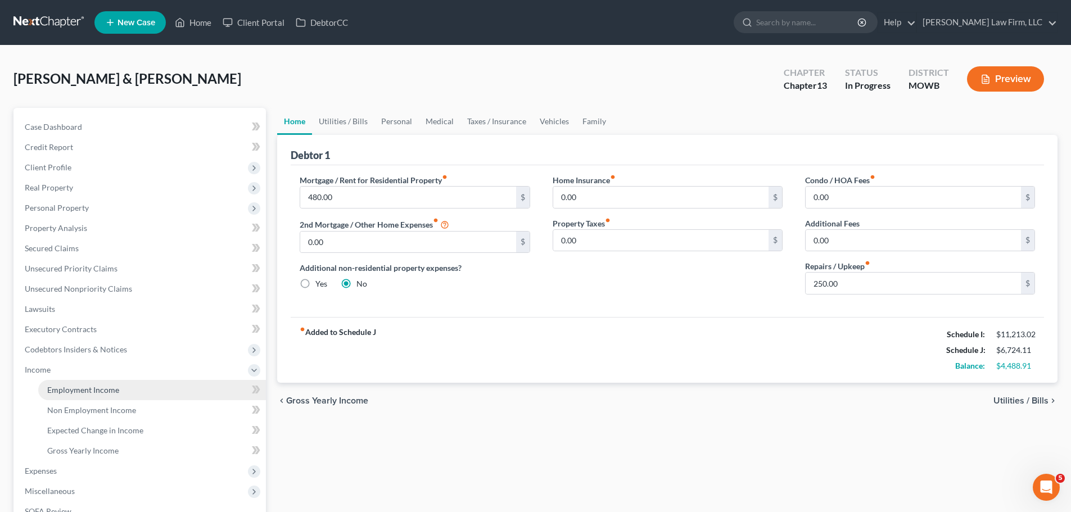
click at [87, 391] on span "Employment Income" at bounding box center [83, 390] width 72 height 10
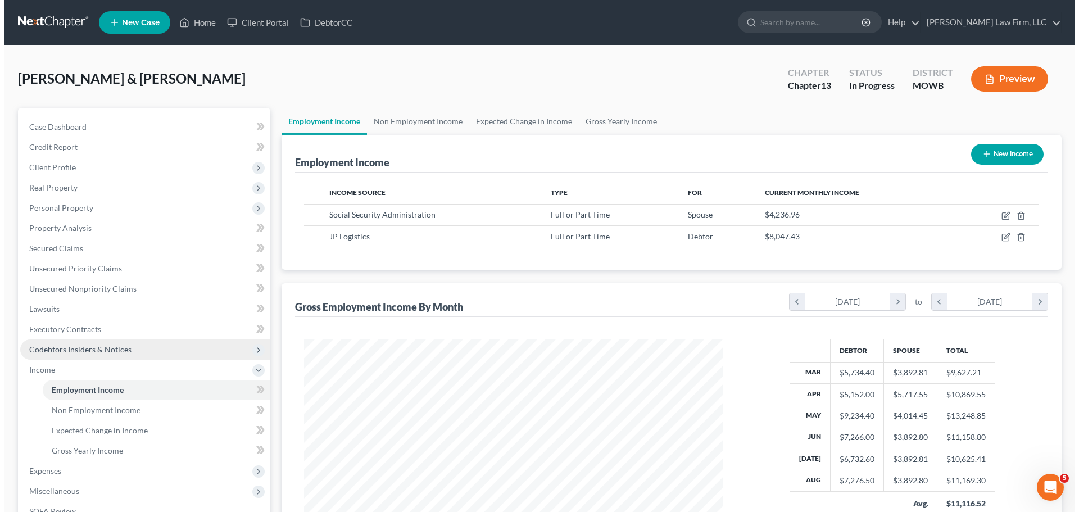
scroll to position [210, 442]
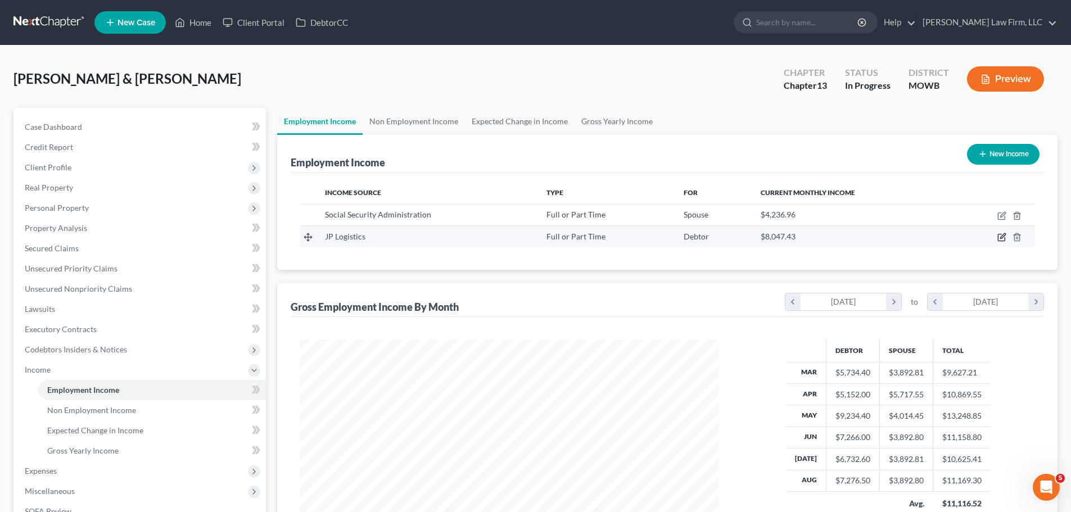
click at [1002, 236] on icon "button" at bounding box center [1002, 236] width 5 height 5
select select "0"
select select "14"
select select "3"
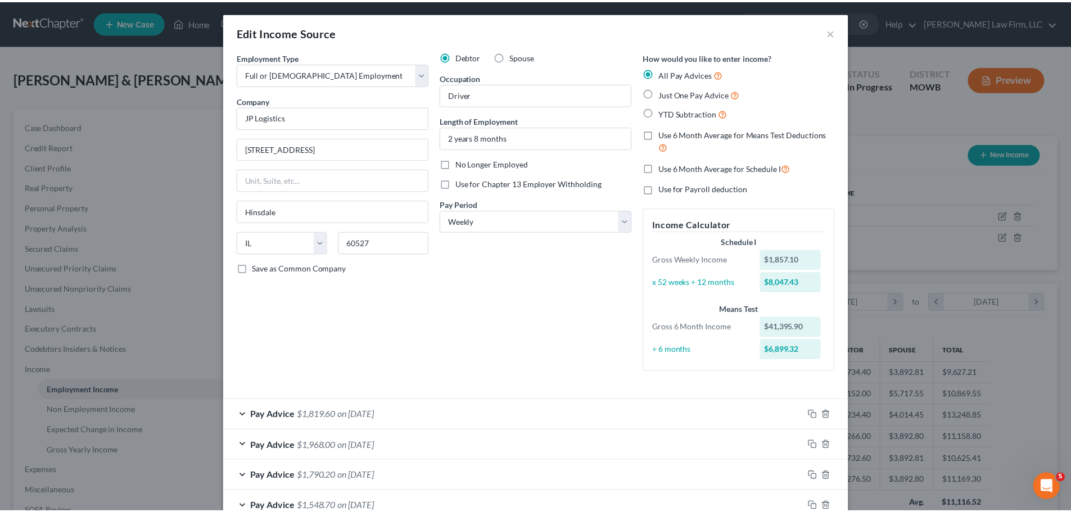
scroll to position [0, 0]
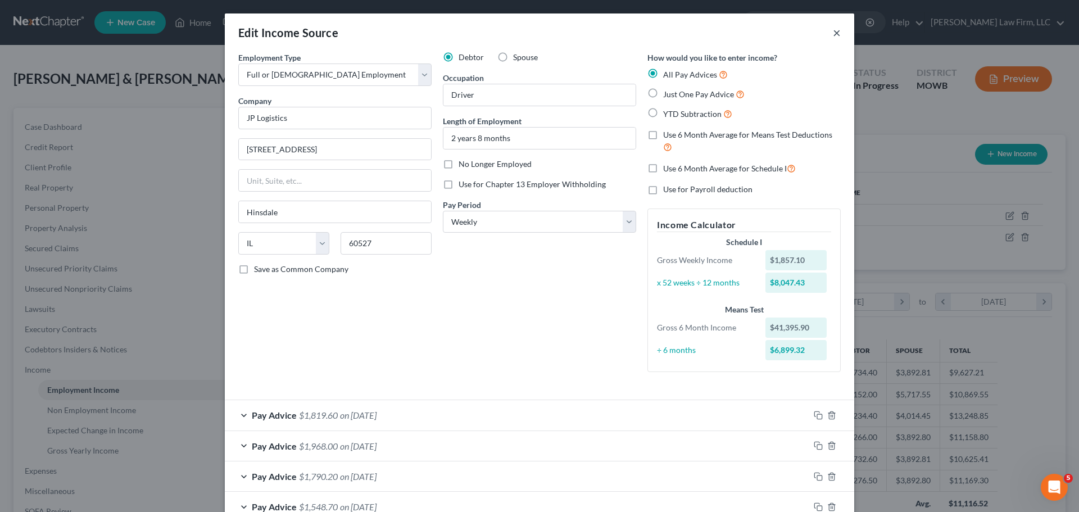
click at [835, 30] on button "×" at bounding box center [837, 32] width 8 height 13
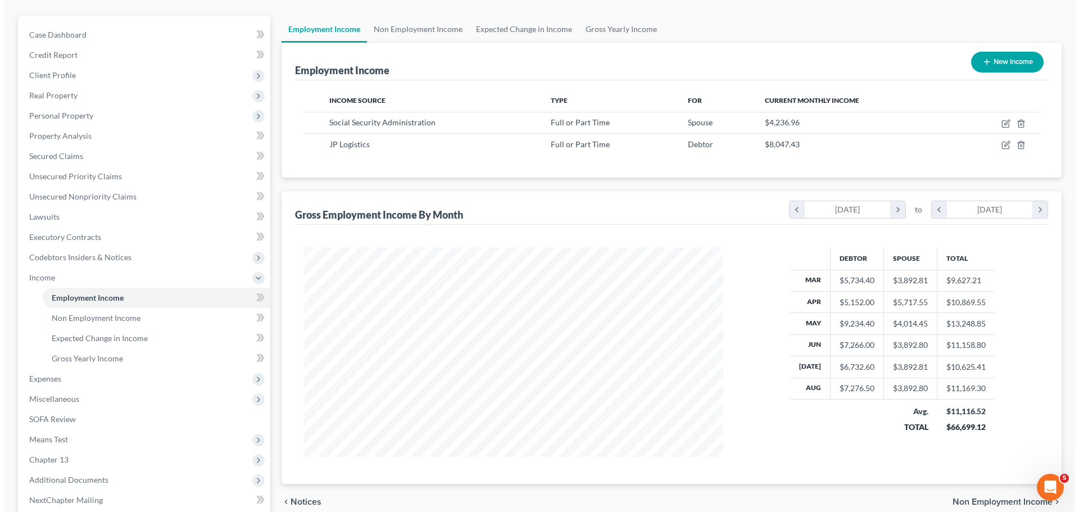
scroll to position [112, 0]
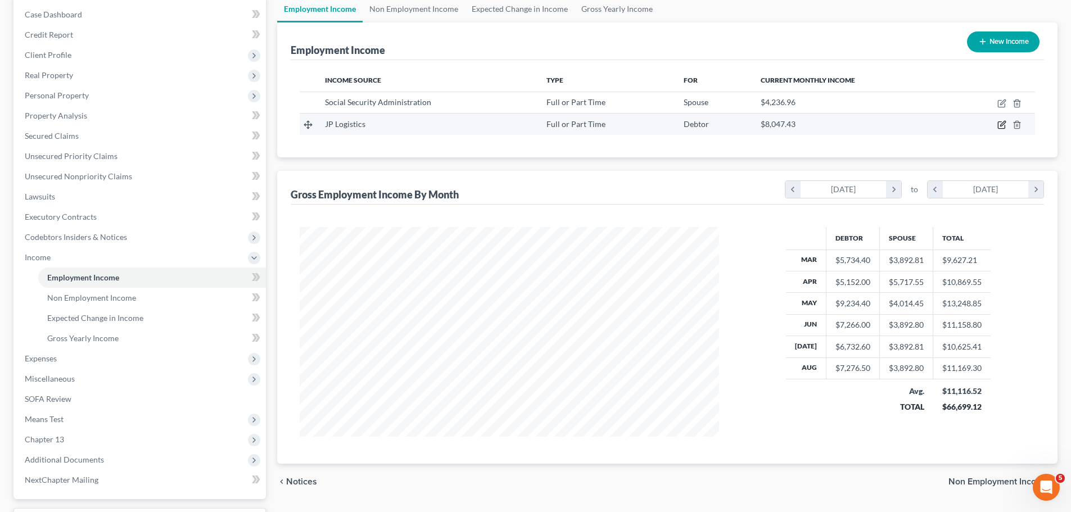
click at [1004, 124] on icon "button" at bounding box center [1002, 123] width 5 height 5
select select "0"
select select "14"
select select "3"
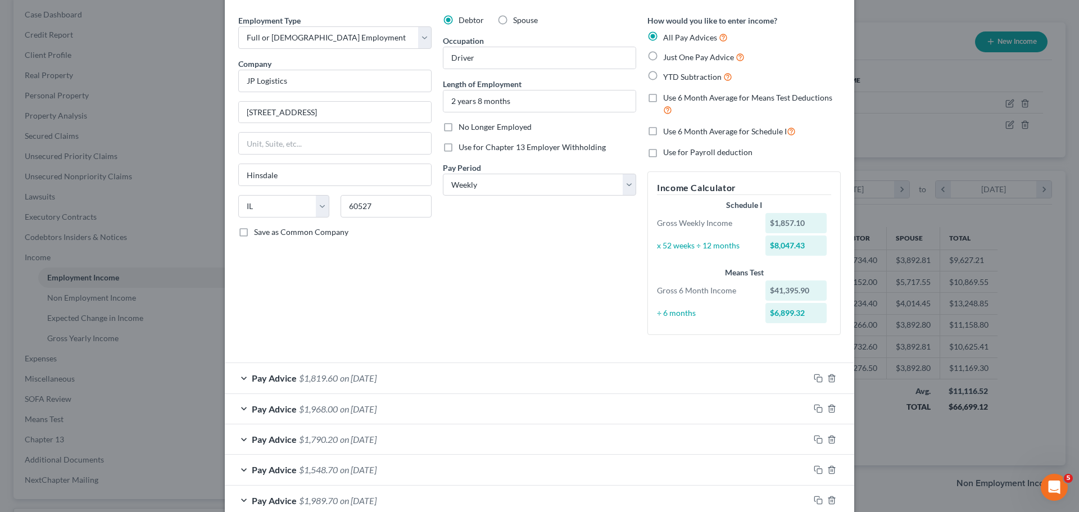
scroll to position [56, 0]
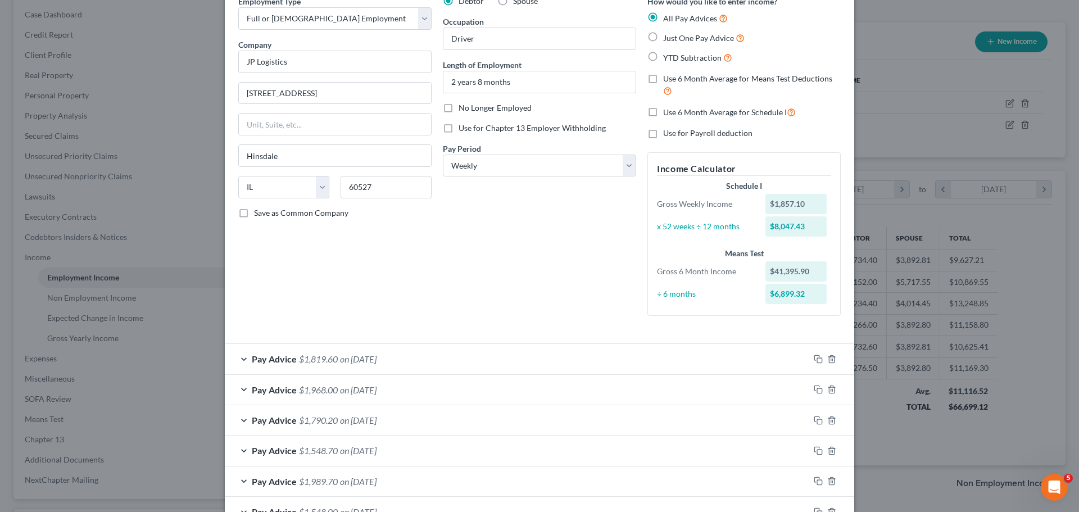
drag, startPoint x: 382, startPoint y: 355, endPoint x: 376, endPoint y: 357, distance: 6.6
click at [377, 355] on span "on [DATE]" at bounding box center [358, 359] width 37 height 11
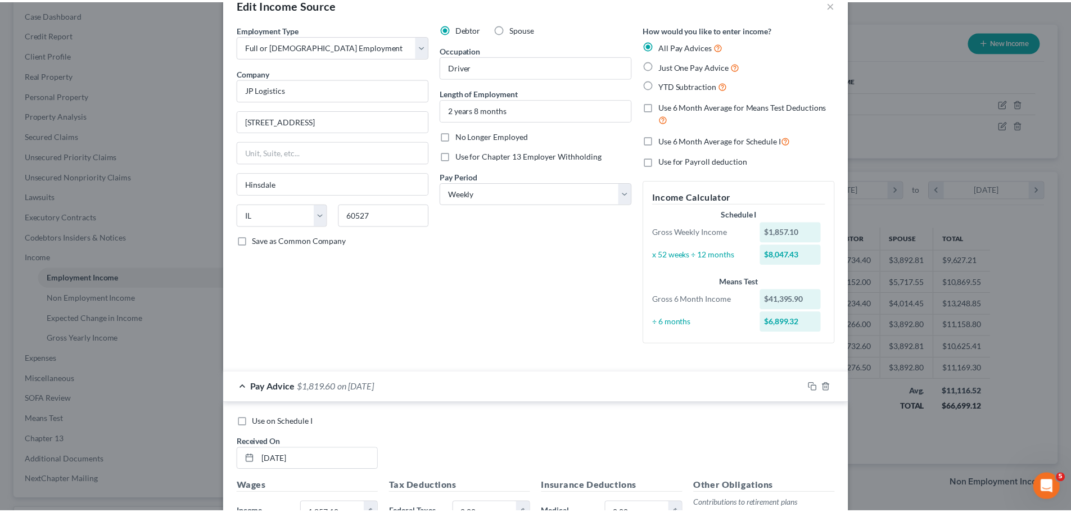
scroll to position [0, 0]
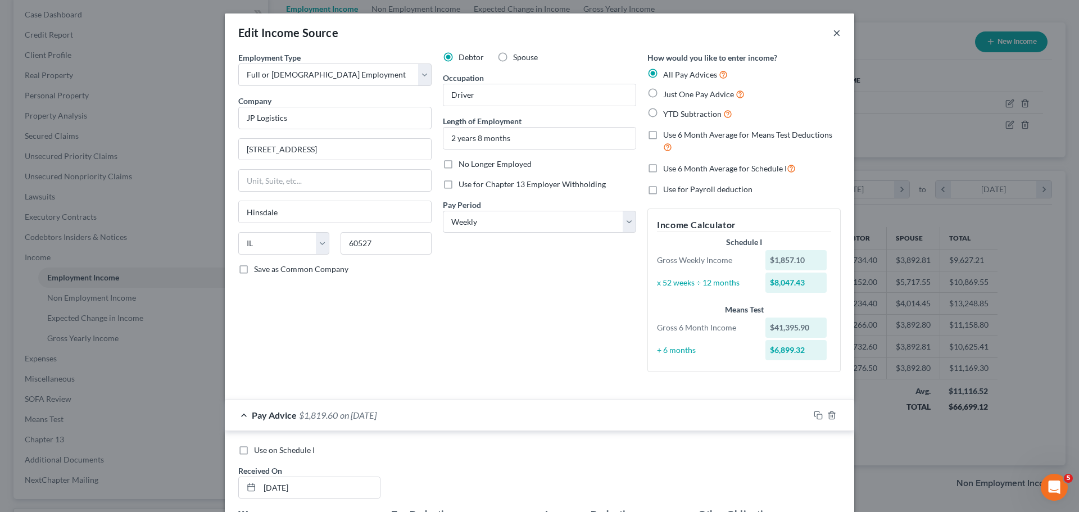
click at [833, 38] on button "×" at bounding box center [837, 32] width 8 height 13
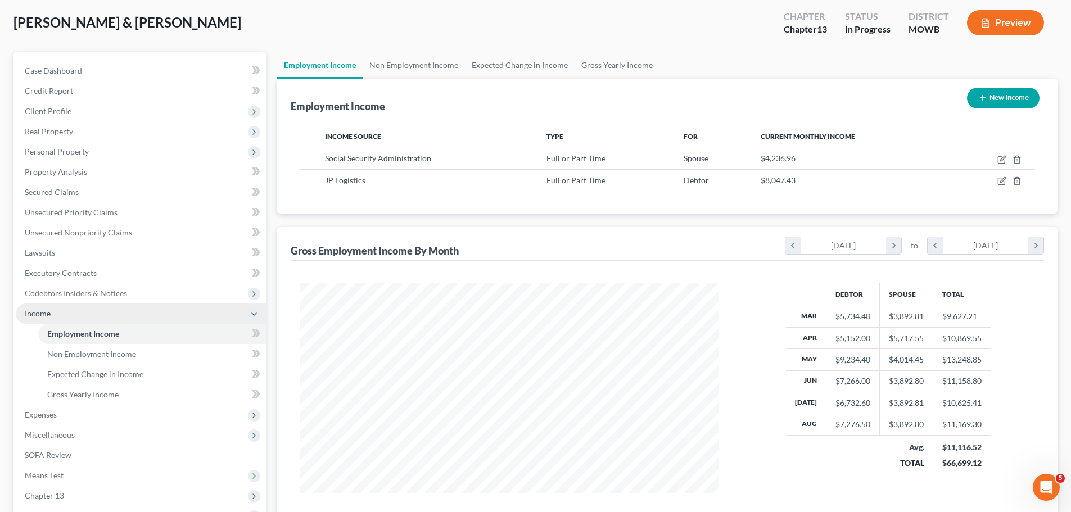
scroll to position [207, 0]
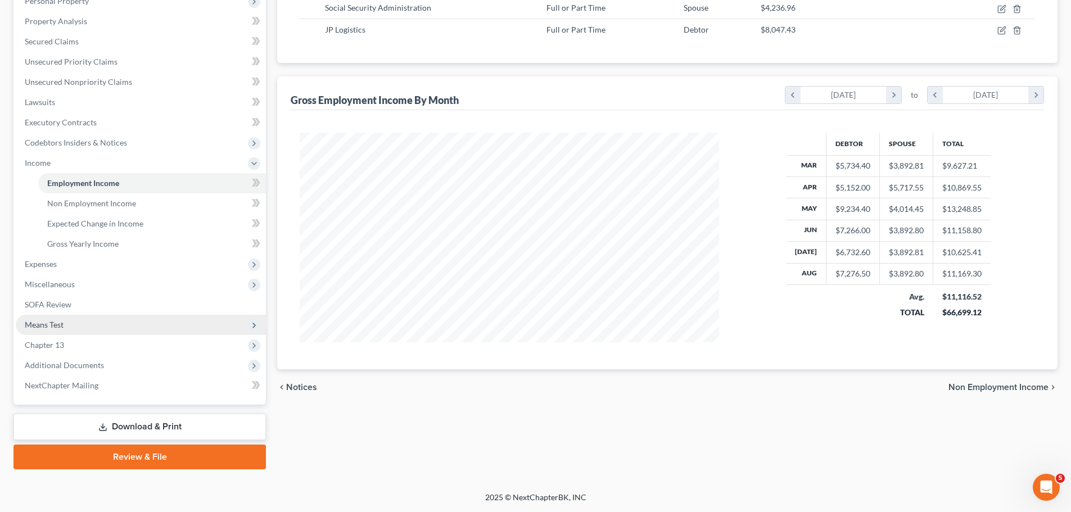
click at [89, 318] on span "Means Test" at bounding box center [141, 325] width 250 height 20
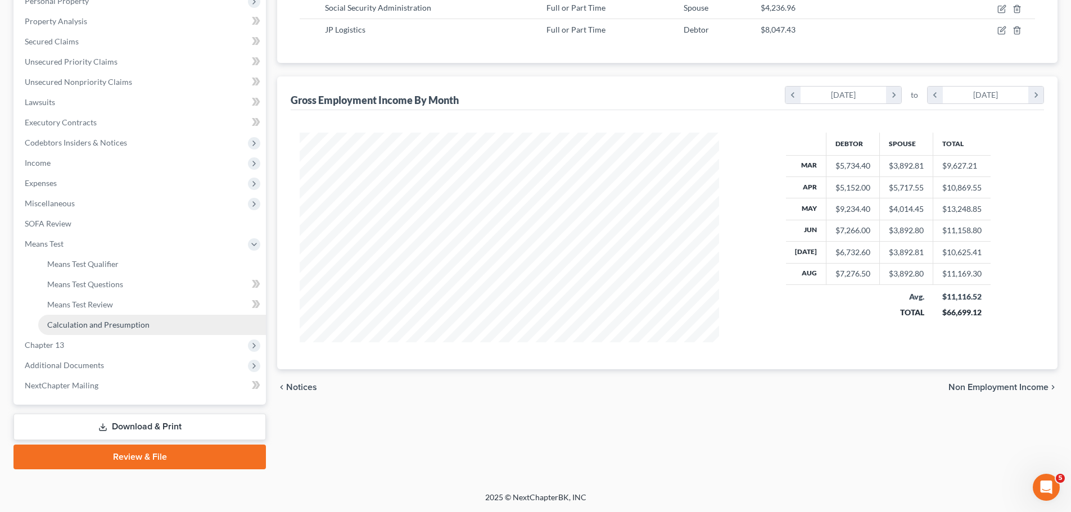
click at [128, 318] on link "Calculation and Presumption" at bounding box center [152, 325] width 228 height 20
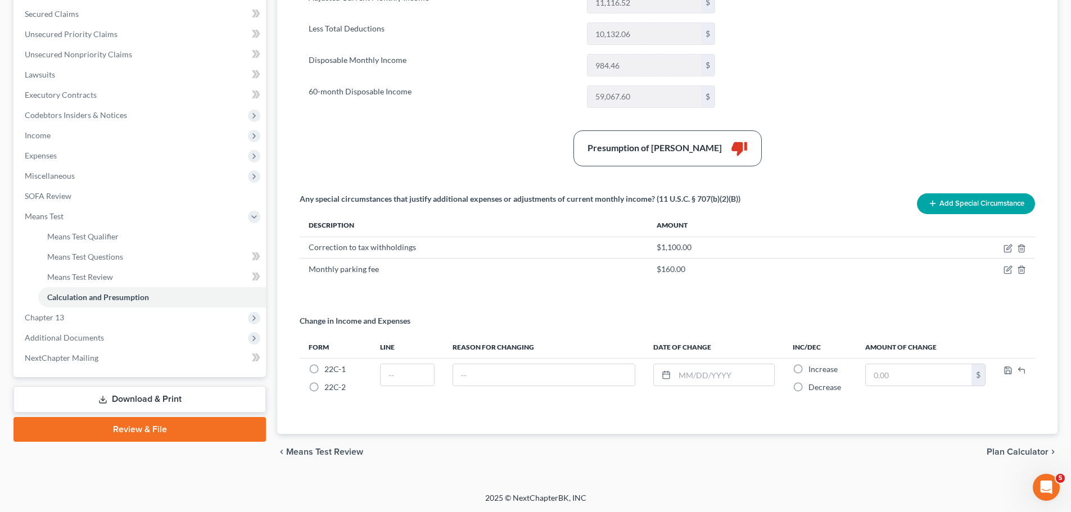
scroll to position [235, 0]
click at [992, 203] on button "Add Special Circumstance" at bounding box center [976, 203] width 118 height 21
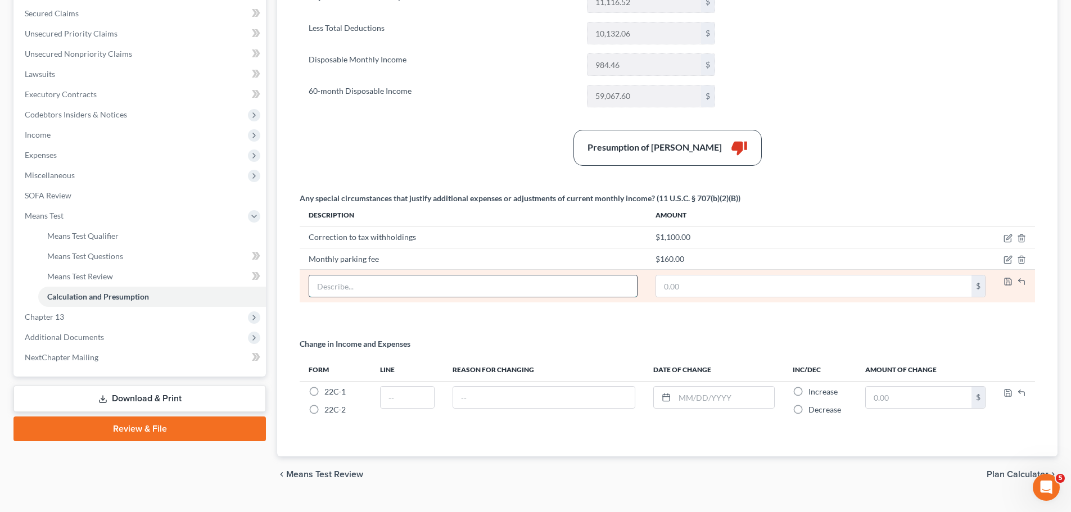
click at [409, 281] on input "text" at bounding box center [473, 285] width 328 height 21
click at [345, 290] on input "text" at bounding box center [473, 285] width 328 height 21
paste input "[MEDICAL_DATA] insurance"
type input "[MEDICAL_DATA] insurance"
click at [704, 290] on input "text" at bounding box center [813, 285] width 315 height 21
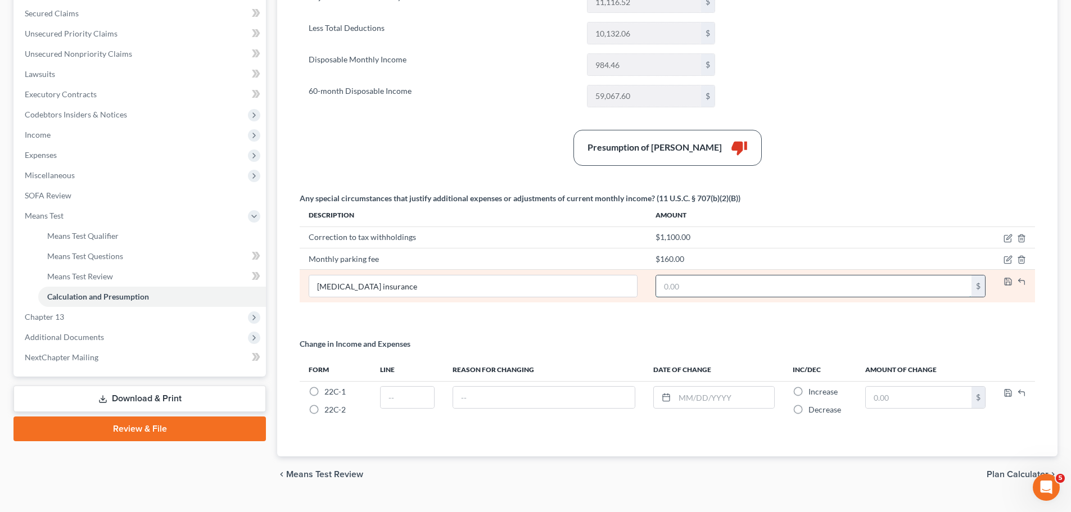
click at [710, 285] on input "text" at bounding box center [813, 285] width 315 height 21
paste input "162.5"
type input "162.5"
click at [1010, 280] on icon "button" at bounding box center [1008, 281] width 9 height 9
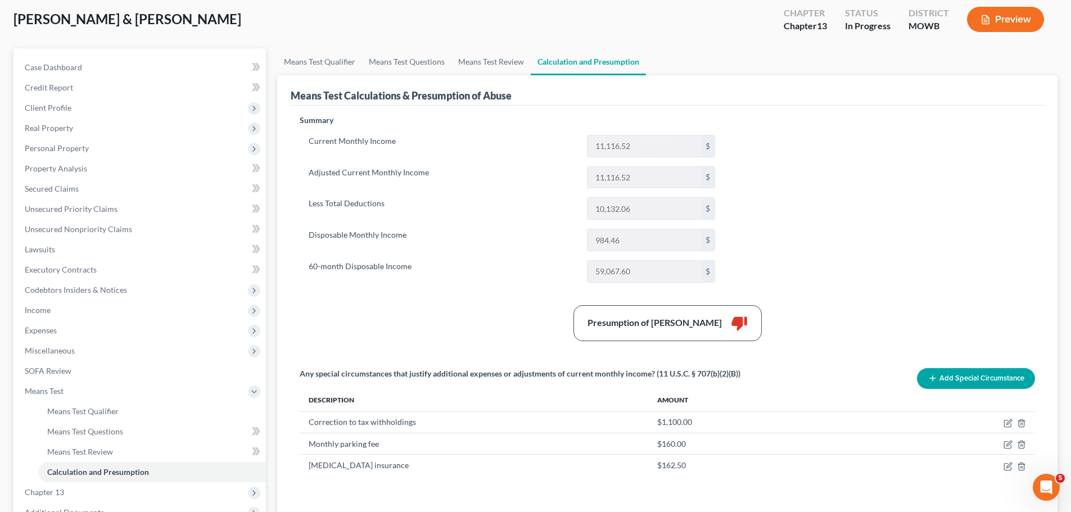
scroll to position [0, 0]
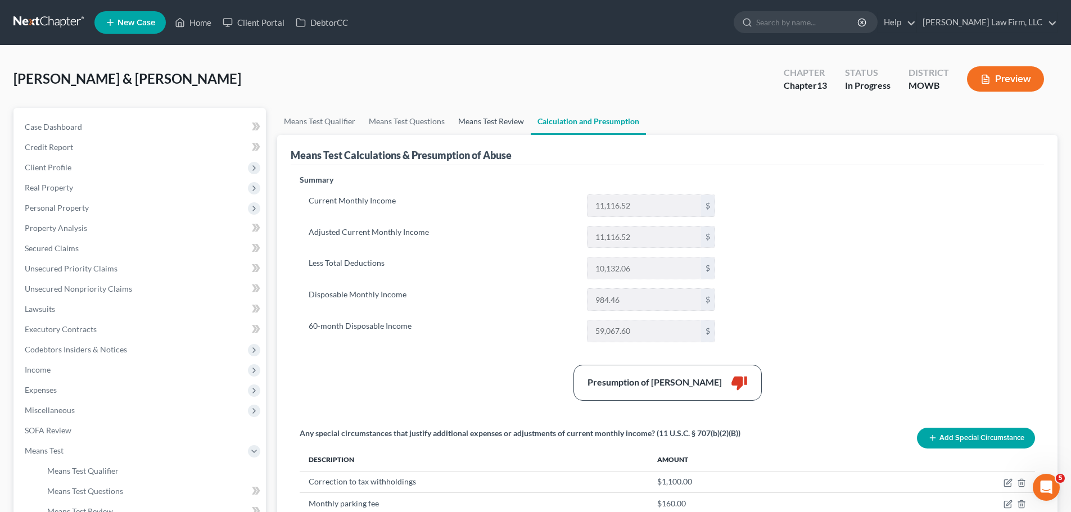
click at [499, 118] on link "Means Test Review" at bounding box center [490, 121] width 79 height 27
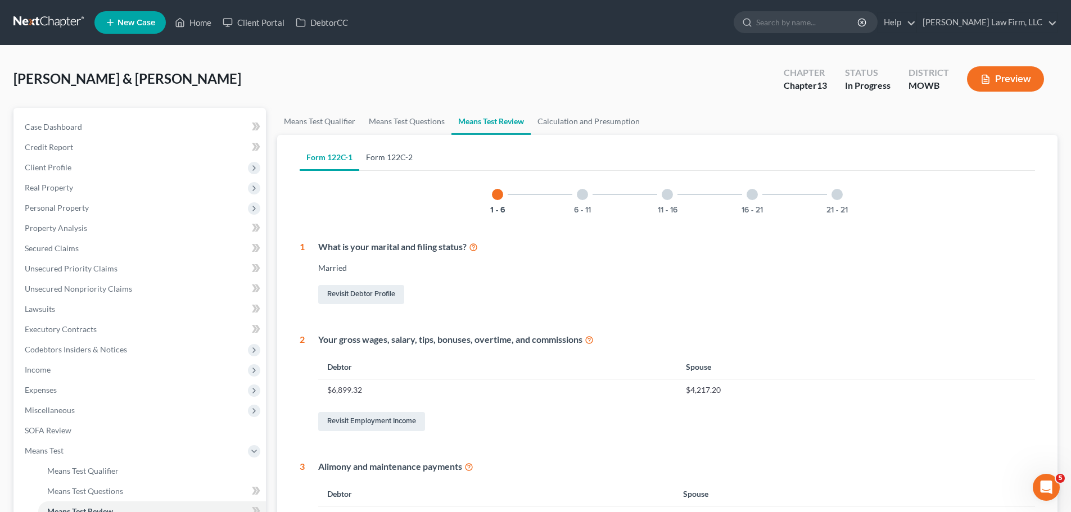
click at [372, 152] on link "Form 122C-2" at bounding box center [389, 157] width 60 height 27
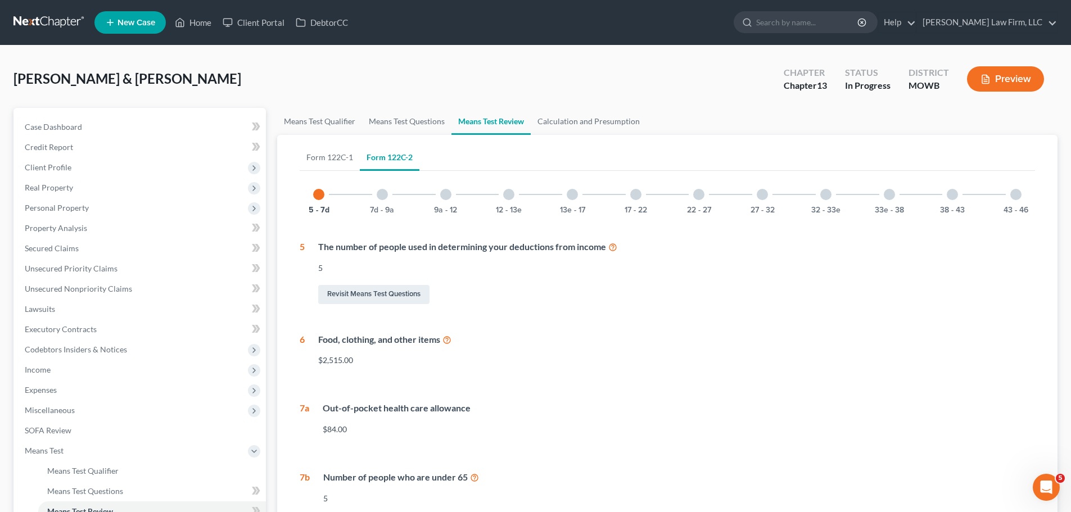
click at [1022, 195] on div "43 - 46" at bounding box center [1016, 194] width 38 height 38
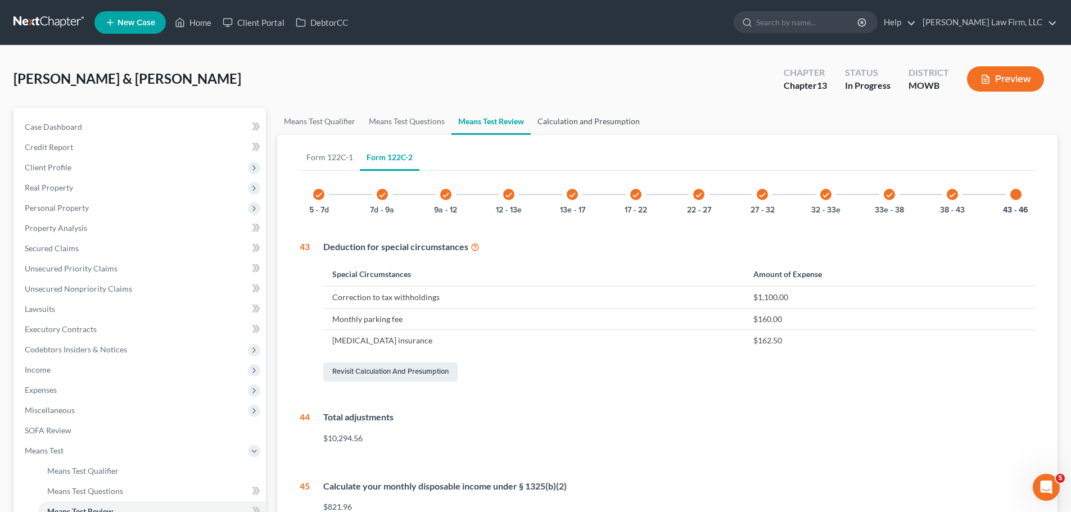
click at [594, 121] on link "Calculation and Presumption" at bounding box center [589, 121] width 116 height 27
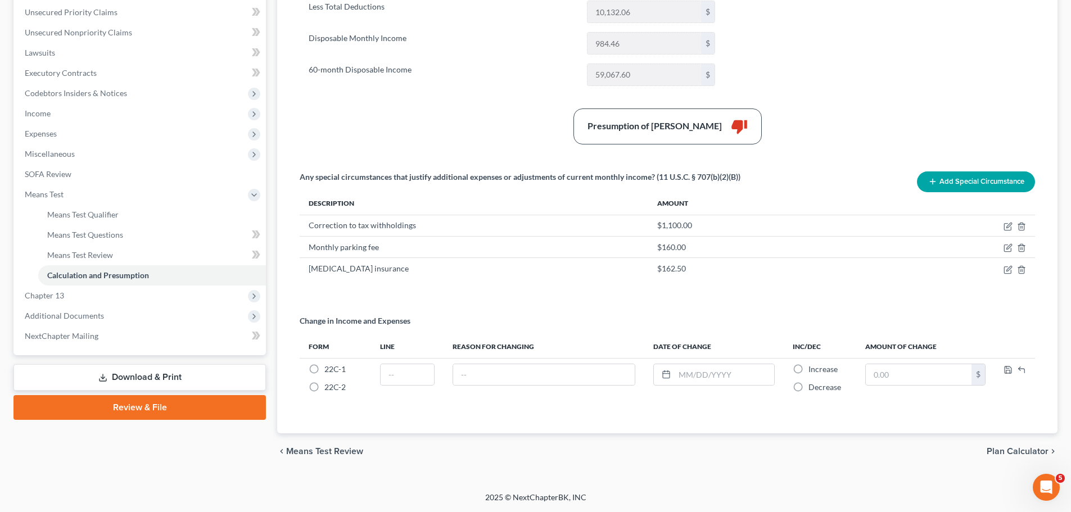
click at [59, 413] on link "Review & File" at bounding box center [139, 407] width 252 height 25
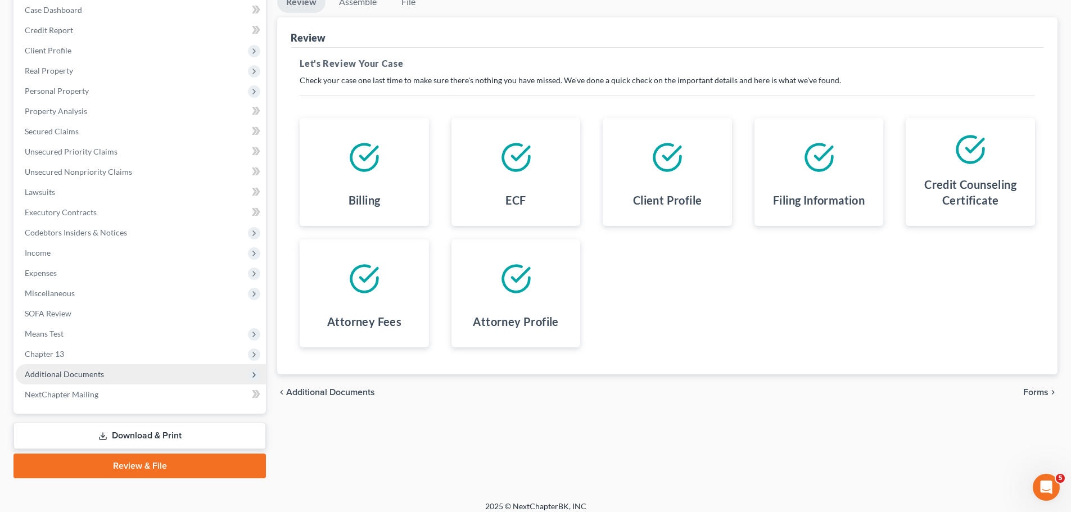
scroll to position [126, 0]
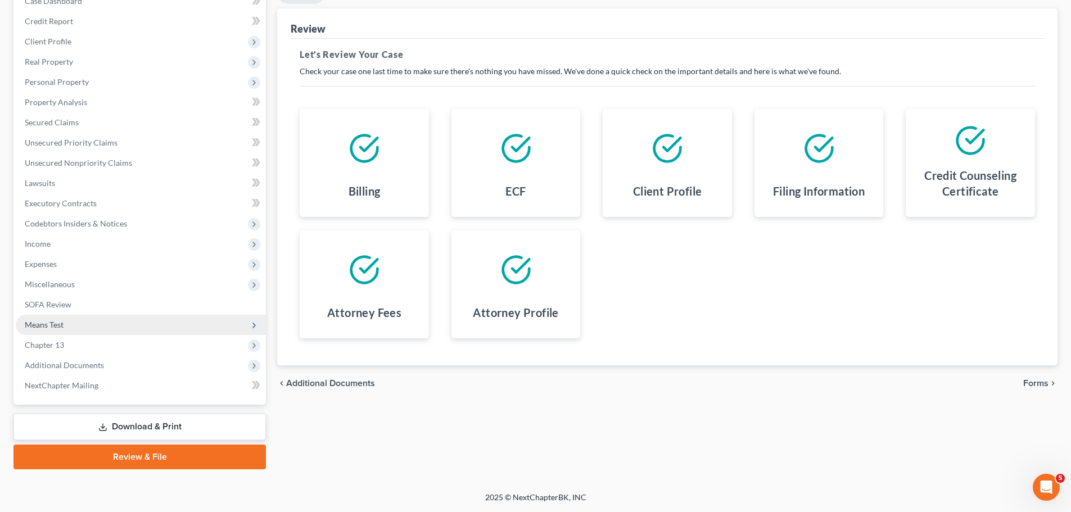
click at [82, 327] on span "Means Test" at bounding box center [141, 325] width 250 height 20
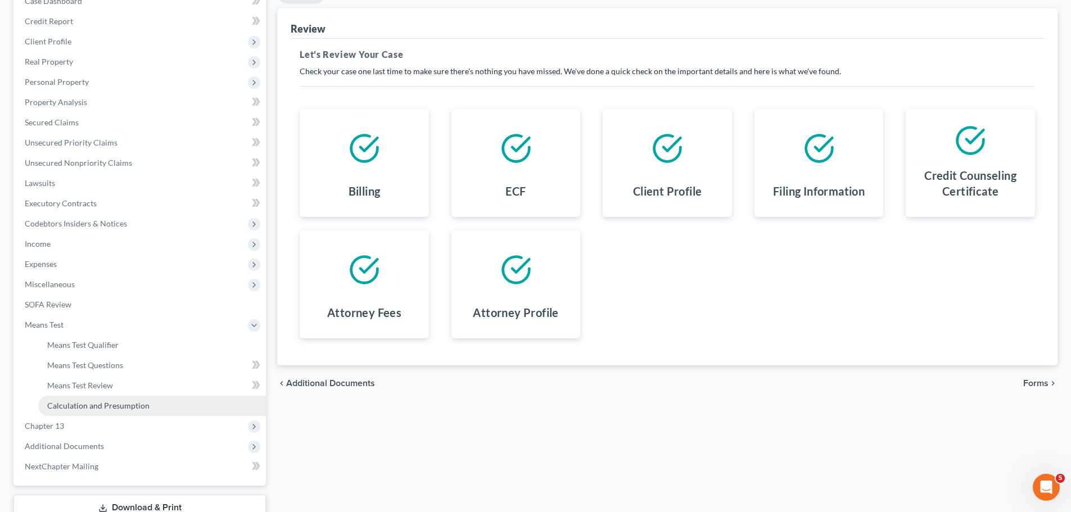
click at [136, 406] on span "Calculation and Presumption" at bounding box center [98, 406] width 102 height 10
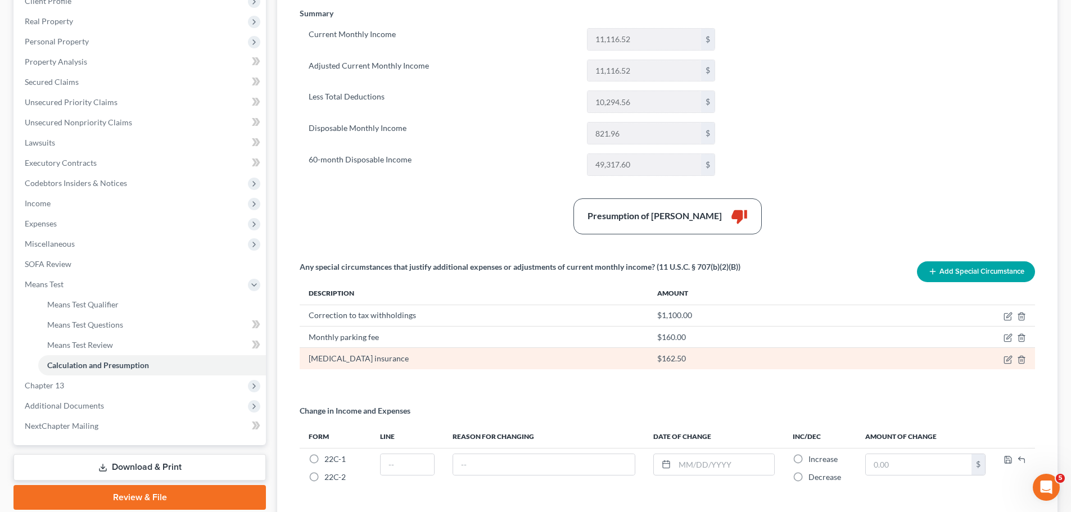
scroll to position [169, 0]
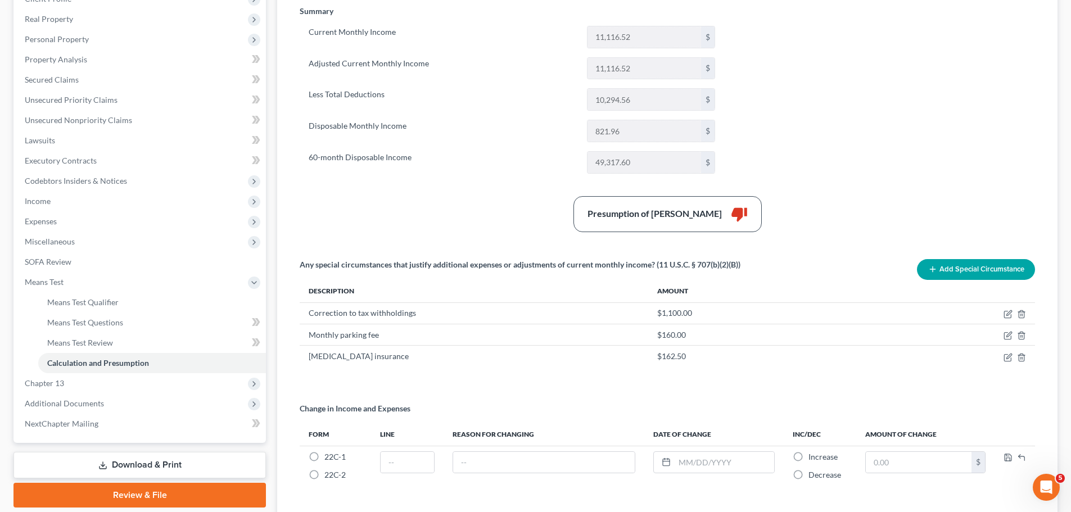
click at [976, 268] on button "Add Special Circumstance" at bounding box center [976, 269] width 118 height 21
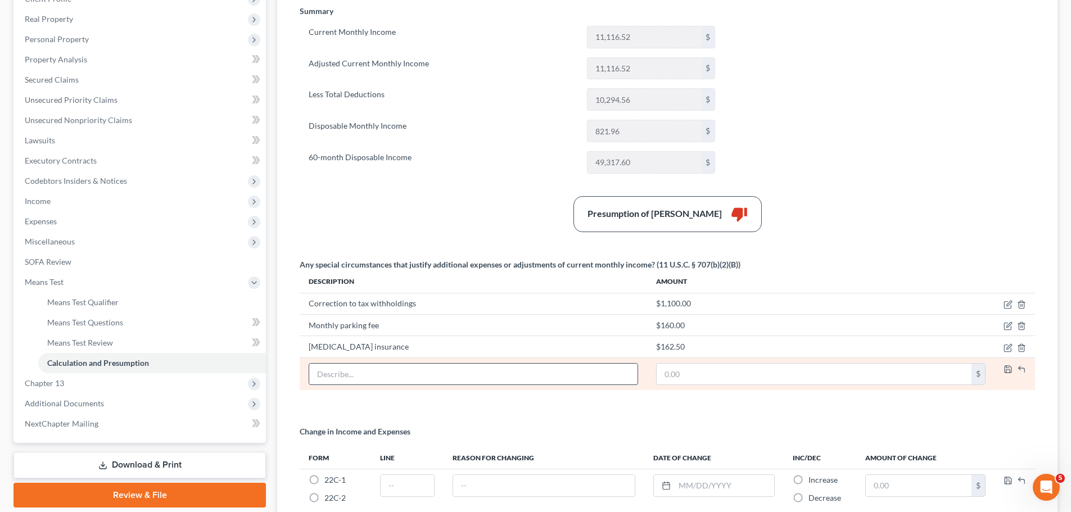
click at [473, 382] on input "text" at bounding box center [473, 374] width 328 height 21
type input "TEST"
click at [802, 378] on input "text" at bounding box center [814, 374] width 315 height 21
type input "850"
click at [1008, 371] on icon "button" at bounding box center [1008, 369] width 9 height 9
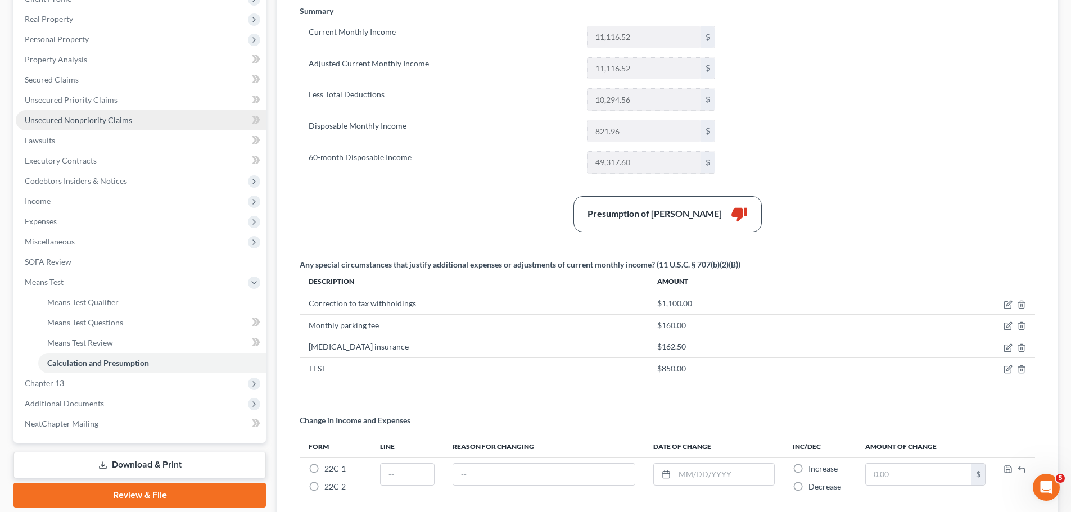
click at [101, 121] on span "Unsecured Nonpriority Claims" at bounding box center [78, 120] width 107 height 10
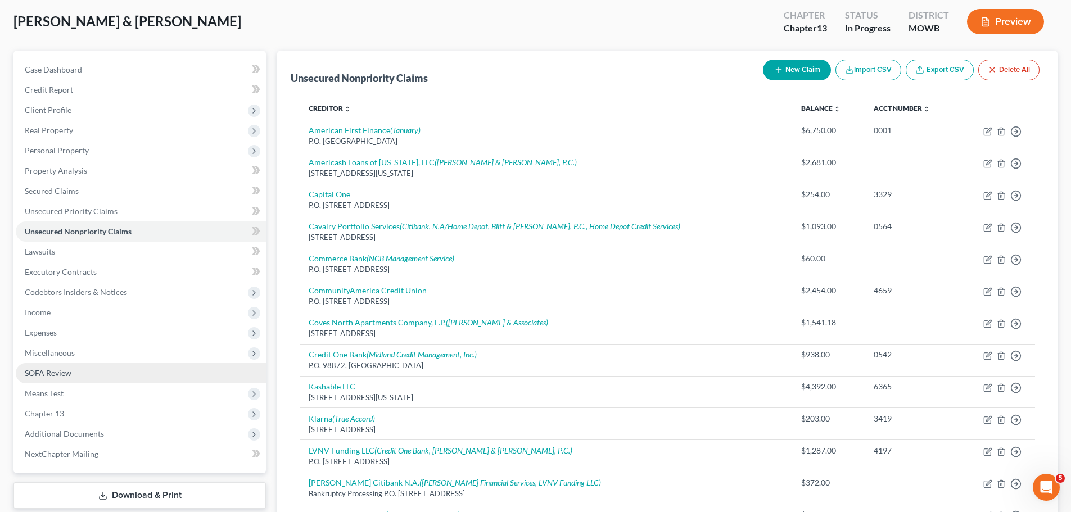
scroll to position [112, 0]
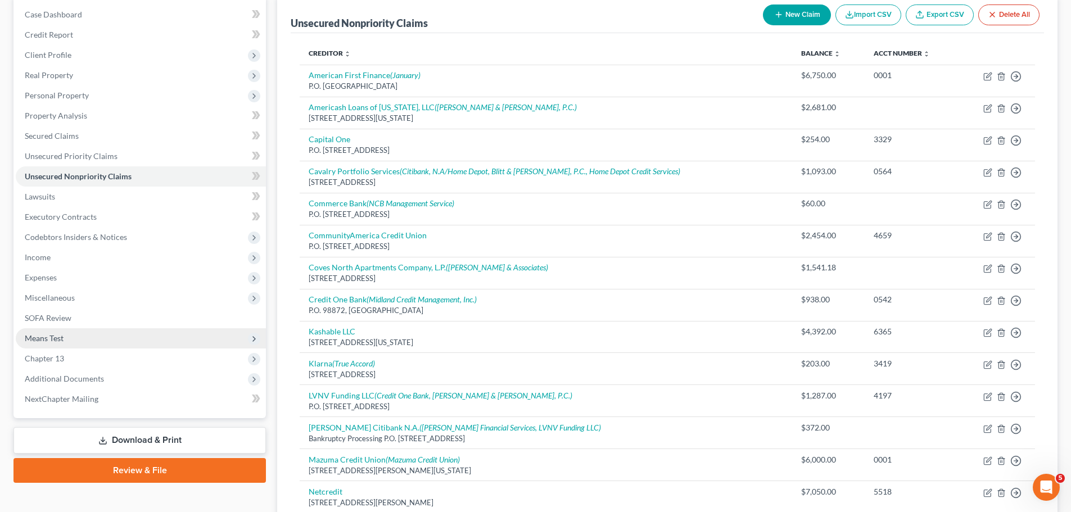
click at [84, 333] on span "Means Test" at bounding box center [141, 338] width 250 height 20
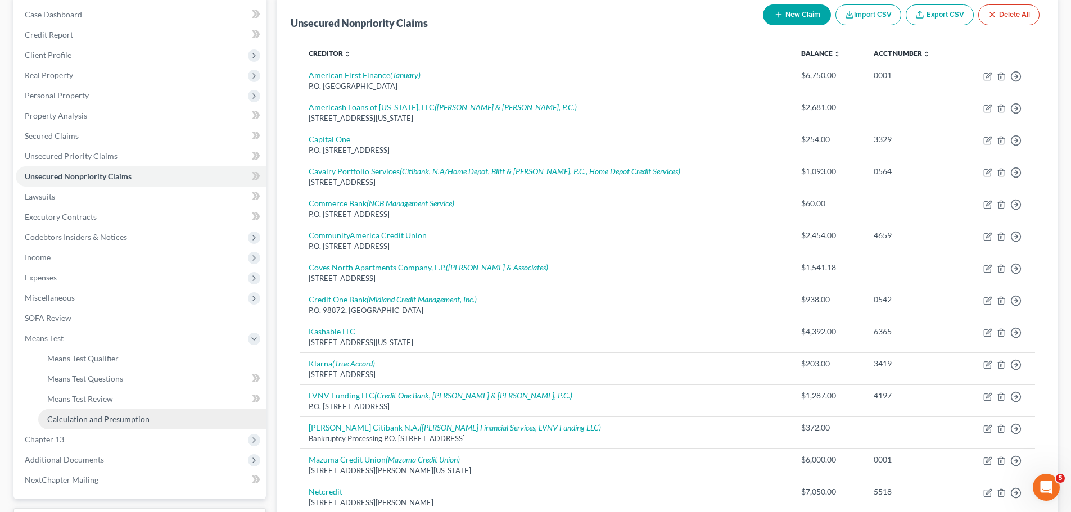
click at [134, 419] on span "Calculation and Presumption" at bounding box center [98, 419] width 102 height 10
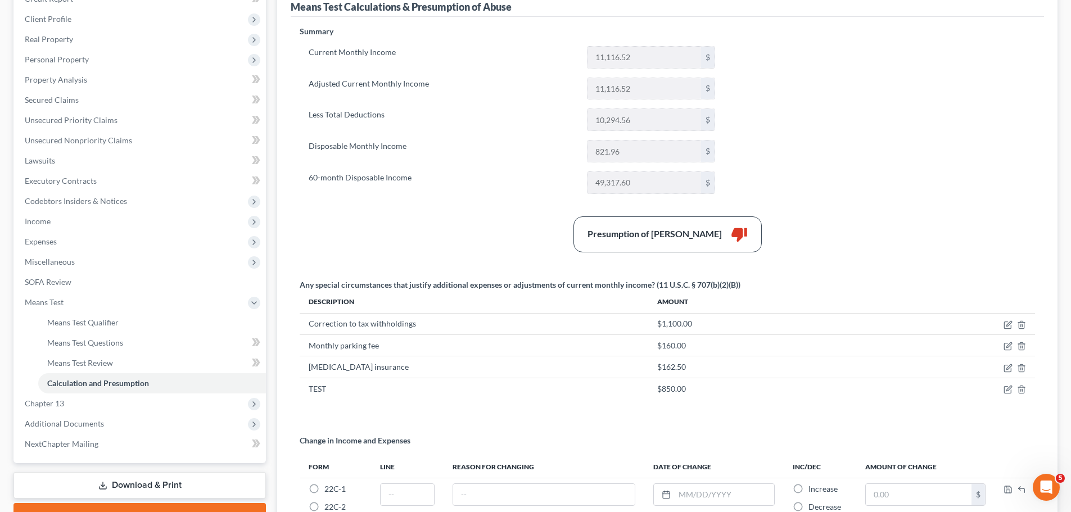
scroll to position [169, 0]
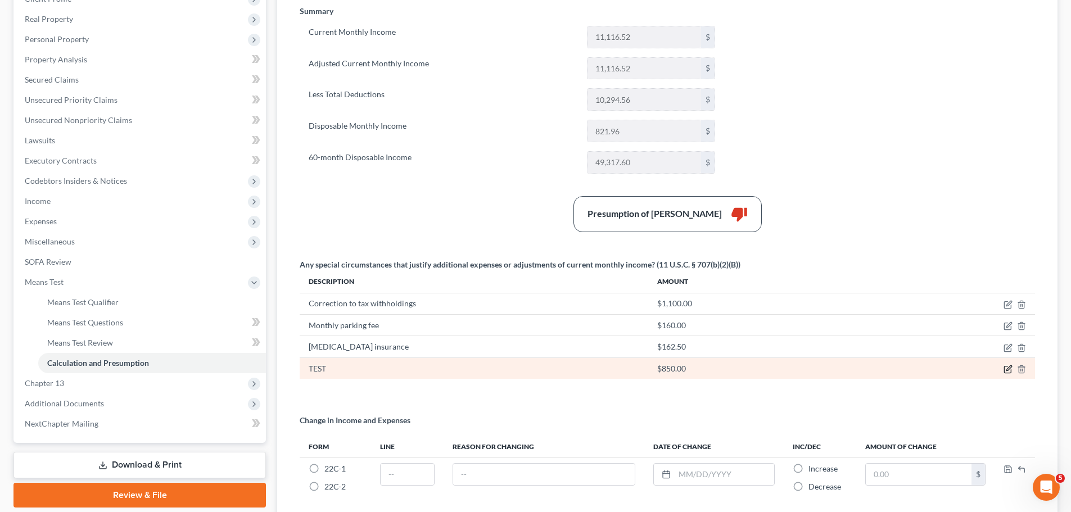
click at [1007, 368] on icon "button" at bounding box center [1008, 369] width 9 height 9
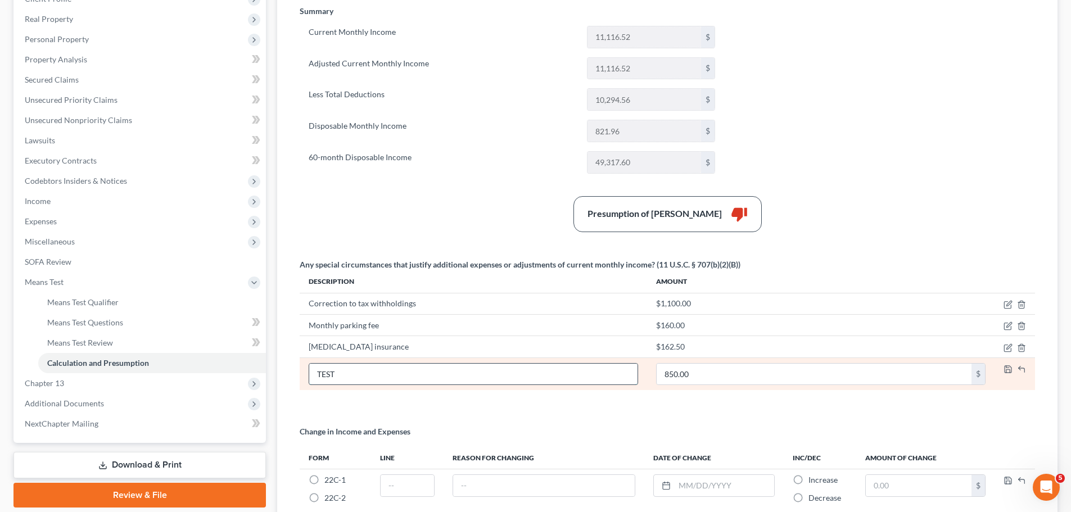
click at [375, 372] on input "TEST" at bounding box center [473, 374] width 328 height 21
type input "TESTTEST"
type input "1,500"
click at [1006, 371] on polyline "button" at bounding box center [1008, 371] width 4 height 3
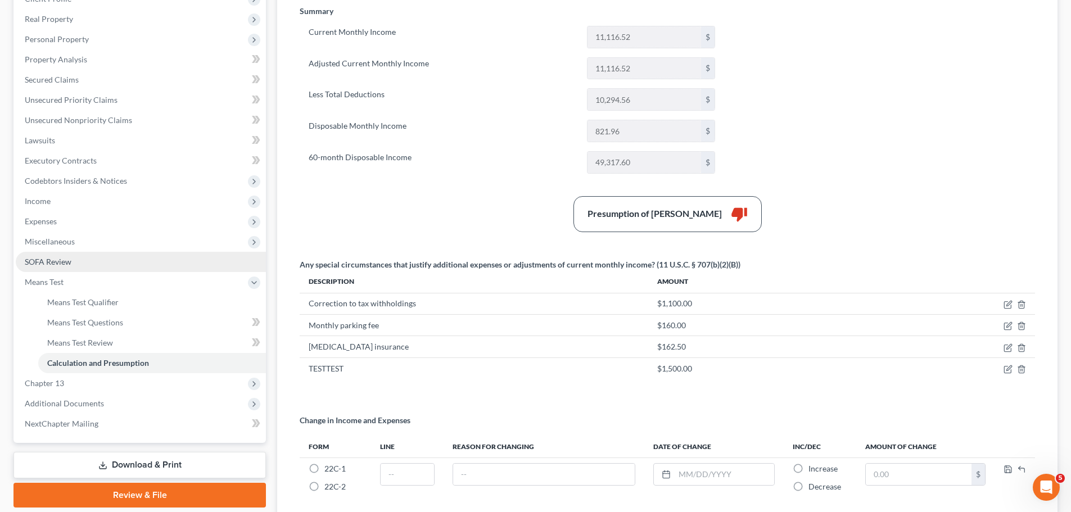
click at [84, 255] on link "SOFA Review" at bounding box center [141, 262] width 250 height 20
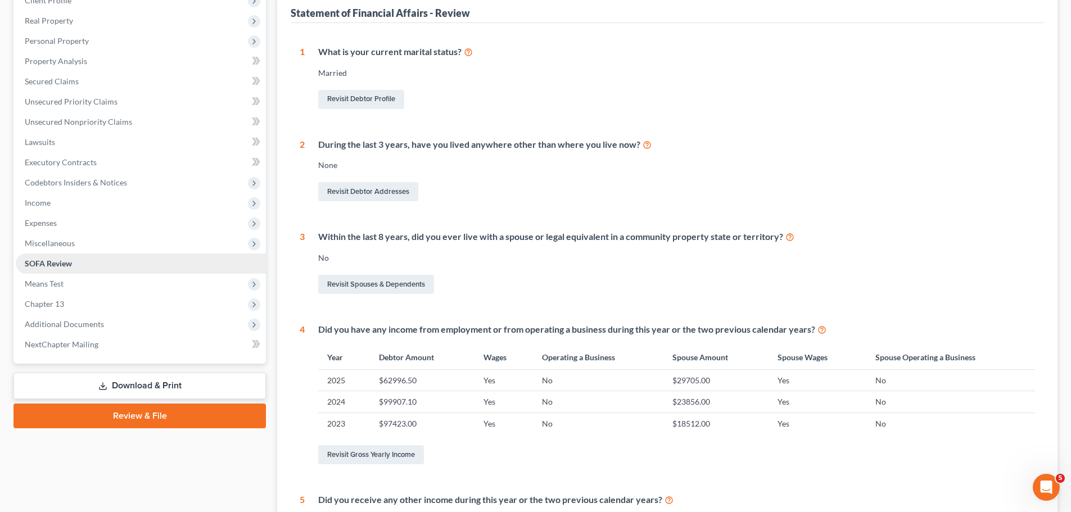
scroll to position [169, 0]
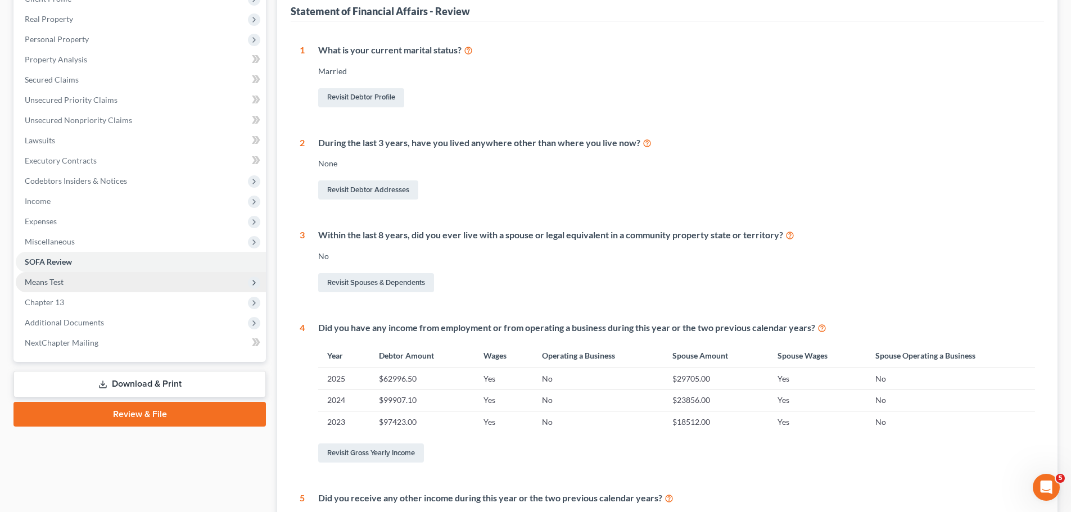
click at [78, 275] on span "Means Test" at bounding box center [141, 282] width 250 height 20
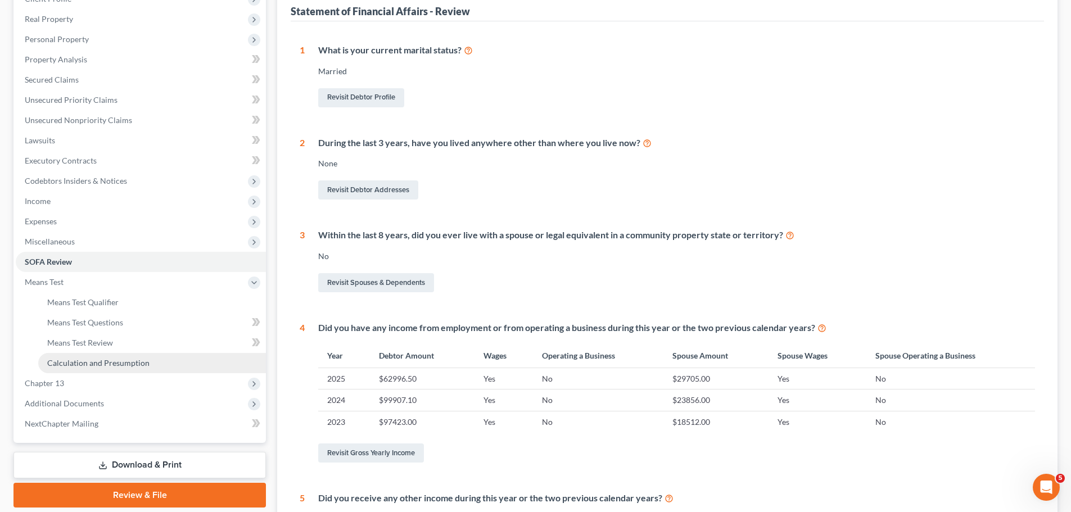
click at [101, 362] on span "Calculation and Presumption" at bounding box center [98, 363] width 102 height 10
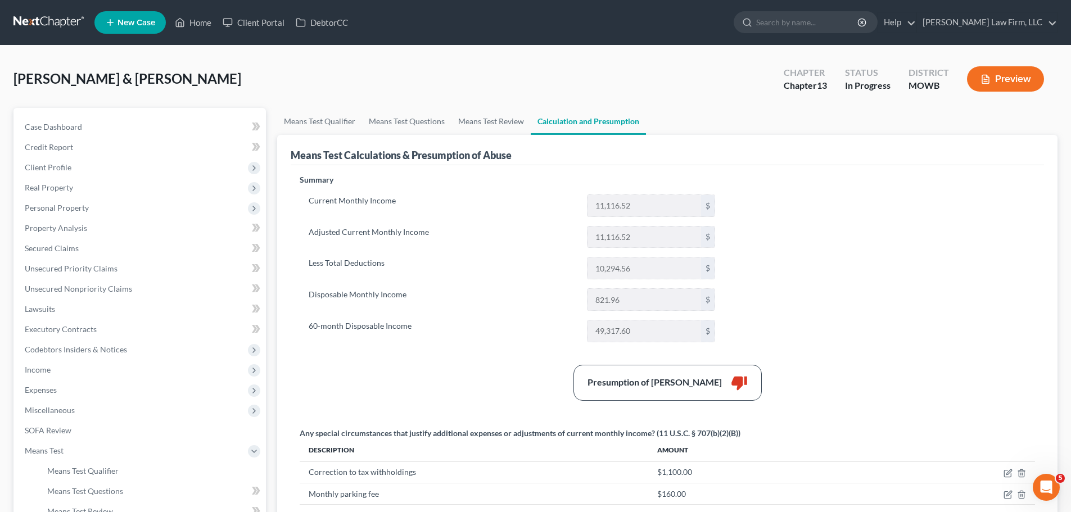
scroll to position [269, 0]
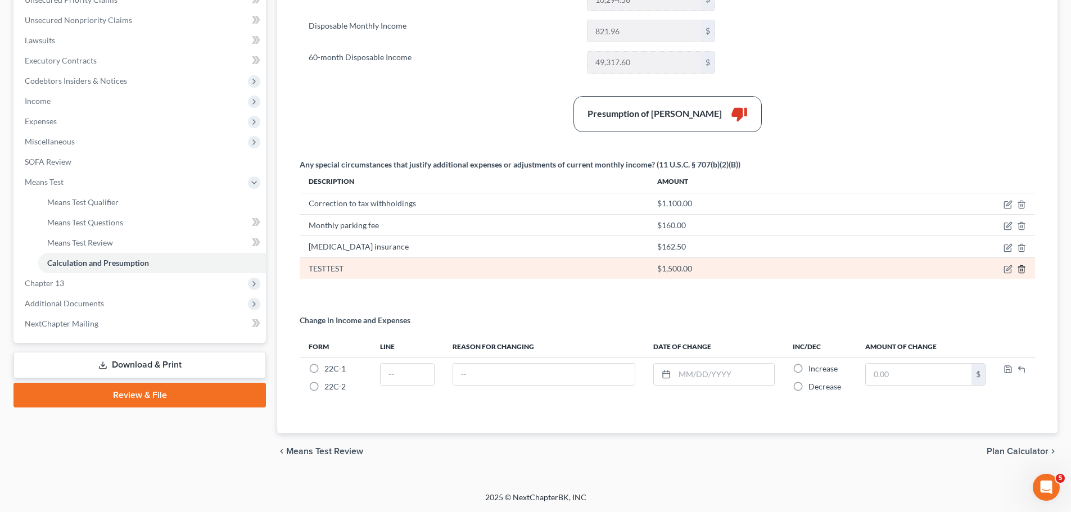
click at [1024, 272] on icon "button" at bounding box center [1021, 268] width 5 height 7
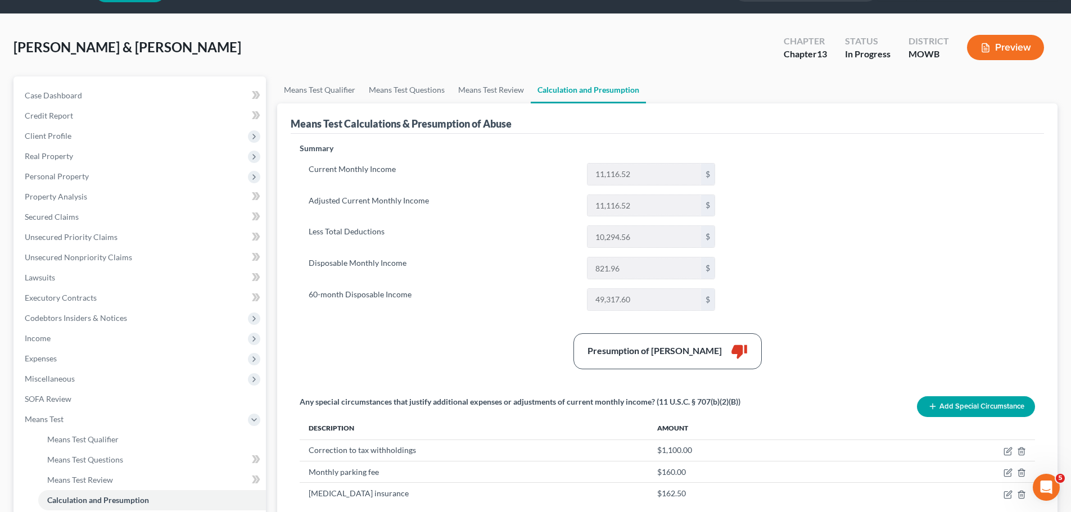
scroll to position [88, 0]
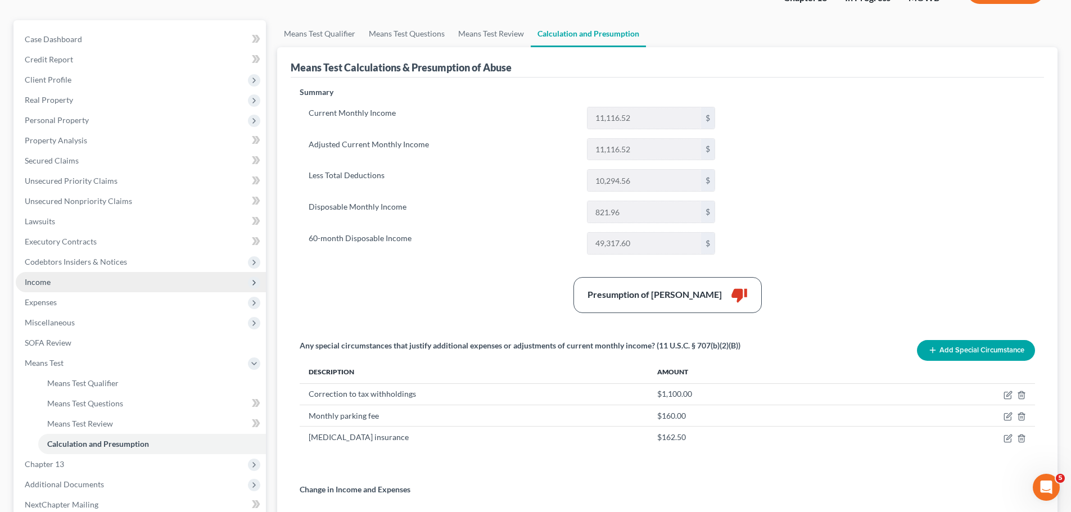
click at [68, 284] on span "Income" at bounding box center [141, 282] width 250 height 20
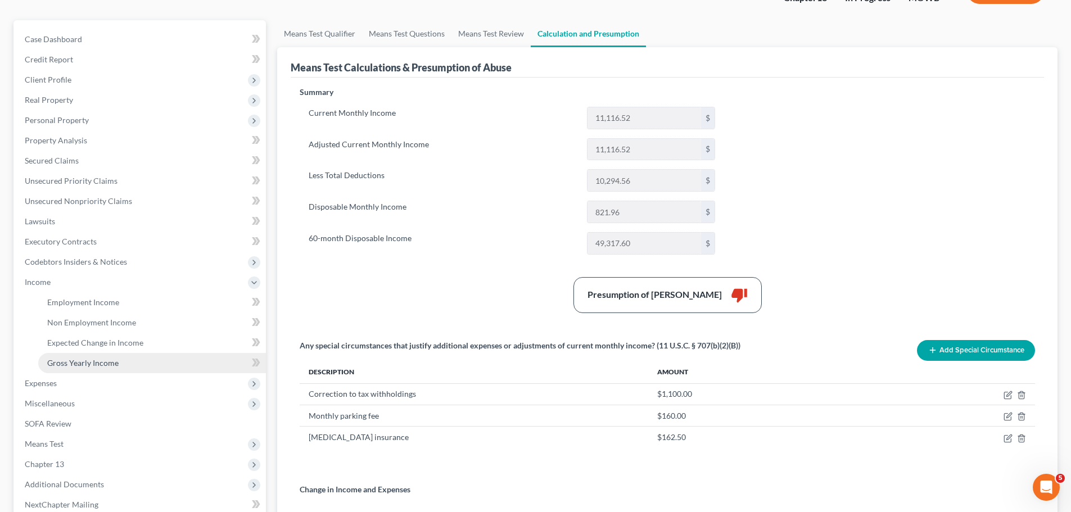
click at [79, 359] on span "Gross Yearly Income" at bounding box center [82, 363] width 71 height 10
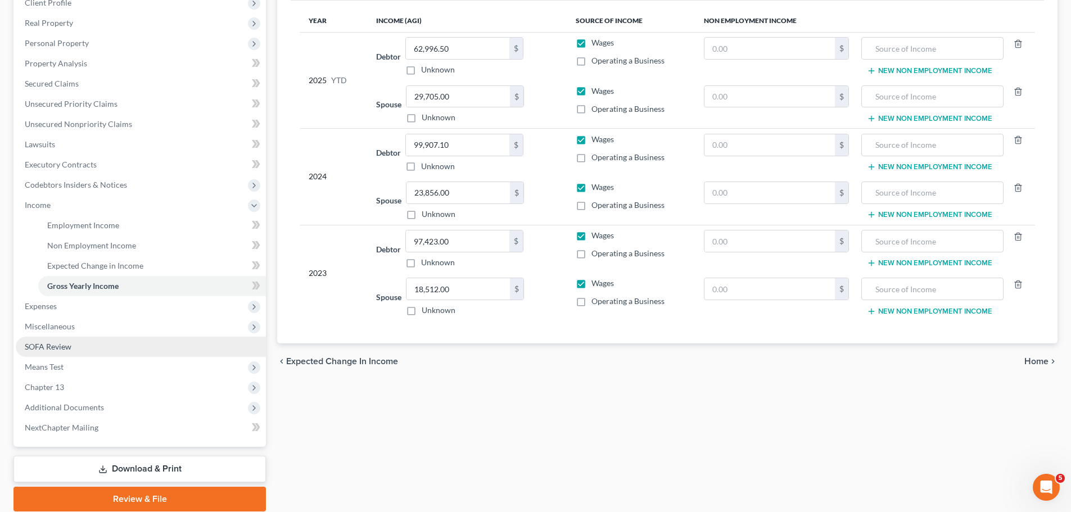
scroll to position [169, 0]
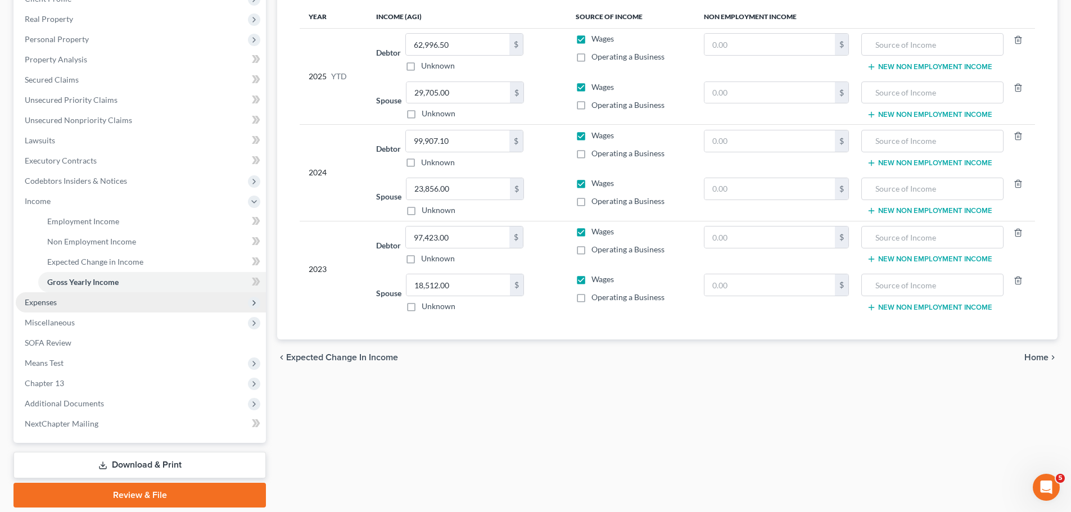
click at [82, 301] on span "Expenses" at bounding box center [141, 302] width 250 height 20
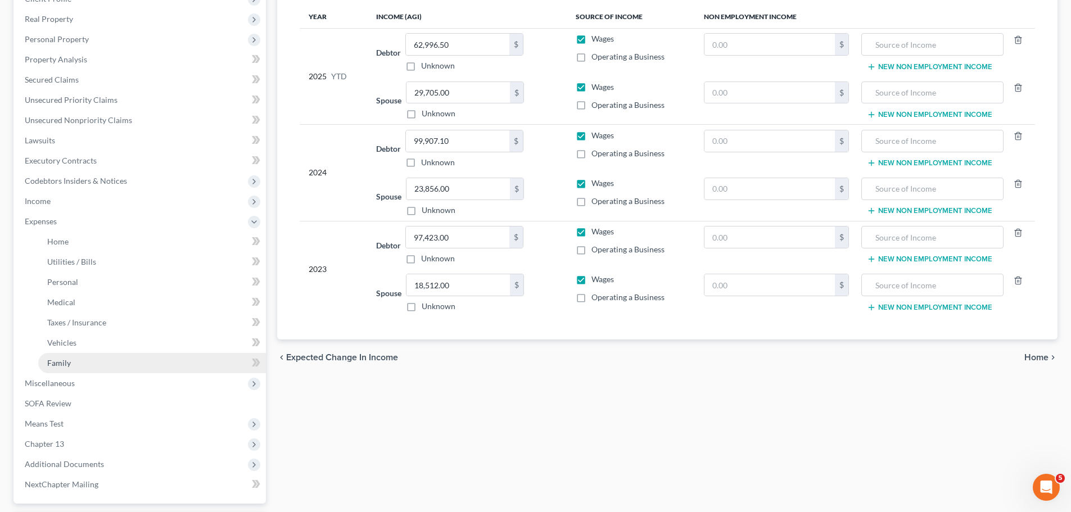
click at [82, 358] on link "Family" at bounding box center [152, 363] width 228 height 20
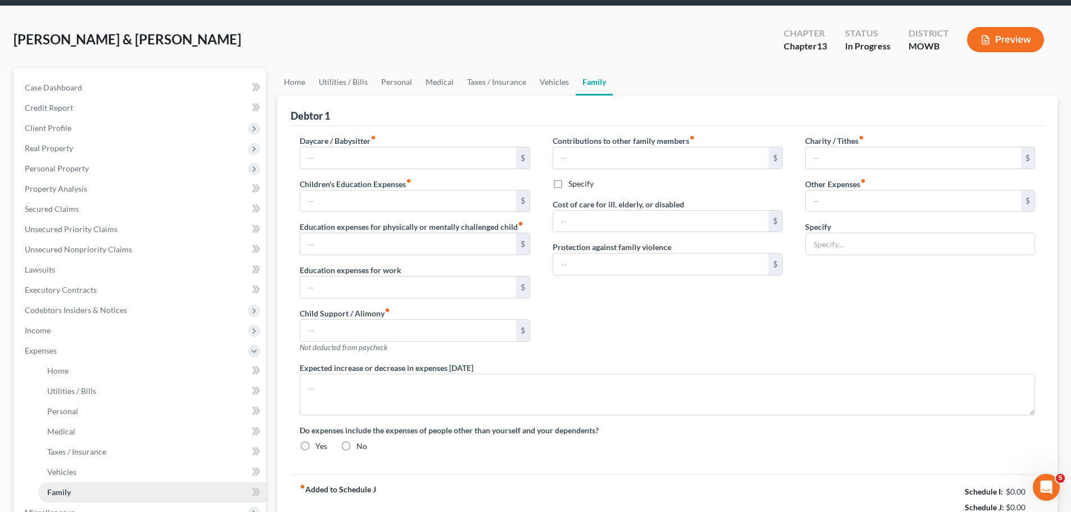
type input "0.00"
type input "200.00"
type input "0.00"
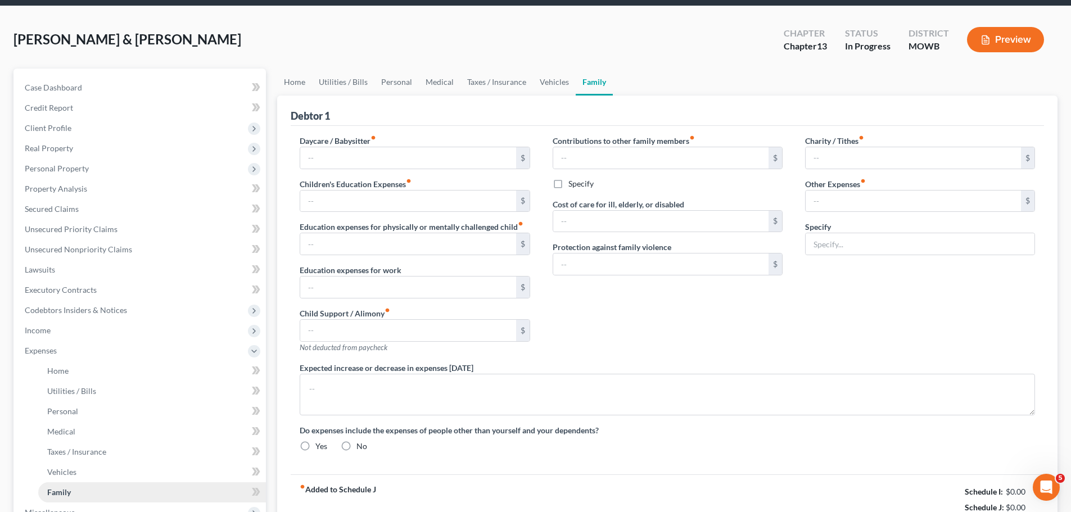
type input "400.00"
type input "0.00"
type input "200.00"
type input "160.00"
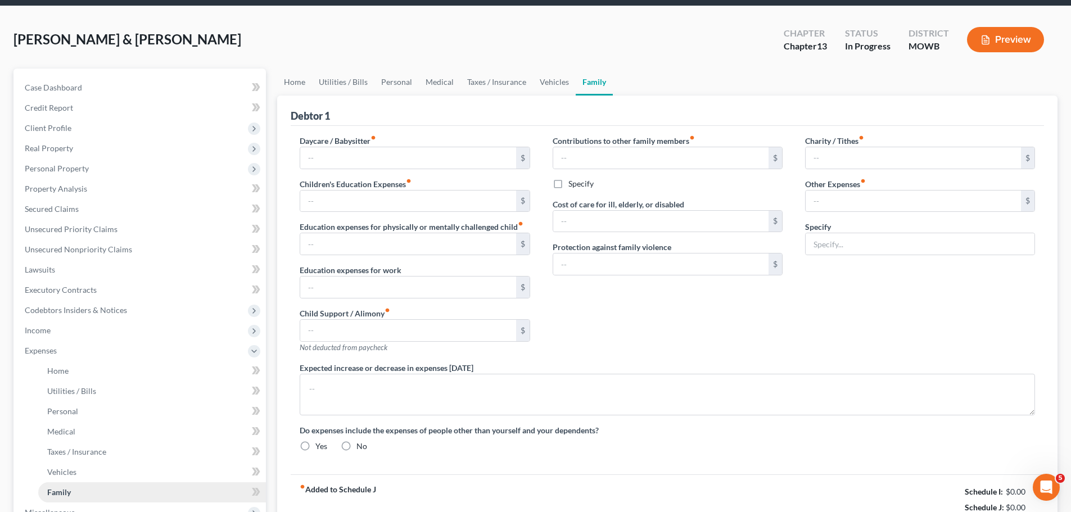
type input "Monthly employee parking fee"
radio input "true"
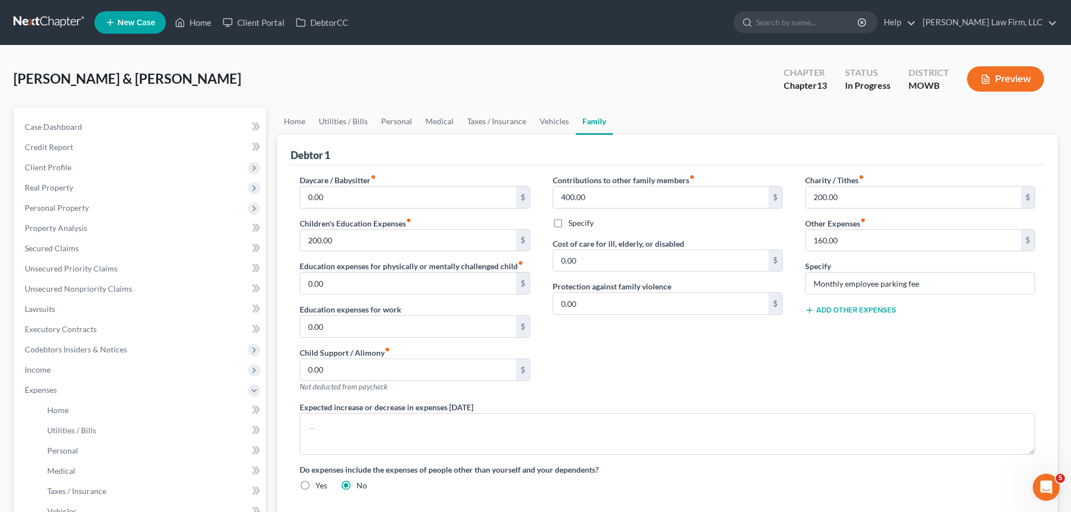
click at [877, 313] on button "Add Other Expenses" at bounding box center [850, 310] width 91 height 9
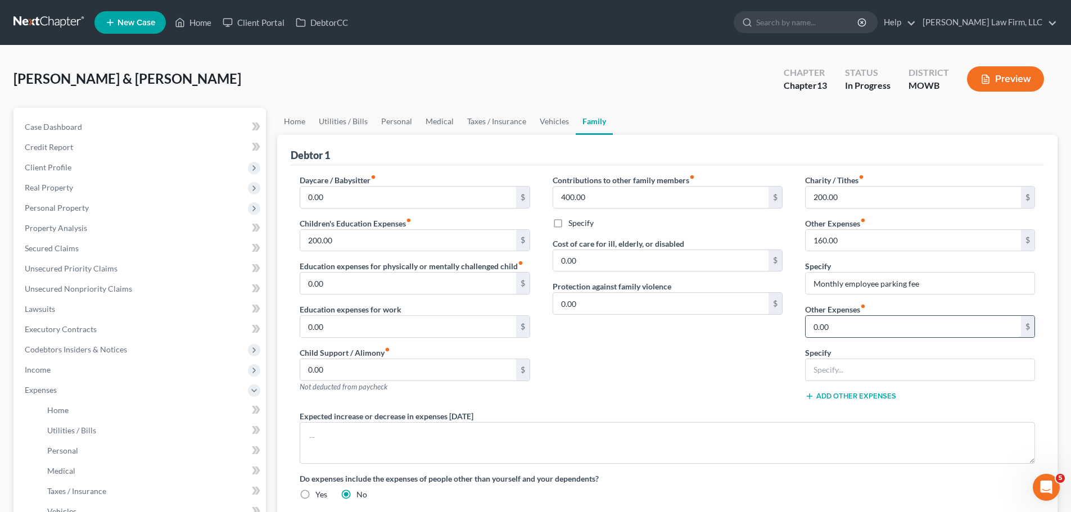
click at [873, 324] on input "0.00" at bounding box center [913, 326] width 215 height 21
type input "1,100"
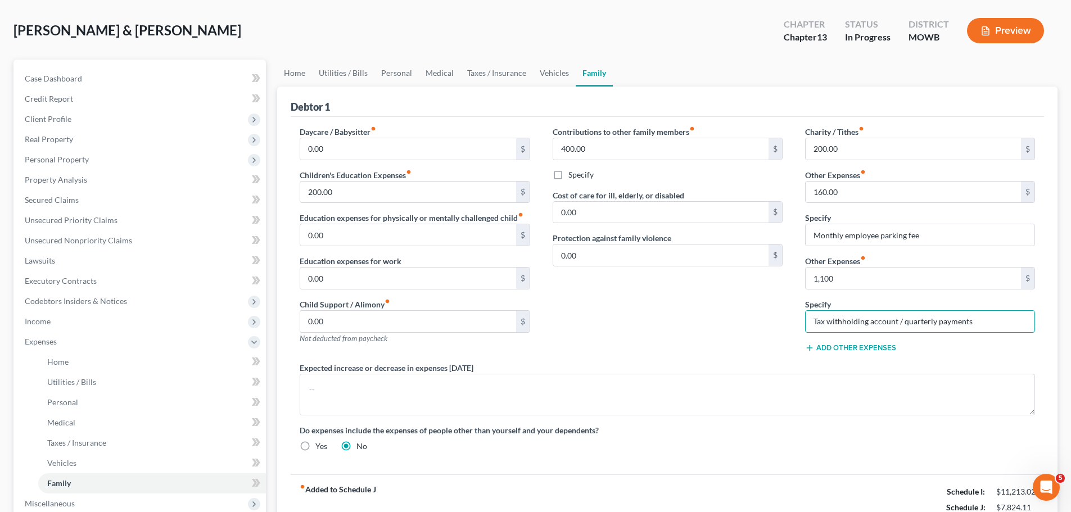
scroll to position [112, 0]
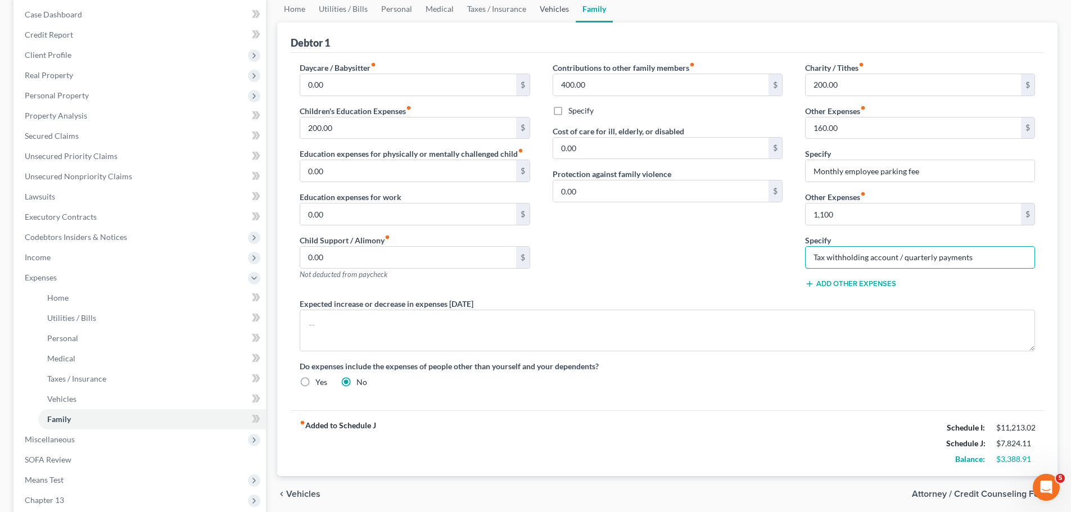
type input "Tax withholding account / quarterly payments"
click at [546, 5] on link "Vehicles" at bounding box center [554, 9] width 43 height 27
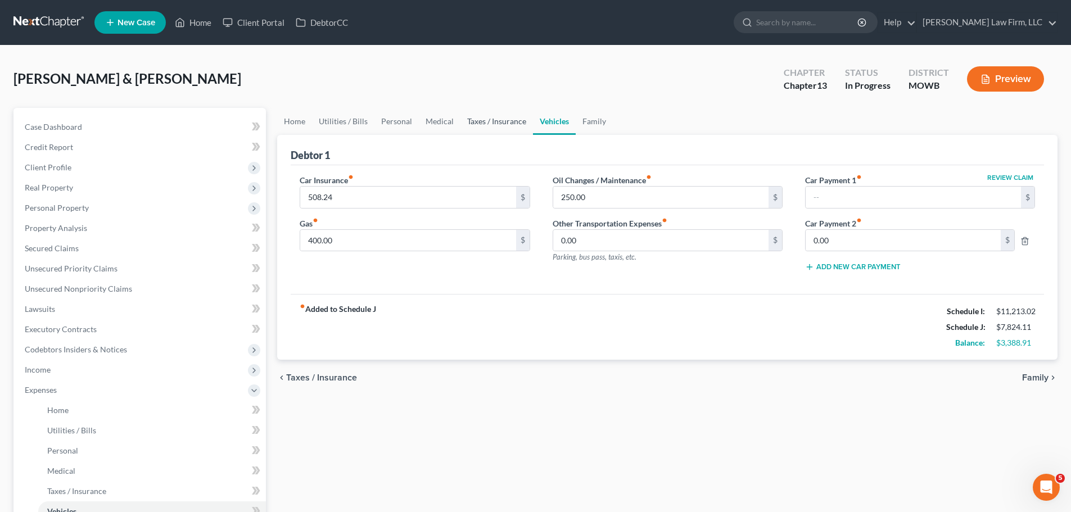
click at [500, 122] on link "Taxes / Insurance" at bounding box center [496, 121] width 73 height 27
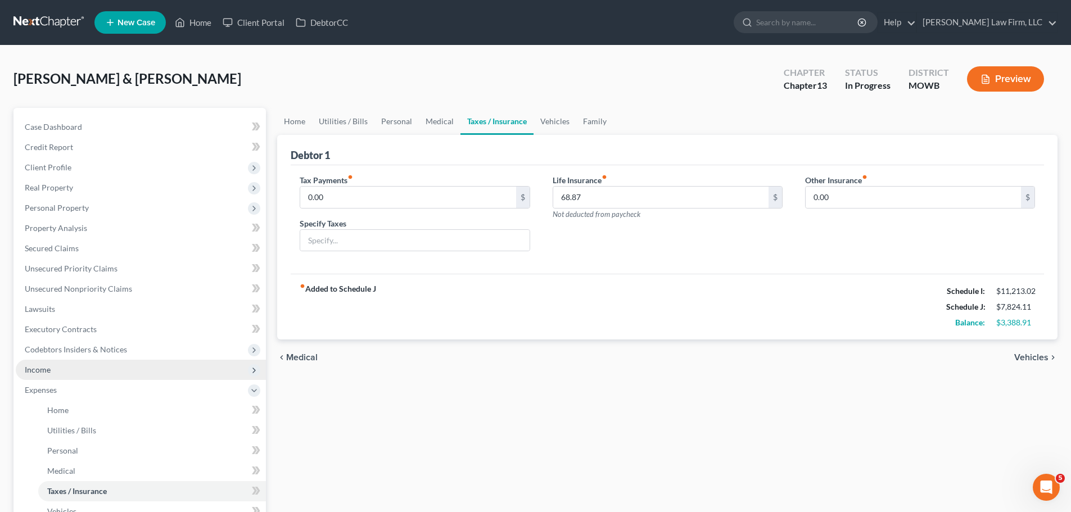
click at [84, 364] on span "Income" at bounding box center [141, 370] width 250 height 20
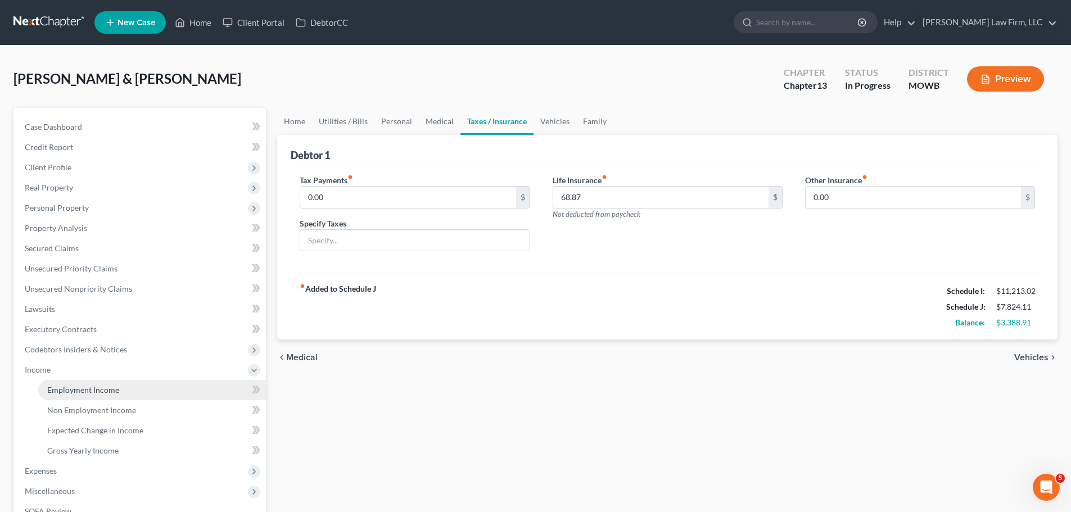
click at [129, 387] on link "Employment Income" at bounding box center [152, 390] width 228 height 20
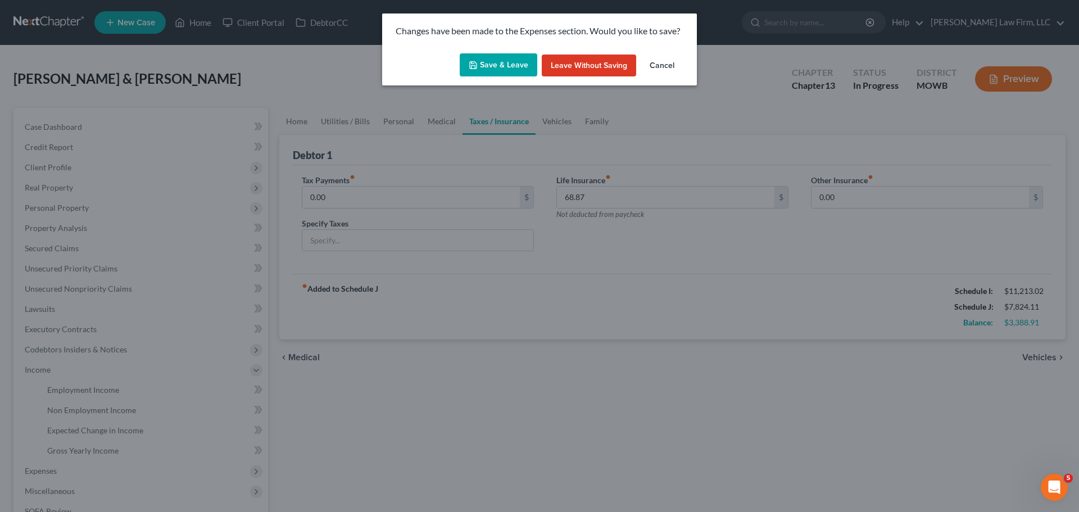
click at [518, 65] on button "Save & Leave" at bounding box center [499, 65] width 78 height 24
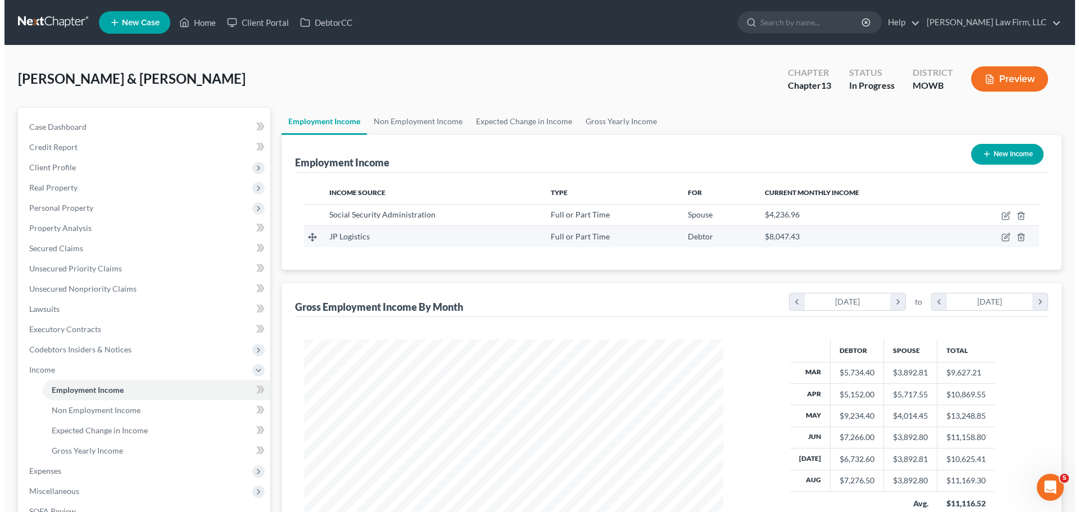
scroll to position [210, 442]
click at [1005, 236] on icon "button" at bounding box center [1002, 236] width 5 height 5
select select "0"
select select "14"
select select "3"
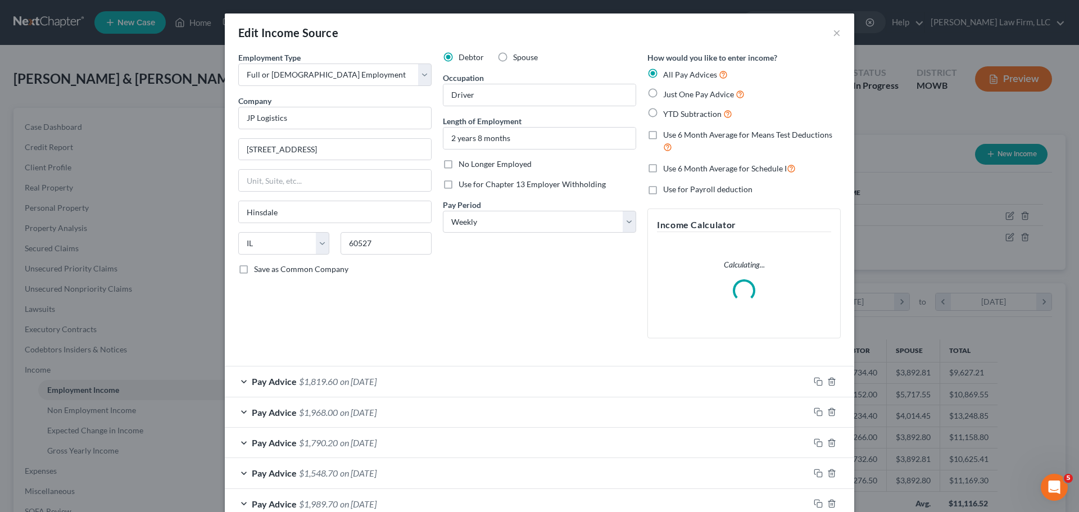
scroll to position [211, 446]
click at [663, 164] on label "Use 6 Month Average for Schedule I" at bounding box center [729, 168] width 133 height 13
click at [668, 164] on input "Use 6 Month Average for Schedule I" at bounding box center [671, 165] width 7 height 7
checkbox input "true"
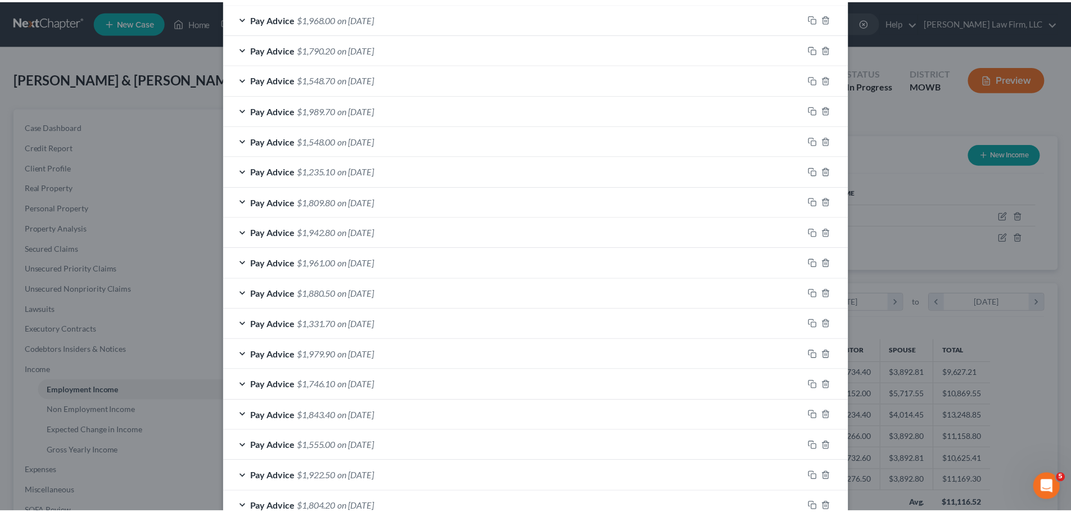
scroll to position [618, 0]
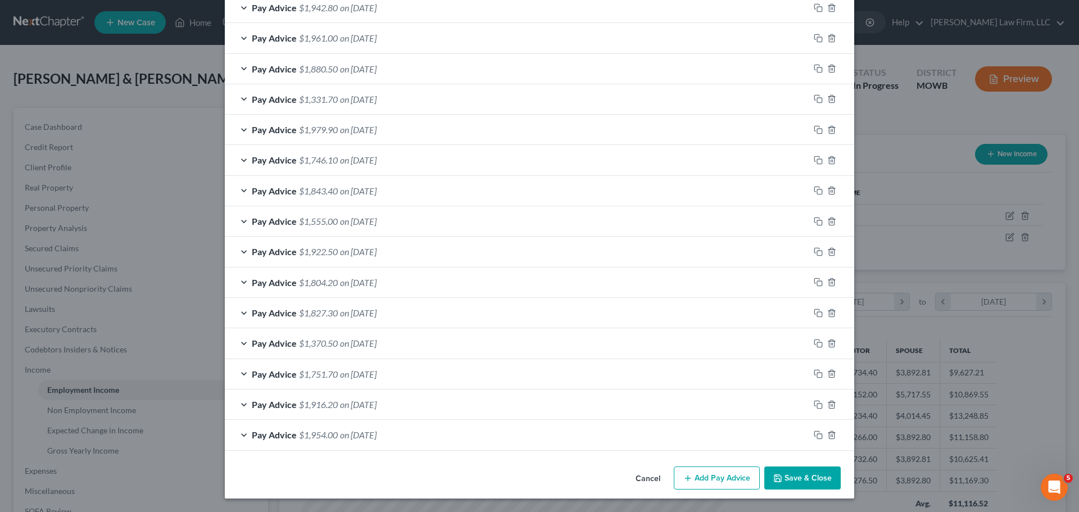
click at [815, 473] on button "Save & Close" at bounding box center [803, 479] width 76 height 24
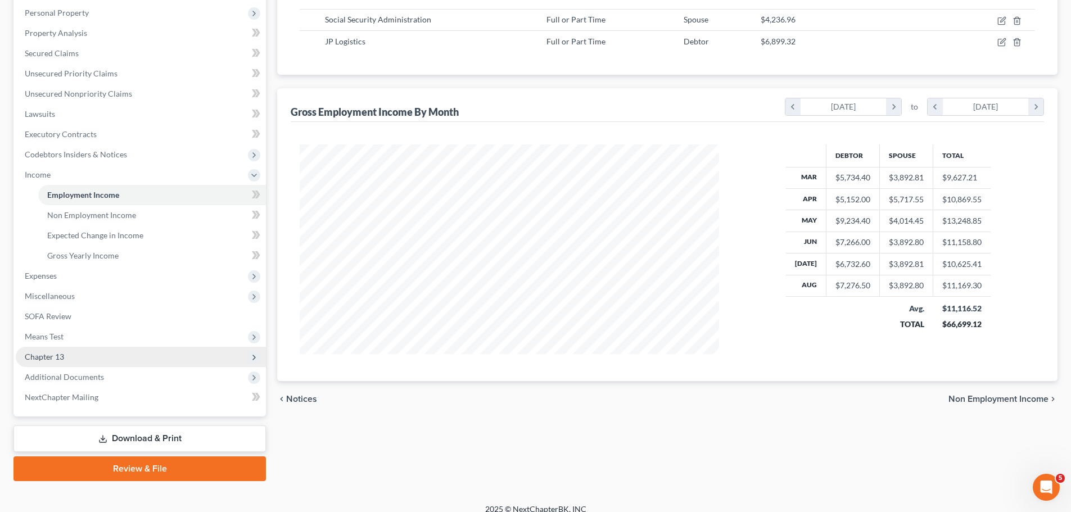
scroll to position [207, 0]
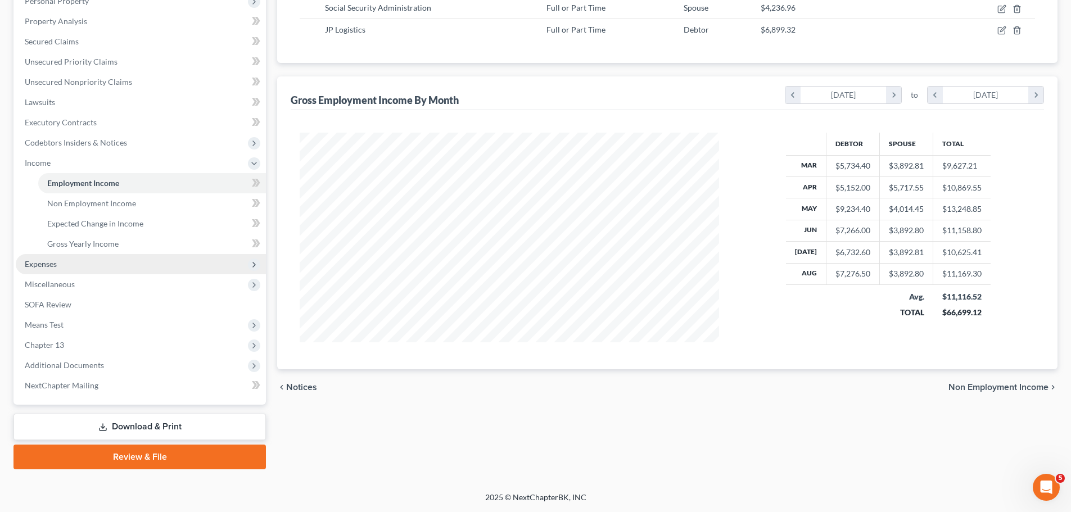
click at [77, 265] on span "Expenses" at bounding box center [141, 264] width 250 height 20
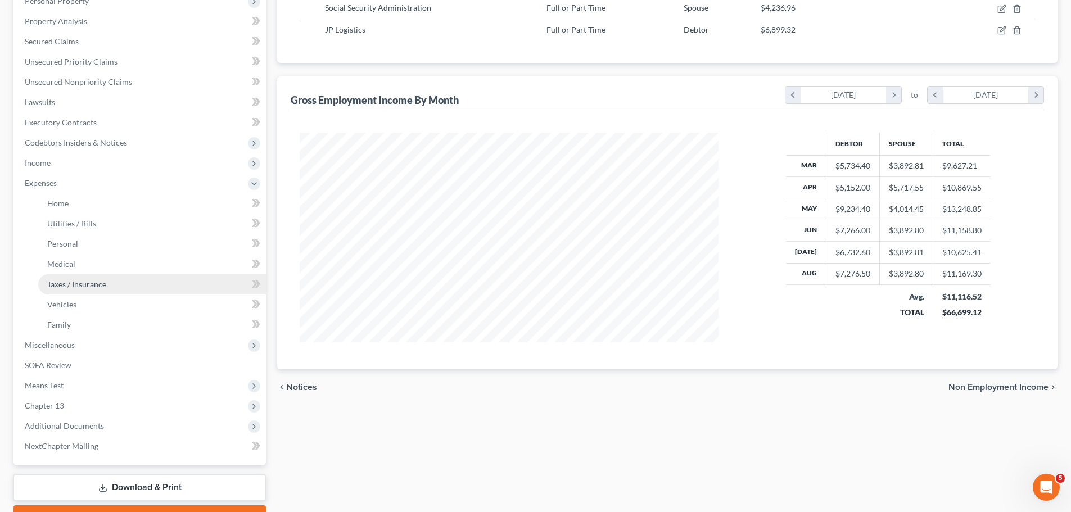
click at [87, 277] on link "Taxes / Insurance" at bounding box center [152, 284] width 228 height 20
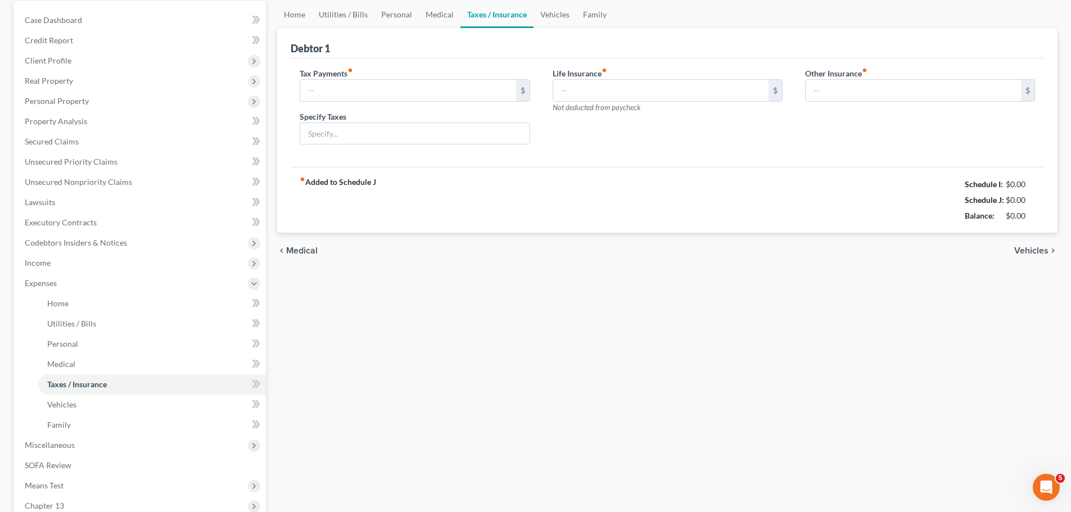
type input "0.00"
type input "68.87"
type input "0.00"
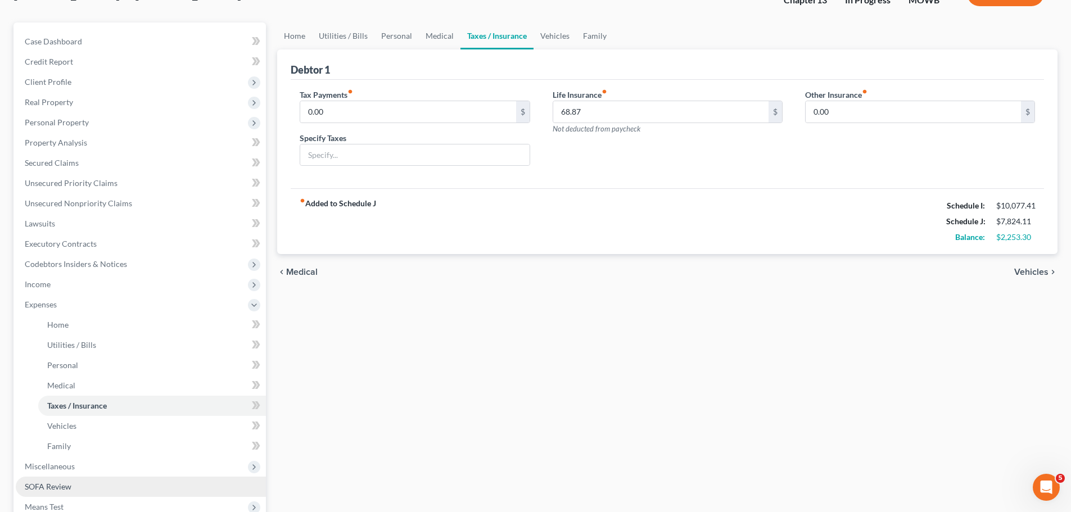
scroll to position [268, 0]
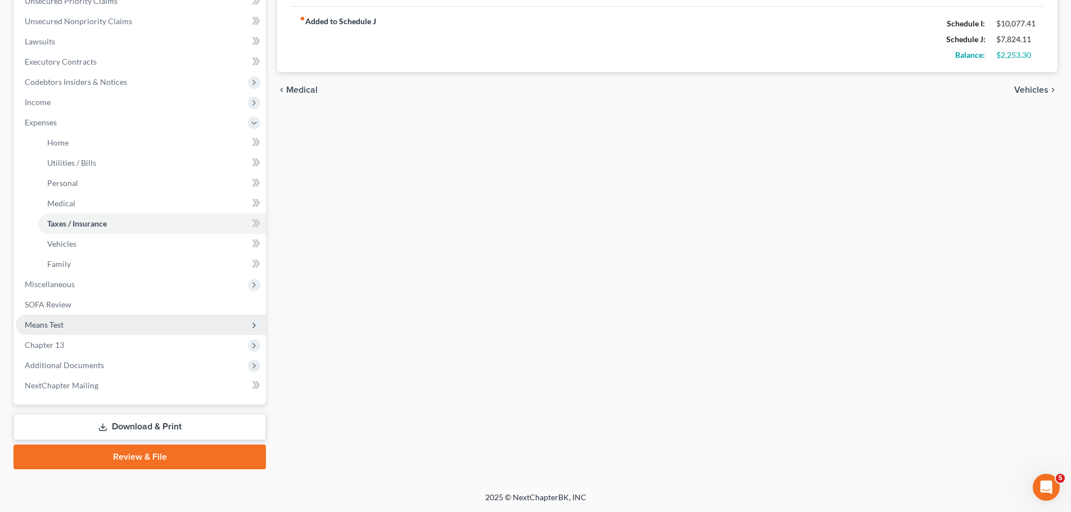
click at [84, 328] on span "Means Test" at bounding box center [141, 325] width 250 height 20
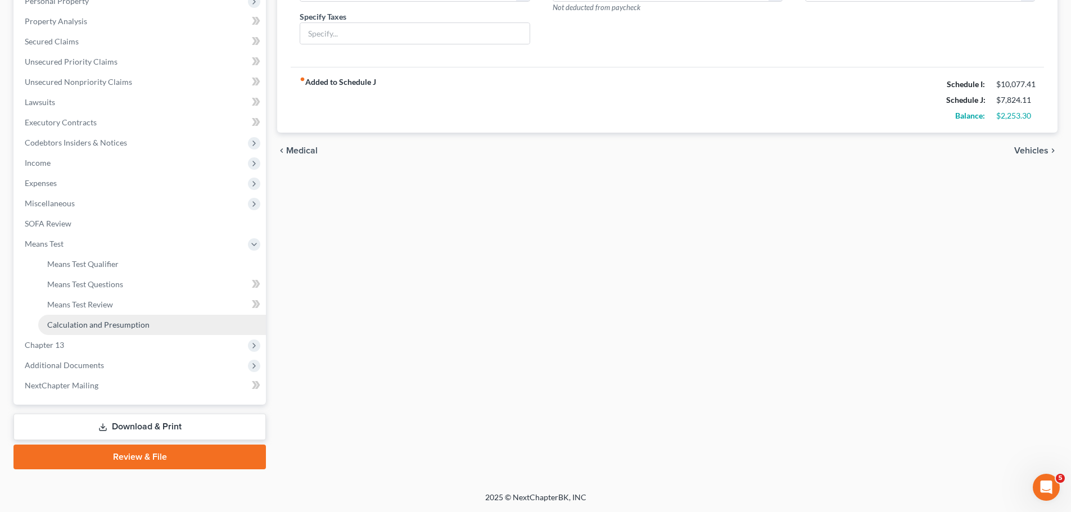
click at [97, 323] on span "Calculation and Presumption" at bounding box center [98, 325] width 102 height 10
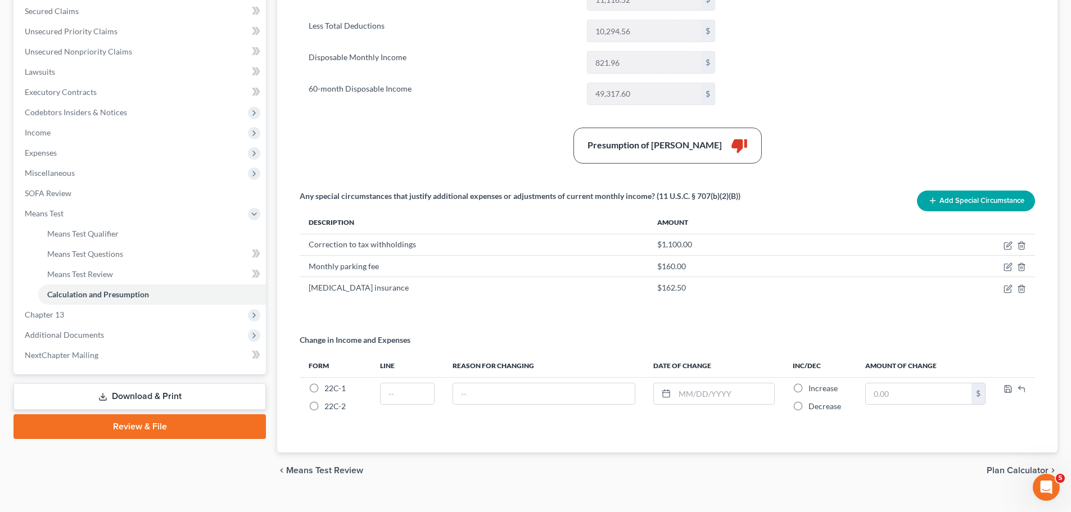
scroll to position [256, 0]
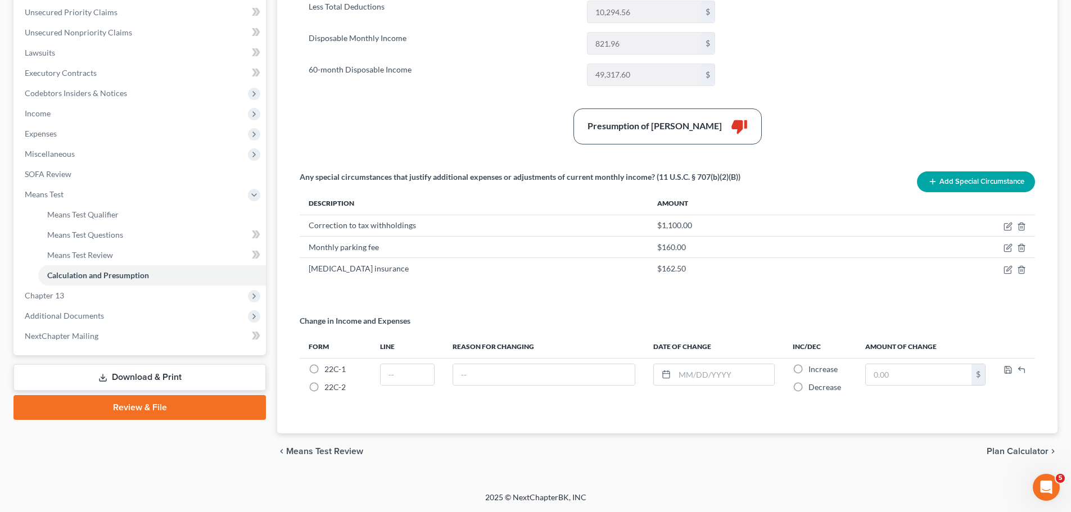
click at [987, 182] on button "Add Special Circumstance" at bounding box center [976, 181] width 118 height 21
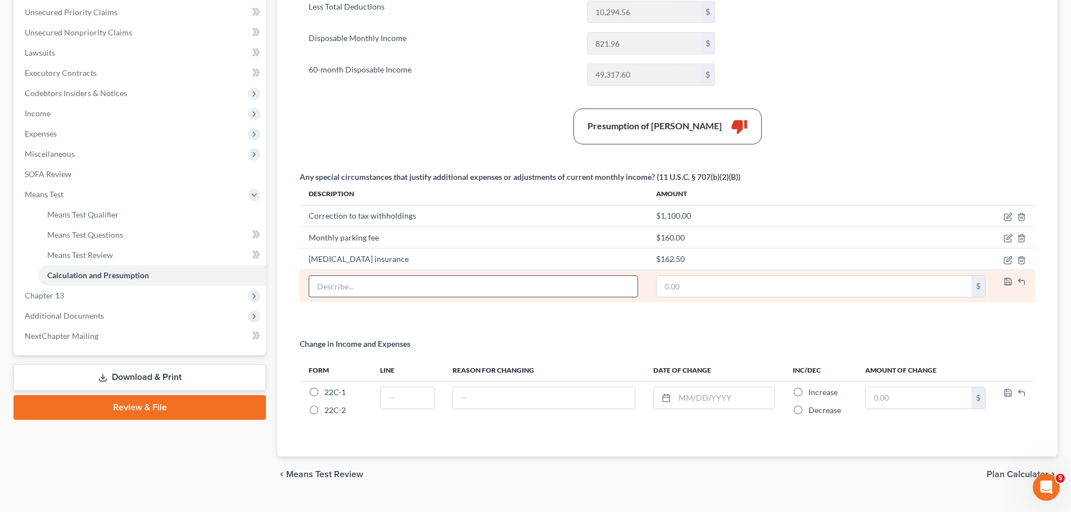
click at [489, 282] on input "text" at bounding box center [473, 286] width 328 height 21
type input "TEST"
click at [788, 289] on input "text" at bounding box center [814, 286] width 315 height 21
type input "1,800"
click at [1005, 284] on icon "button" at bounding box center [1008, 281] width 9 height 9
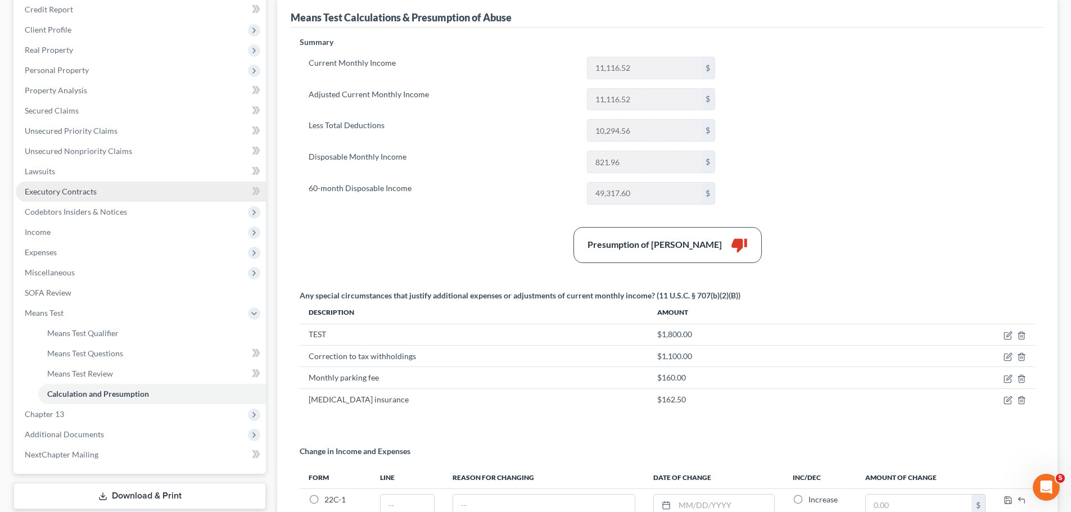
scroll to position [0, 0]
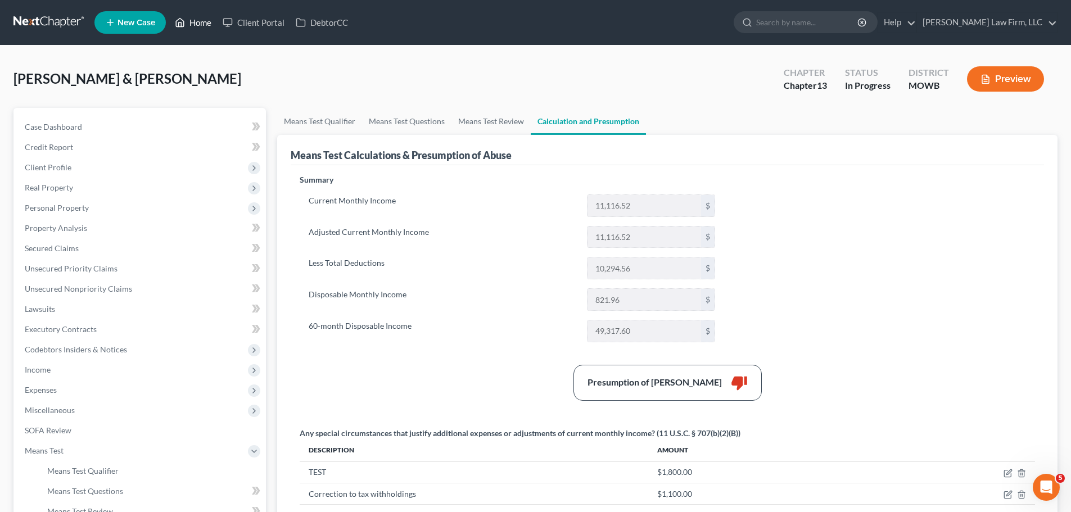
click at [182, 19] on icon at bounding box center [181, 23] width 8 height 8
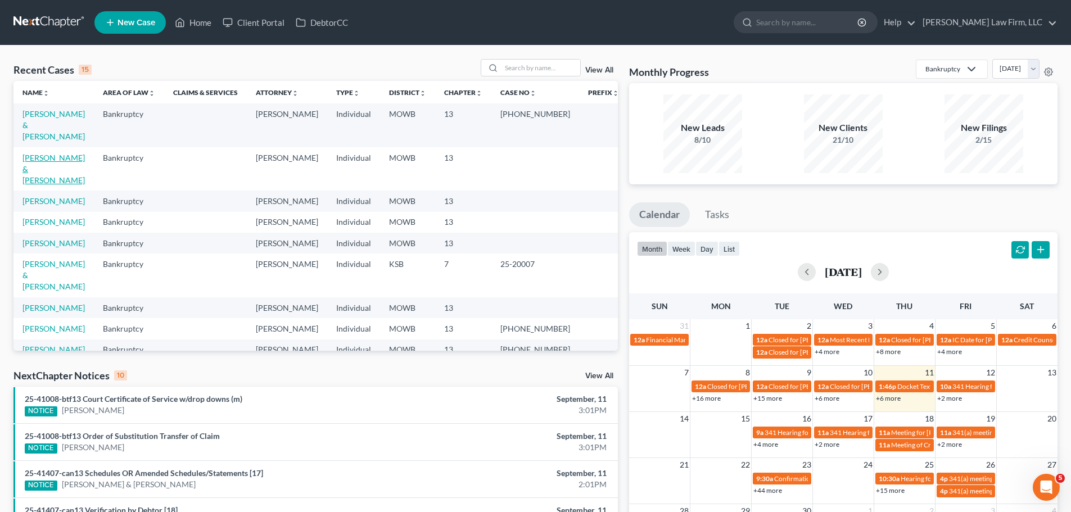
click at [67, 153] on link "[PERSON_NAME] & [PERSON_NAME]" at bounding box center [53, 169] width 62 height 32
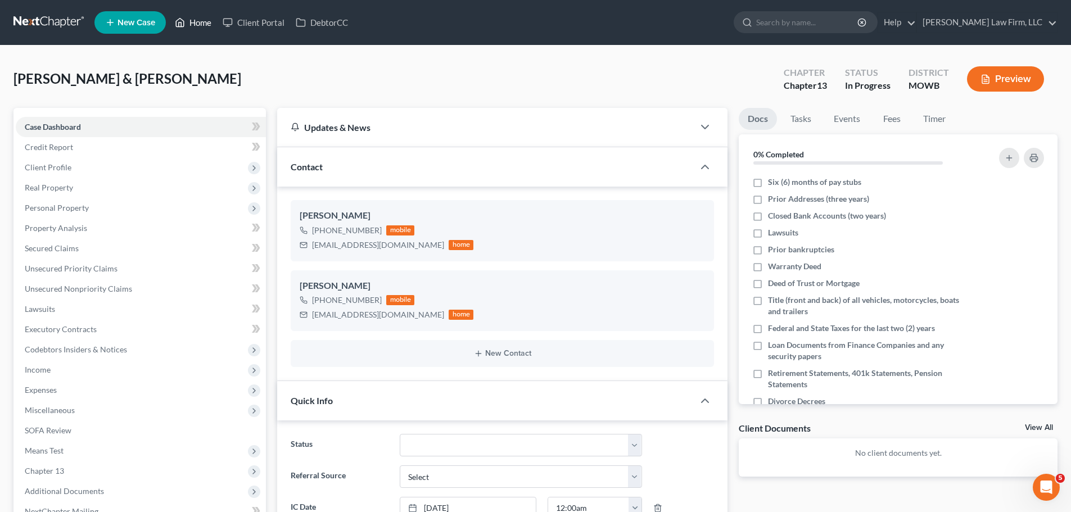
click at [190, 22] on link "Home" at bounding box center [193, 22] width 48 height 20
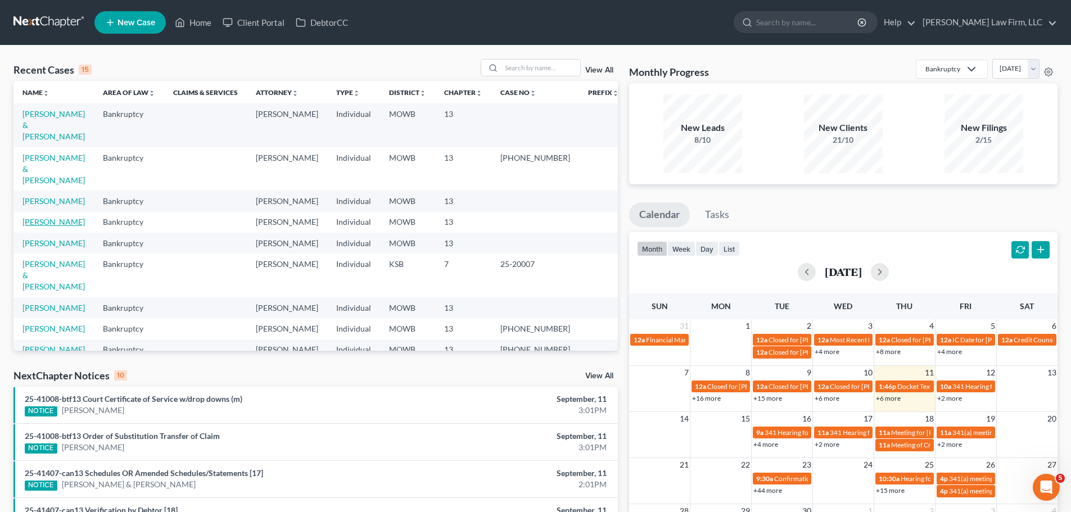
click at [64, 217] on link "[PERSON_NAME]" at bounding box center [53, 222] width 62 height 10
select select "4"
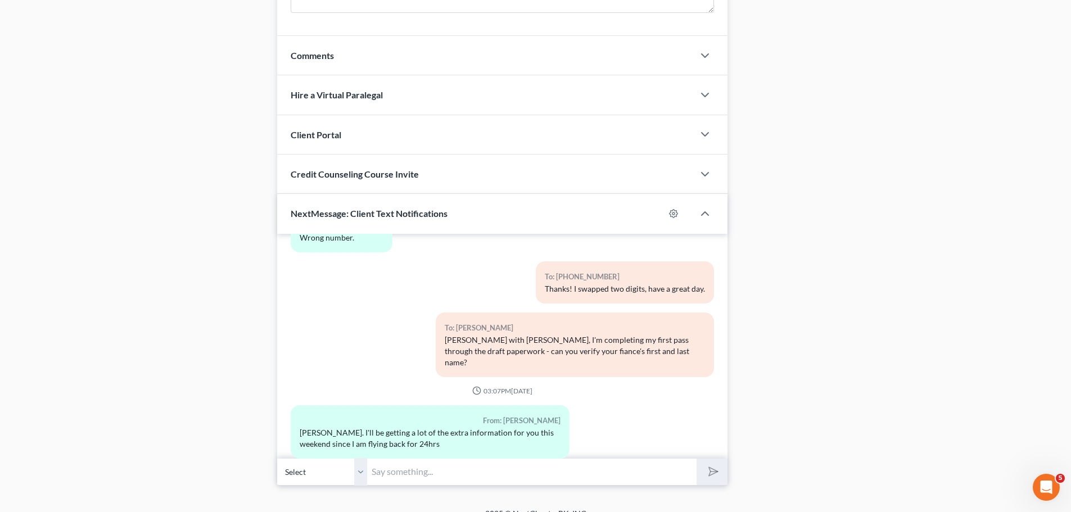
scroll to position [946, 0]
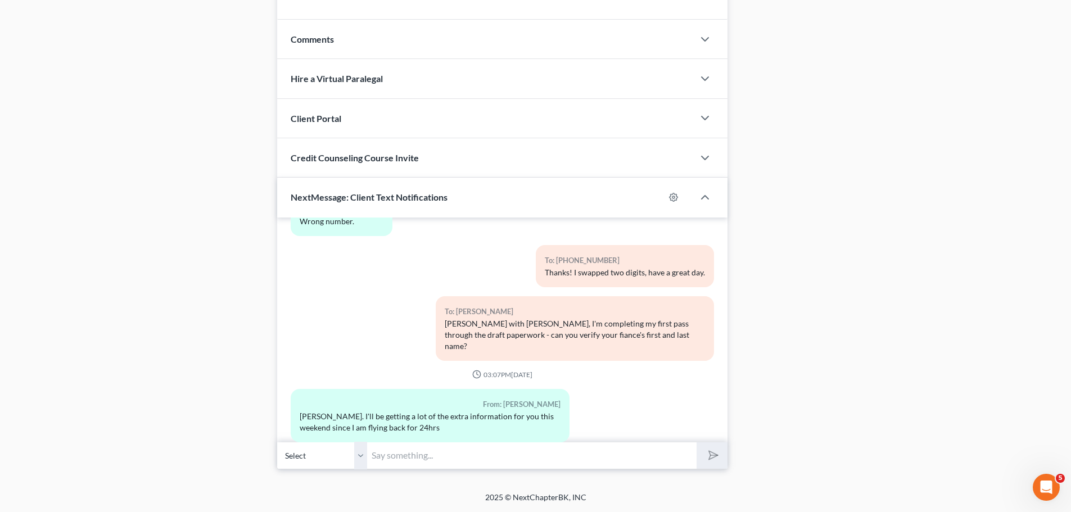
drag, startPoint x: 179, startPoint y: 283, endPoint x: 147, endPoint y: 299, distance: 35.2
click at [489, 451] on input "text" at bounding box center [531, 456] width 329 height 28
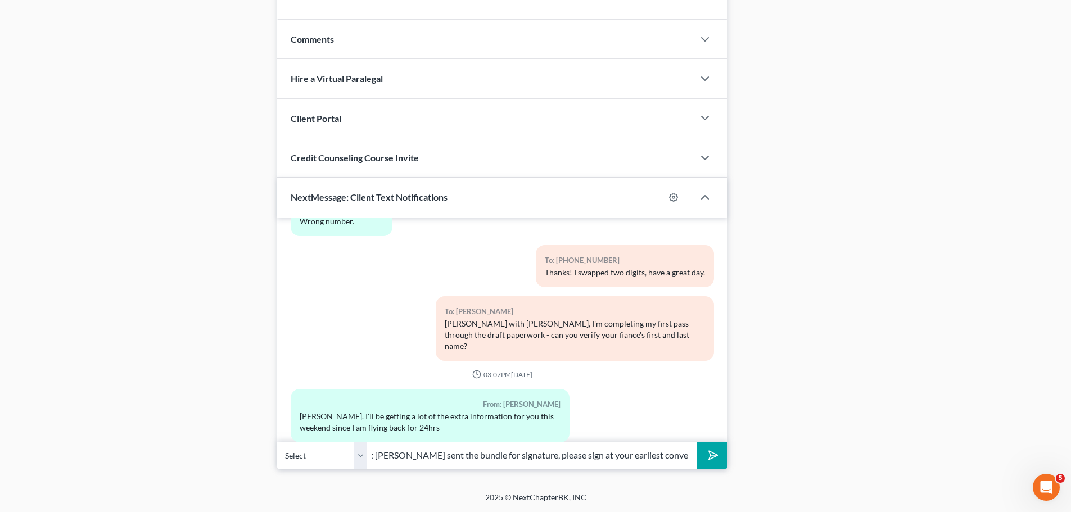
scroll to position [0, 255]
type input "Good afternoon, [PERSON_NAME]. Just making sure you saw that [PERSON_NAME] sent…"
click at [697, 442] on button "submit" at bounding box center [712, 455] width 31 height 26
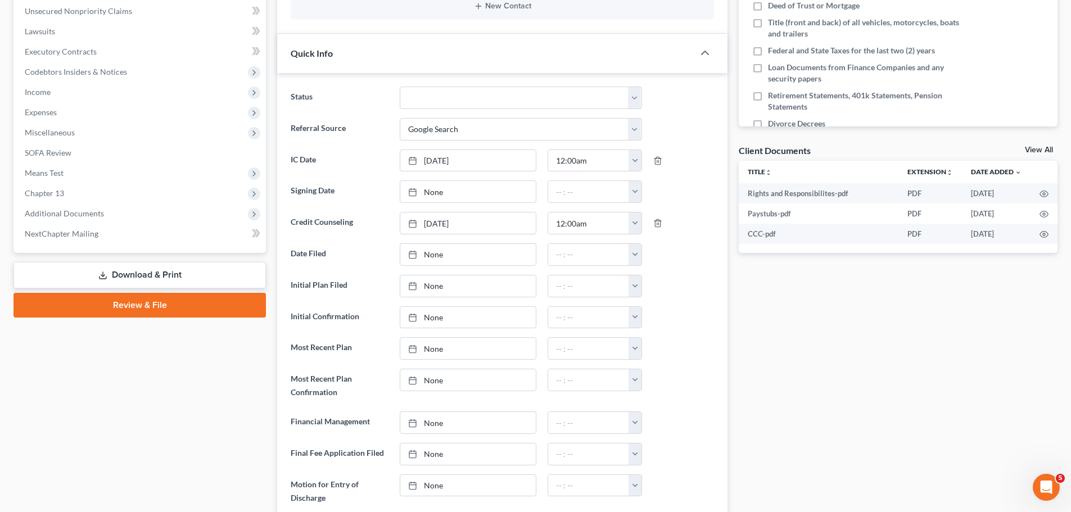
scroll to position [0, 0]
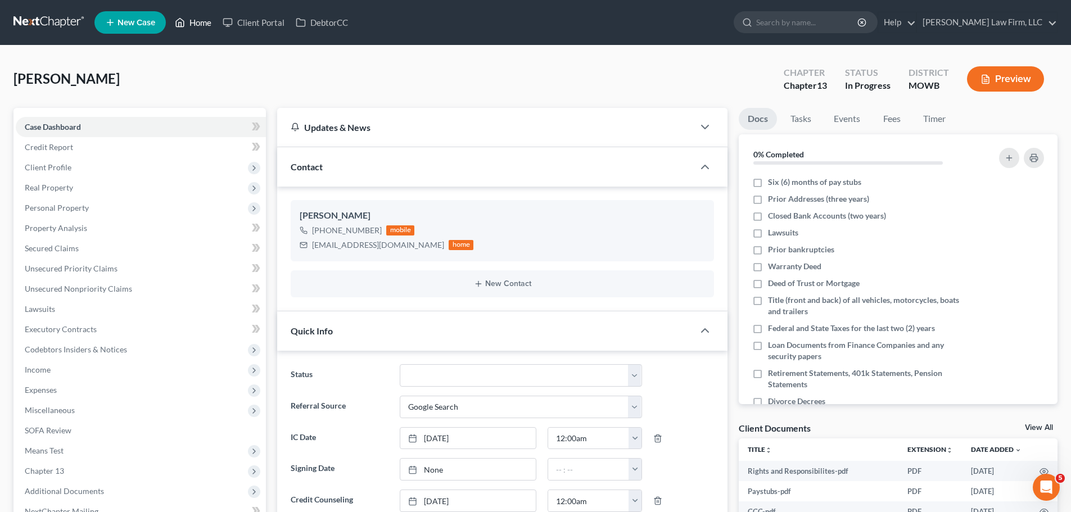
click at [200, 19] on link "Home" at bounding box center [193, 22] width 48 height 20
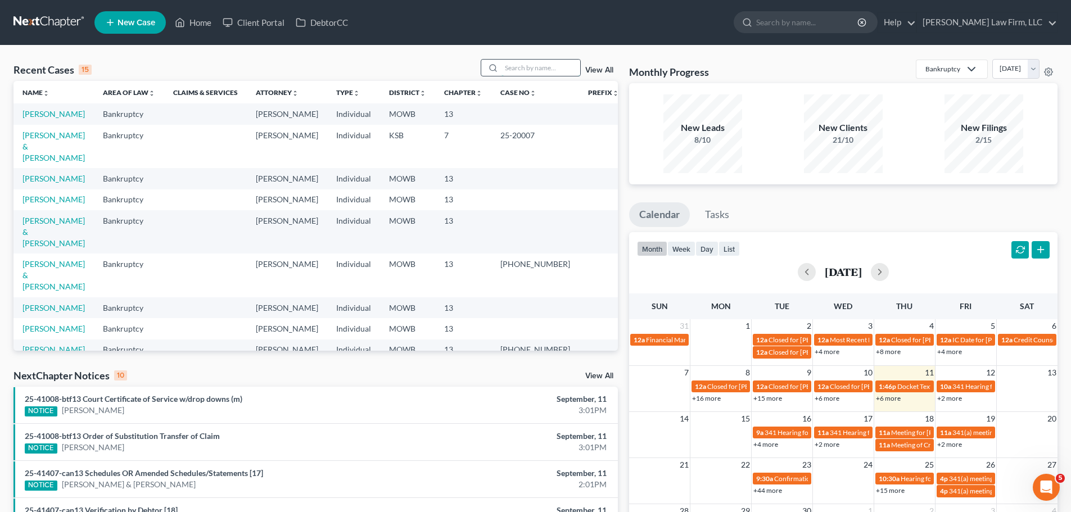
click at [555, 69] on input "search" at bounding box center [541, 68] width 79 height 16
type input "[PERSON_NAME]"
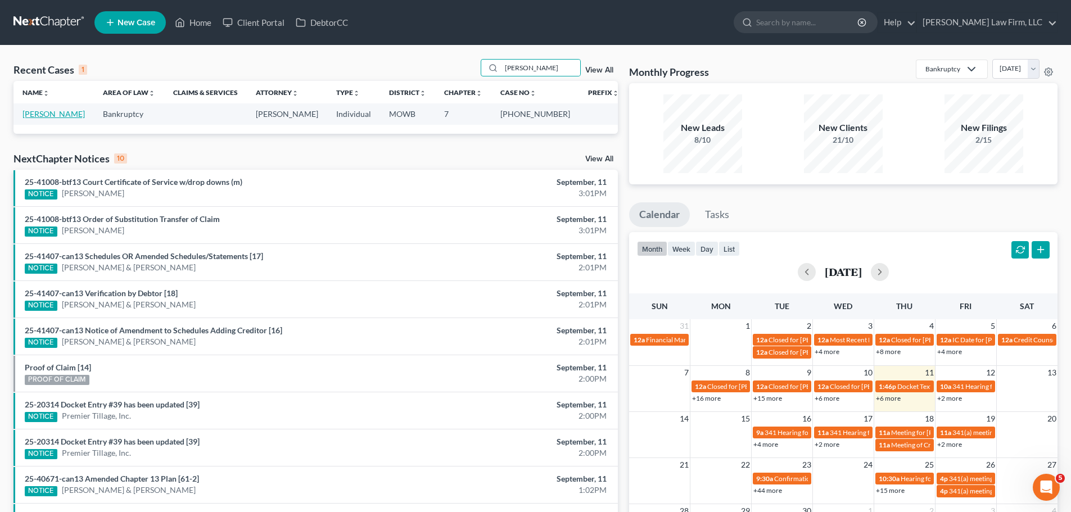
click at [45, 114] on link "[PERSON_NAME]" at bounding box center [53, 114] width 62 height 10
select select "4"
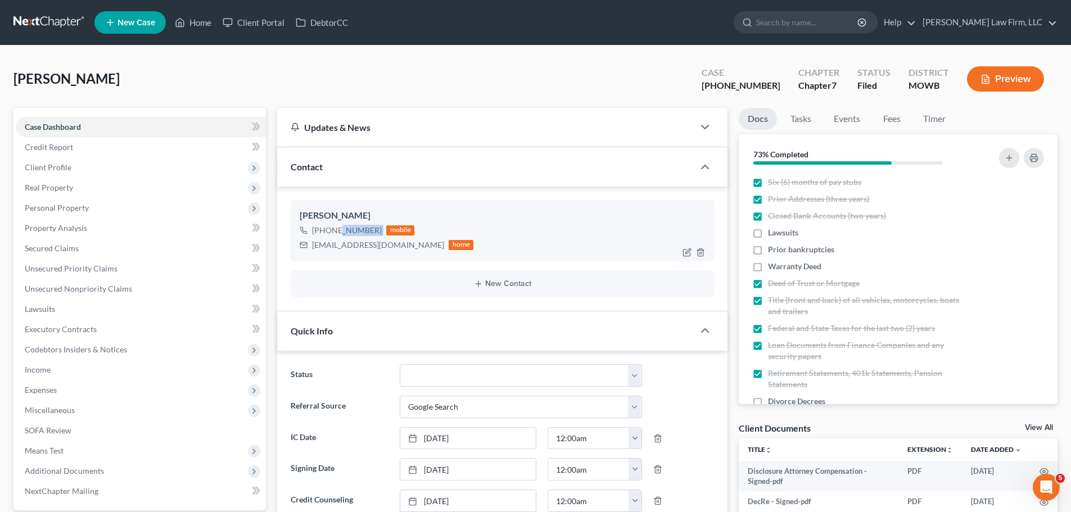
scroll to position [525, 0]
drag, startPoint x: 381, startPoint y: 236, endPoint x: 324, endPoint y: 236, distance: 56.8
click at [324, 236] on div "[PHONE_NUMBER] mobile" at bounding box center [387, 230] width 174 height 15
copy div "[PHONE_NUMBER]"
drag, startPoint x: 291, startPoint y: 82, endPoint x: 454, endPoint y: 463, distance: 414.6
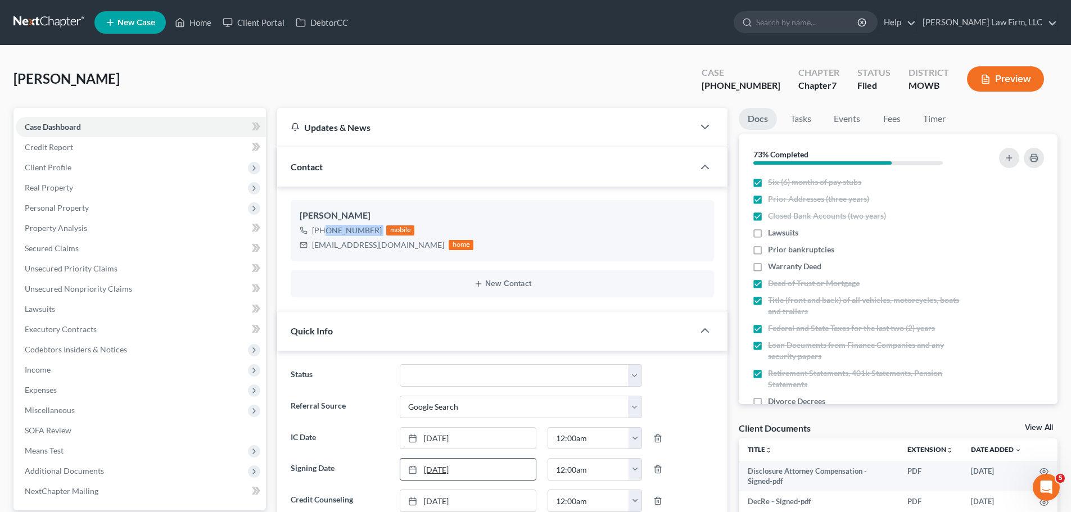
click at [291, 82] on div "[PERSON_NAME] Upgraded Case [PHONE_NUMBER] Chapter Chapter 7 Status Filed Distr…" at bounding box center [535, 83] width 1044 height 49
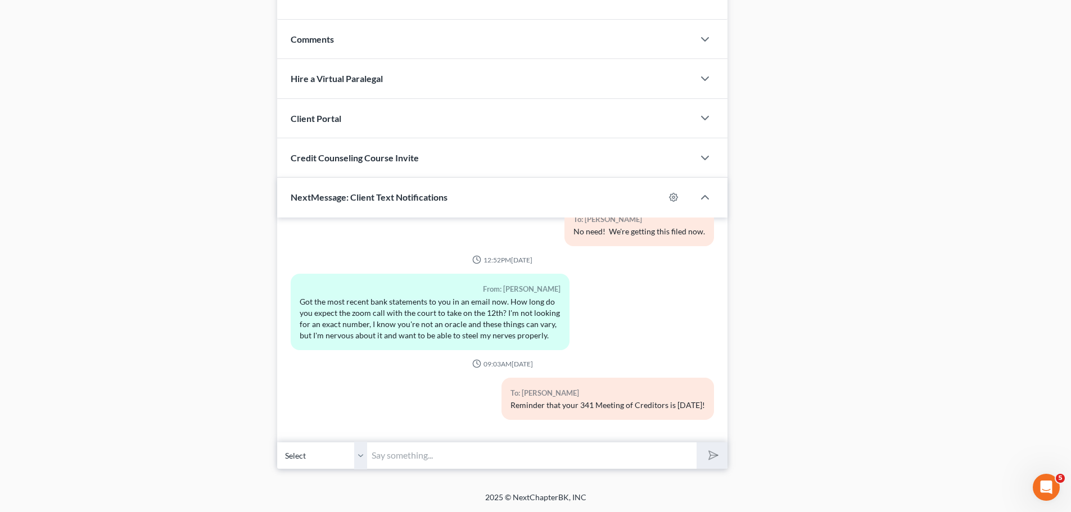
click at [448, 452] on input "text" at bounding box center [531, 456] width 329 height 28
drag, startPoint x: 798, startPoint y: 307, endPoint x: 692, endPoint y: 512, distance: 230.6
click at [615, 442] on input "text" at bounding box center [531, 456] width 329 height 28
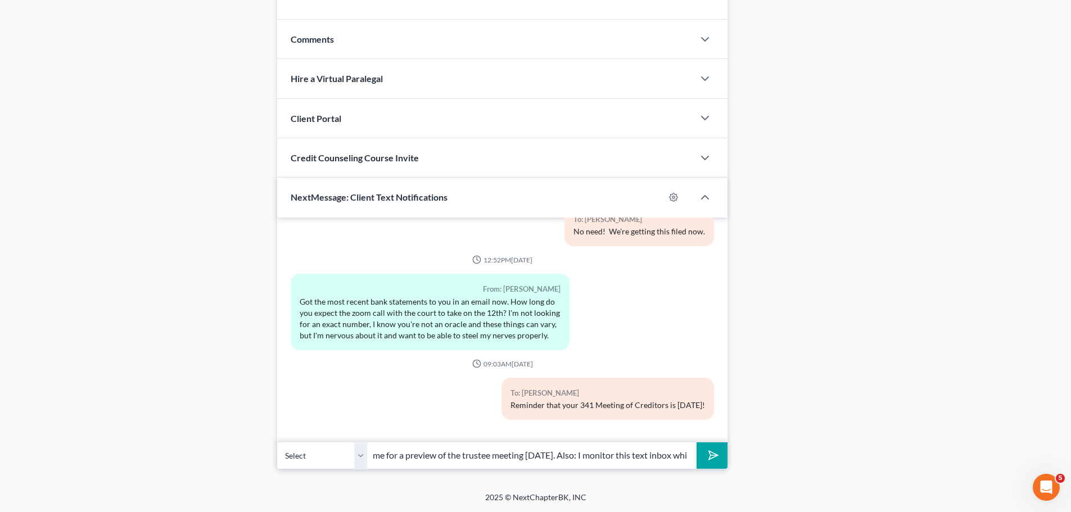
scroll to position [0, 276]
type input "[PERSON_NAME] with [PERSON_NAME] Law, you're welcome to call me for a preview o…"
click at [697, 442] on button "submit" at bounding box center [712, 455] width 31 height 26
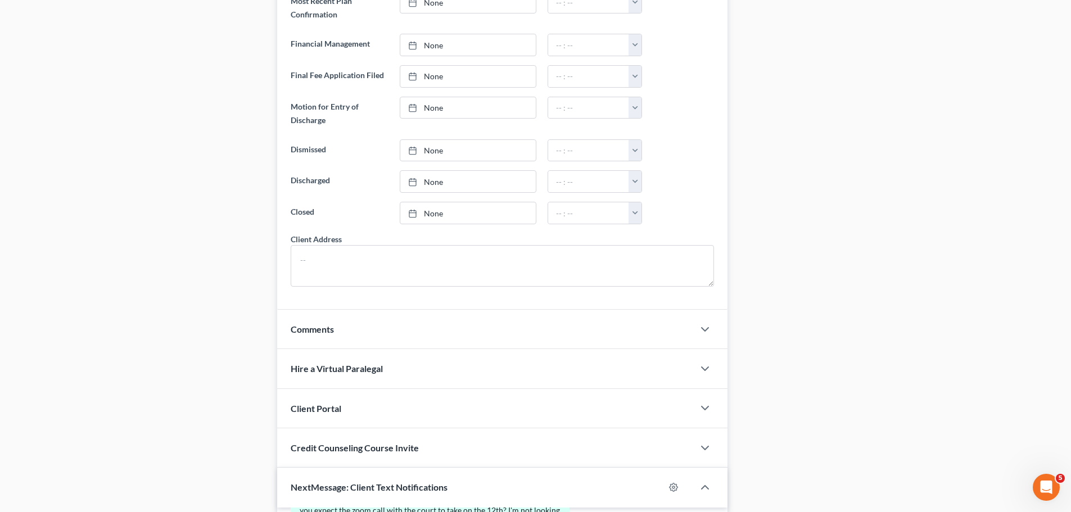
scroll to position [0, 0]
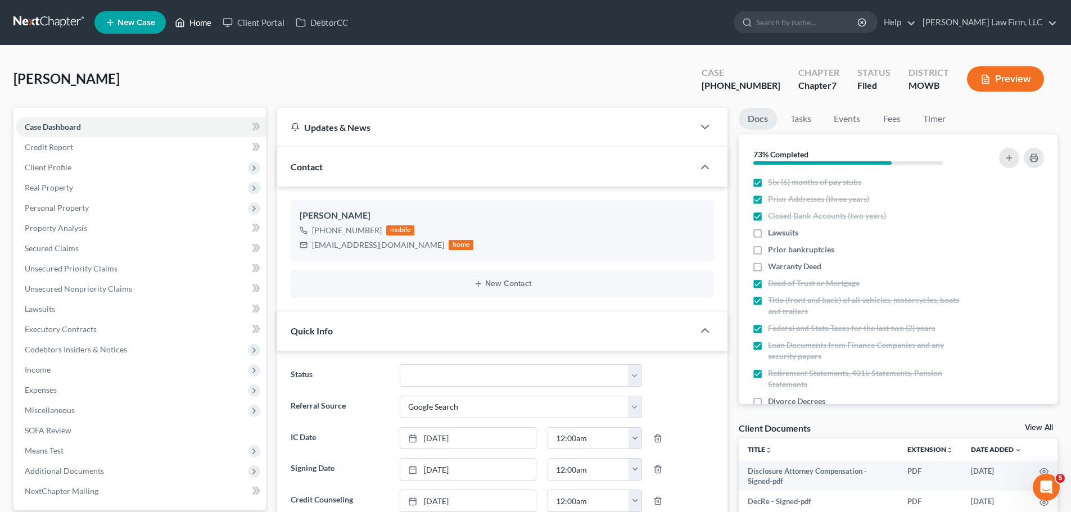
click at [205, 20] on link "Home" at bounding box center [193, 22] width 48 height 20
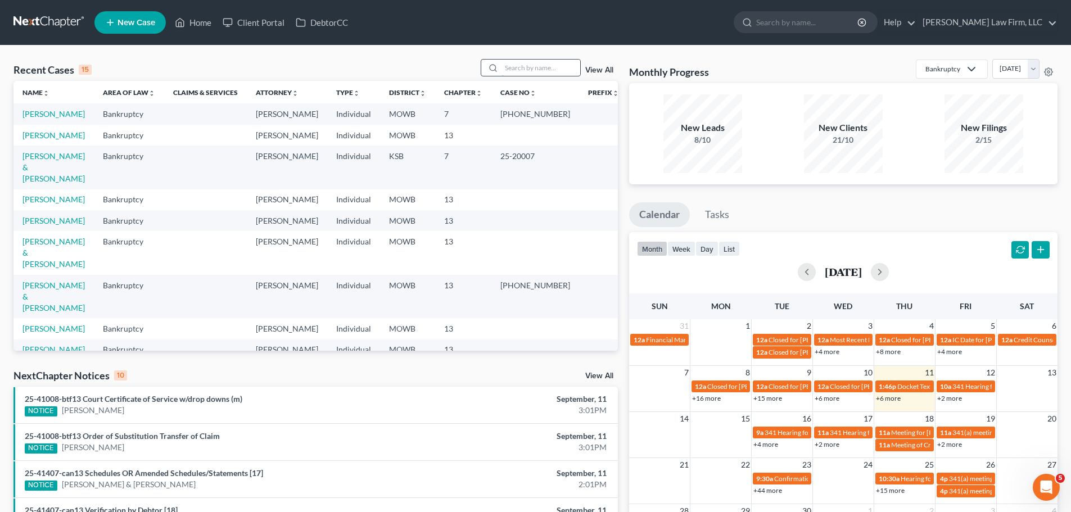
click at [557, 62] on input "search" at bounding box center [541, 68] width 79 height 16
type input "[PERSON_NAME]"
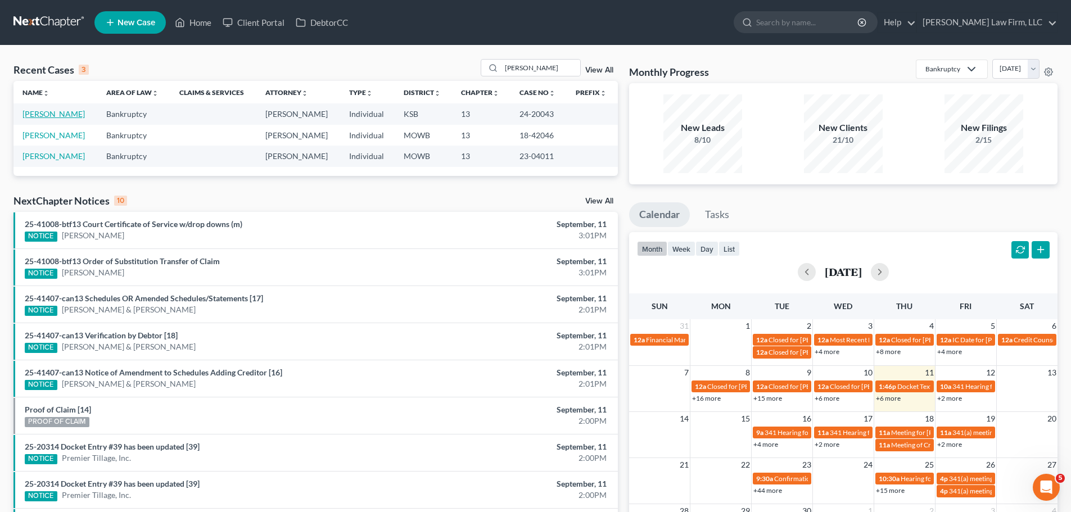
click at [56, 111] on link "[PERSON_NAME]" at bounding box center [53, 114] width 62 height 10
select select "3"
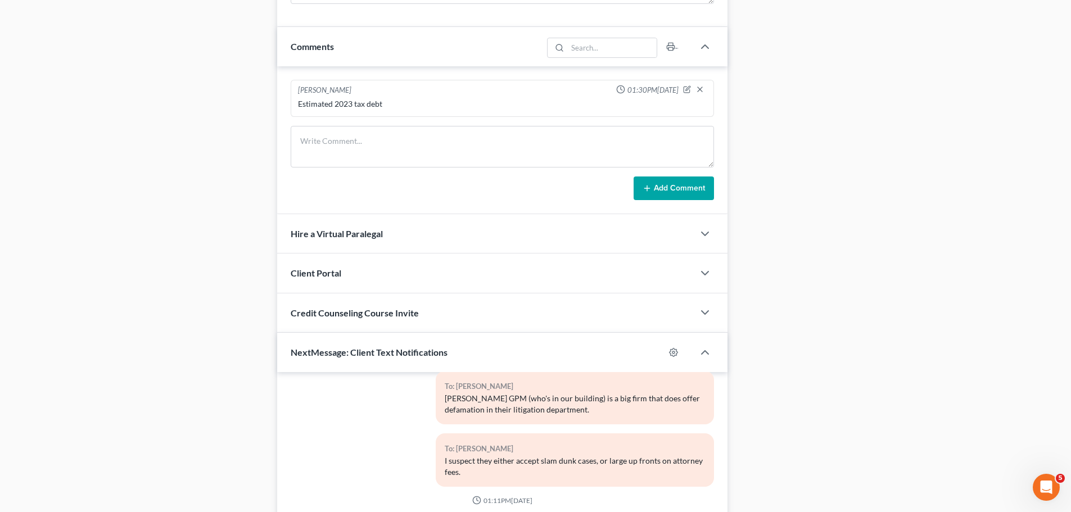
scroll to position [1093, 0]
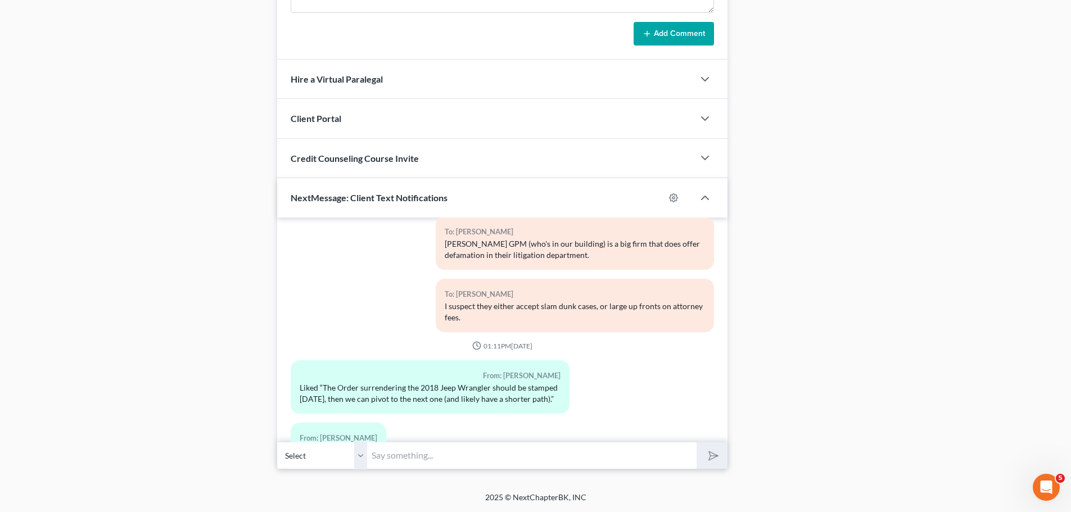
drag, startPoint x: 390, startPoint y: 452, endPoint x: 410, endPoint y: 454, distance: 19.8
click at [390, 452] on input "text" at bounding box center [531, 456] width 329 height 28
click at [410, 454] on input "text" at bounding box center [531, 456] width 329 height 28
type input "Sure thing, have you gotten a new address yet, or is that still looming?"
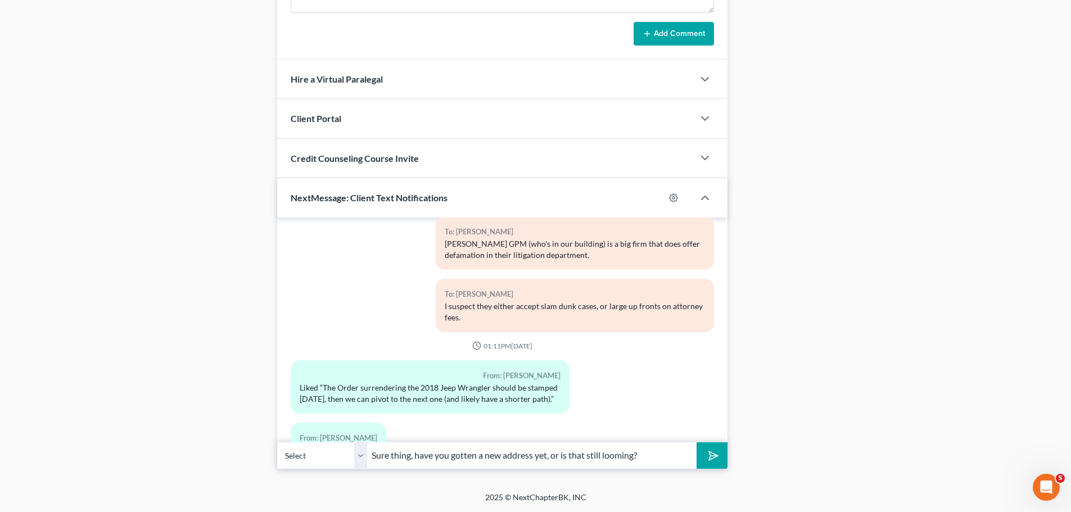
click at [697, 442] on button "submit" at bounding box center [712, 455] width 31 height 26
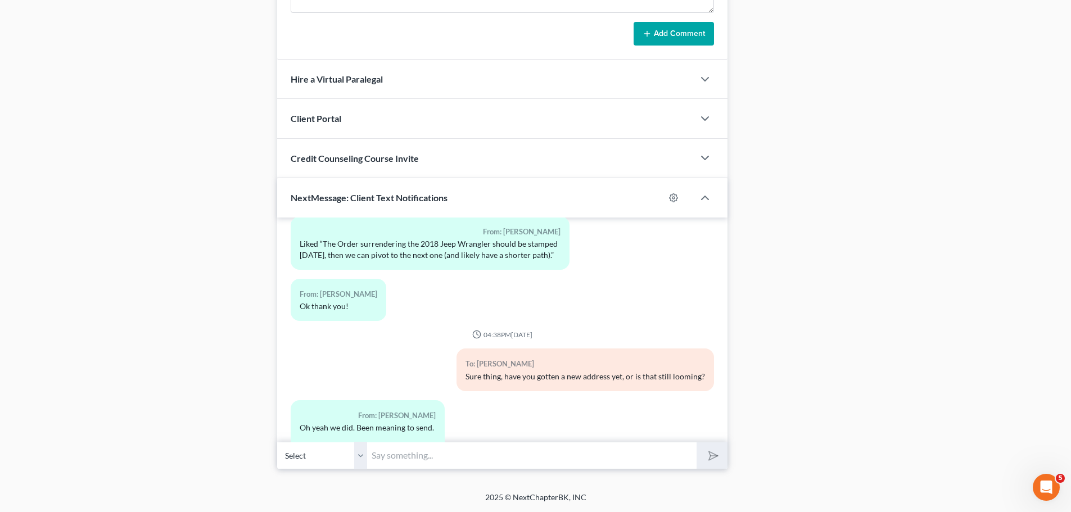
drag, startPoint x: 412, startPoint y: 440, endPoint x: 418, endPoint y: 455, distance: 16.4
click at [413, 440] on div "09:32AM[DATE] To: [PERSON_NAME] [PERSON_NAME], this is [DEMOGRAPHIC_DATA] with …" at bounding box center [502, 330] width 450 height 225
click at [416, 444] on input "text" at bounding box center [531, 456] width 329 height 28
click at [418, 454] on input "text" at bounding box center [531, 456] width 329 height 28
click at [418, 455] on input "E" at bounding box center [531, 456] width 329 height 28
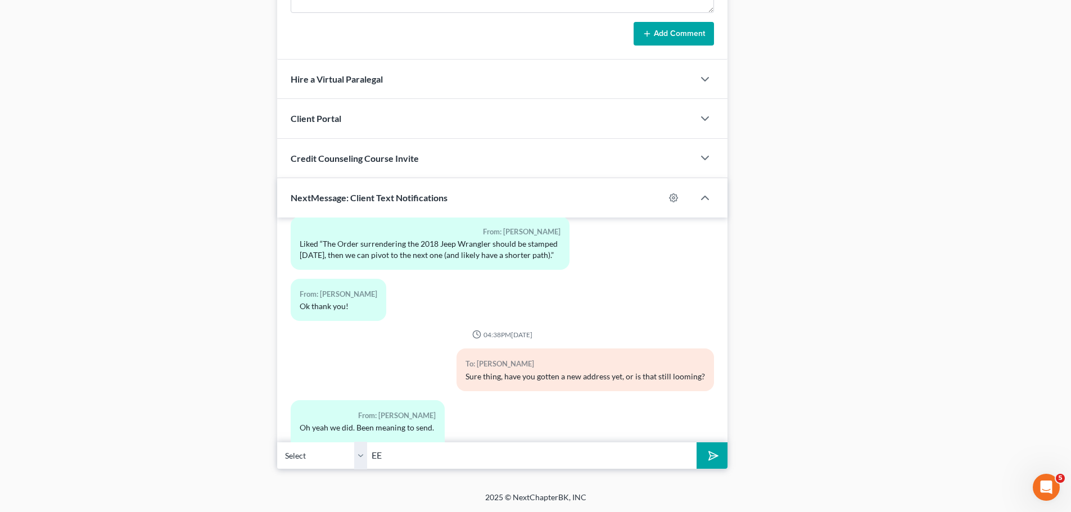
type input "E"
type input "Excellent, thank you."
click at [697, 442] on button "submit" at bounding box center [712, 455] width 31 height 26
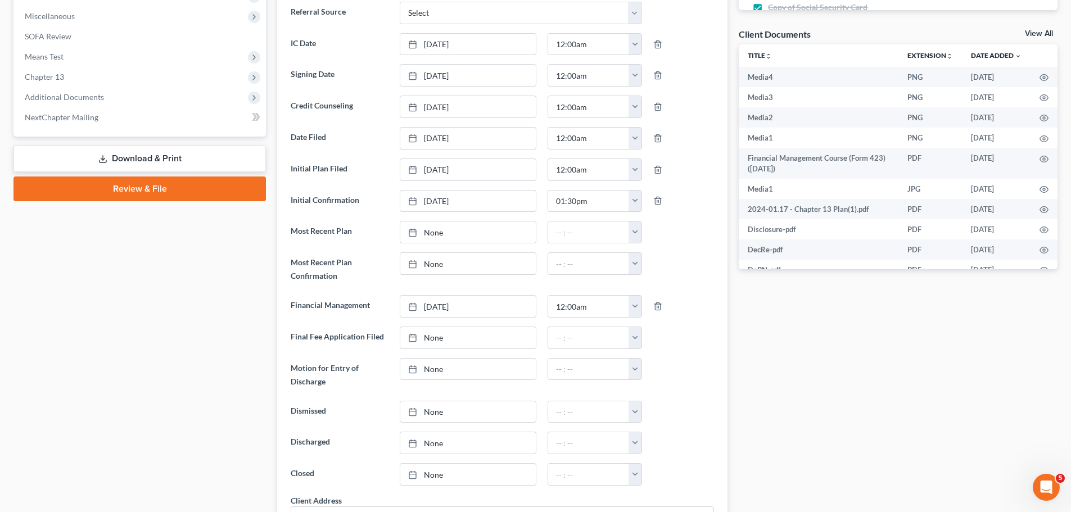
scroll to position [0, 0]
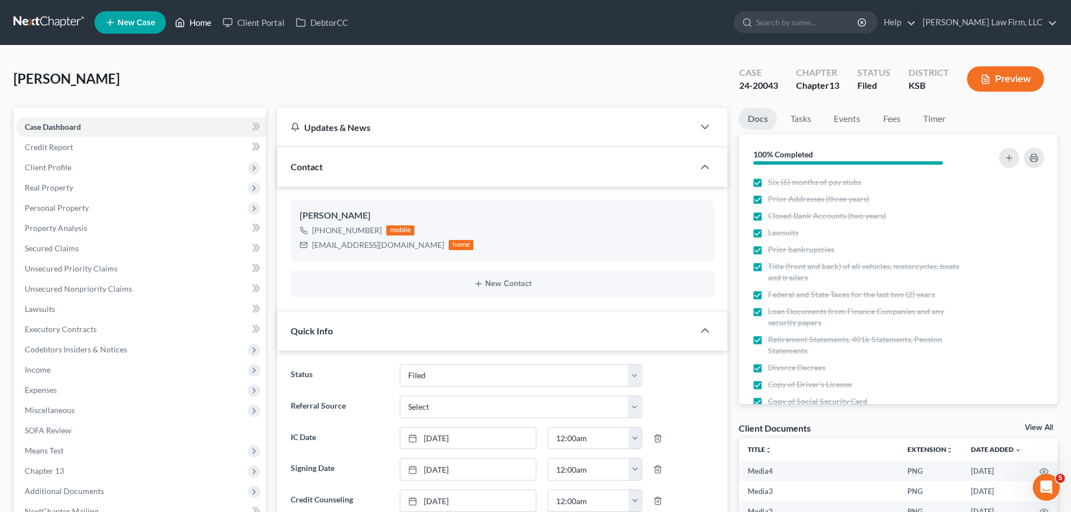
click at [202, 26] on link "Home" at bounding box center [193, 22] width 48 height 20
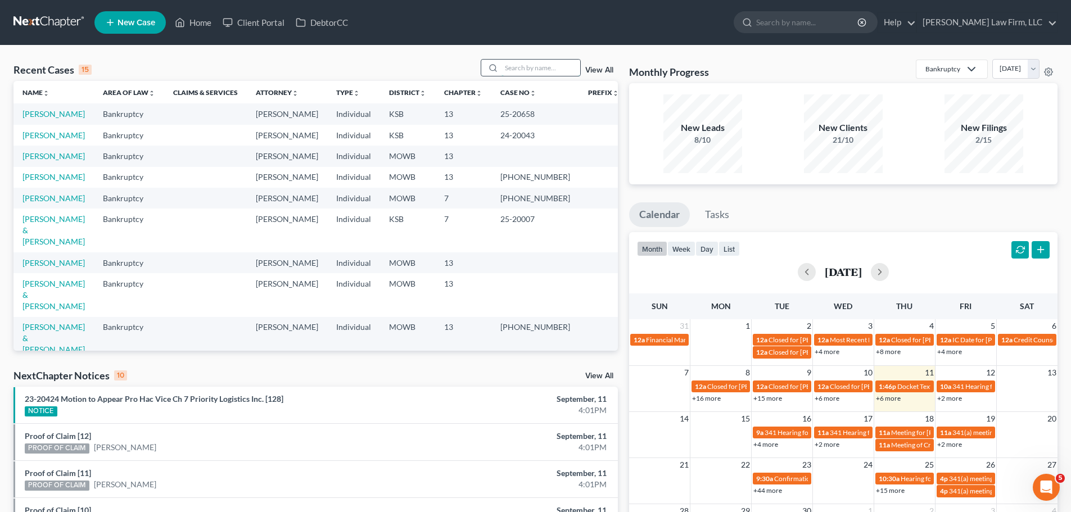
click at [522, 73] on input "search" at bounding box center [541, 68] width 79 height 16
type input "[PERSON_NAME]"
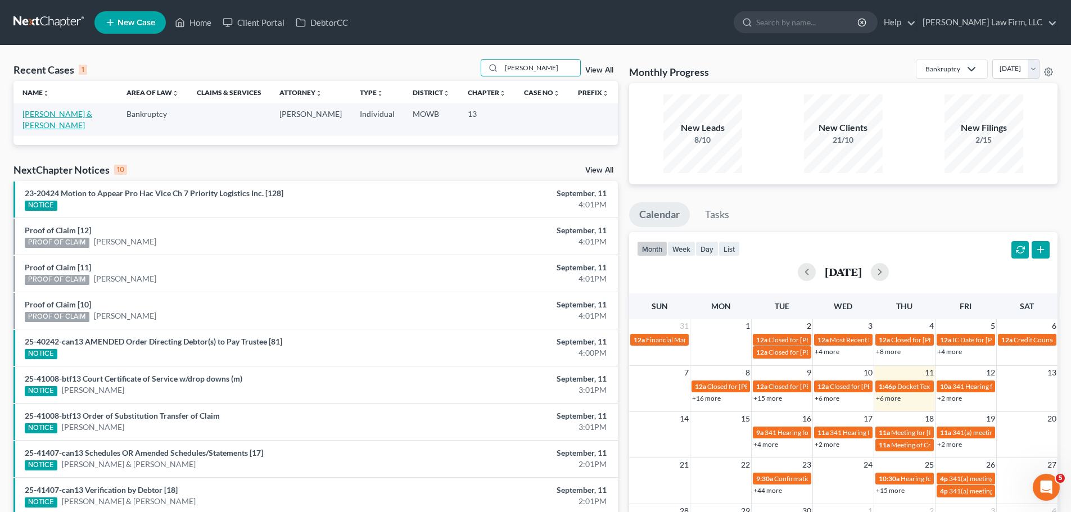
click at [46, 114] on link "[PERSON_NAME] & [PERSON_NAME]" at bounding box center [57, 119] width 70 height 21
select select "4"
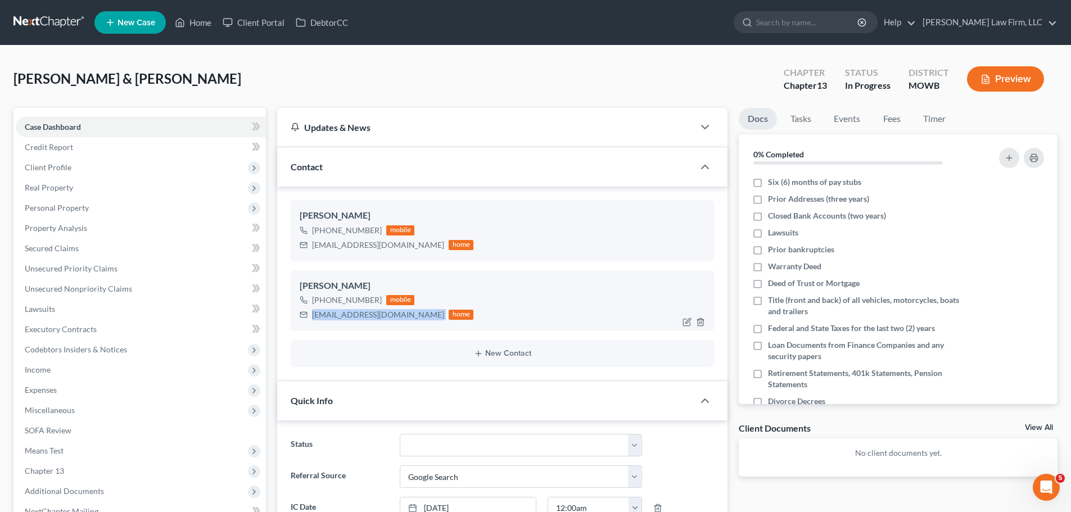
drag, startPoint x: 406, startPoint y: 313, endPoint x: 311, endPoint y: 322, distance: 94.9
click at [311, 322] on div "[EMAIL_ADDRESS][DOMAIN_NAME] home" at bounding box center [387, 315] width 174 height 15
copy div "[EMAIL_ADDRESS][DOMAIN_NAME]"
